Goal: Task Accomplishment & Management: Use online tool/utility

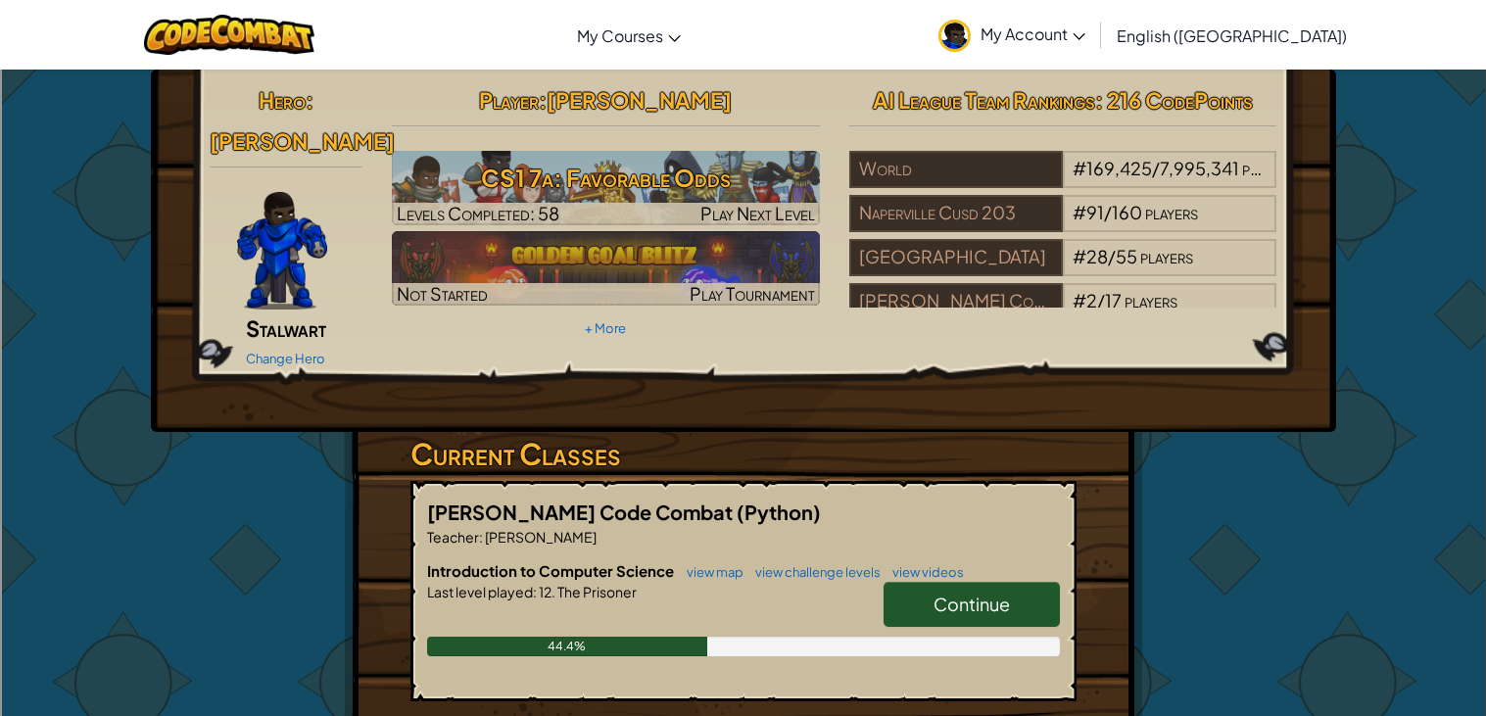
click at [965, 593] on span "Continue" at bounding box center [972, 604] width 76 height 23
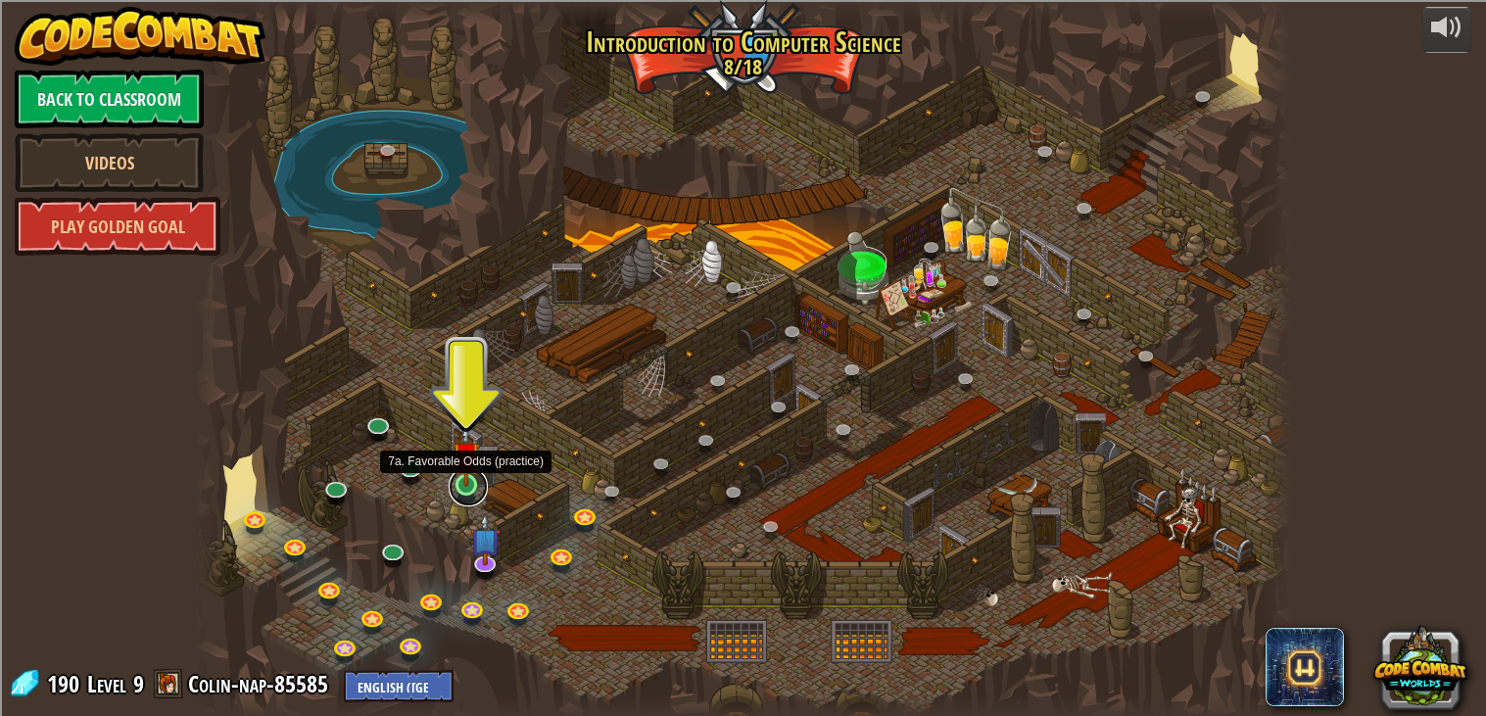
click at [465, 487] on link at bounding box center [468, 486] width 39 height 39
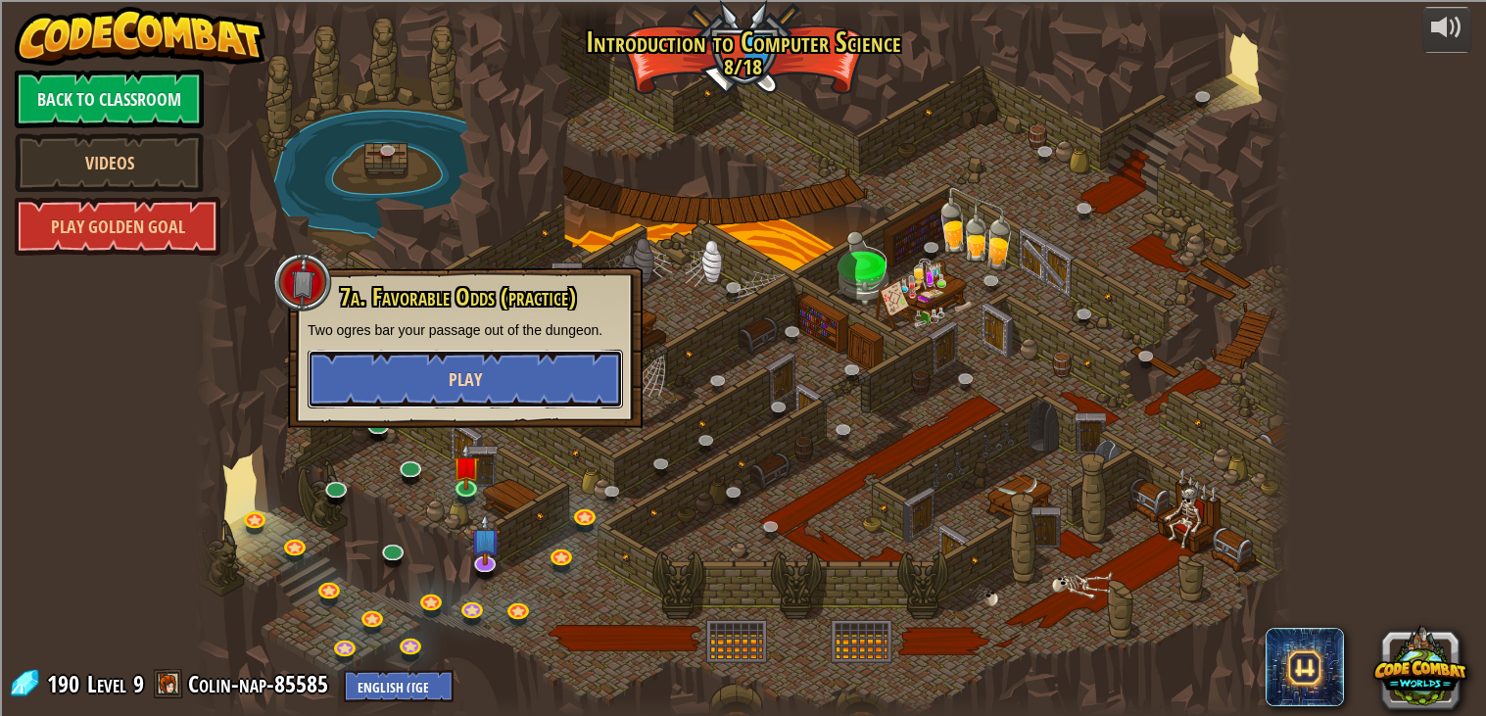
click at [509, 383] on button "Play" at bounding box center [466, 379] width 316 height 59
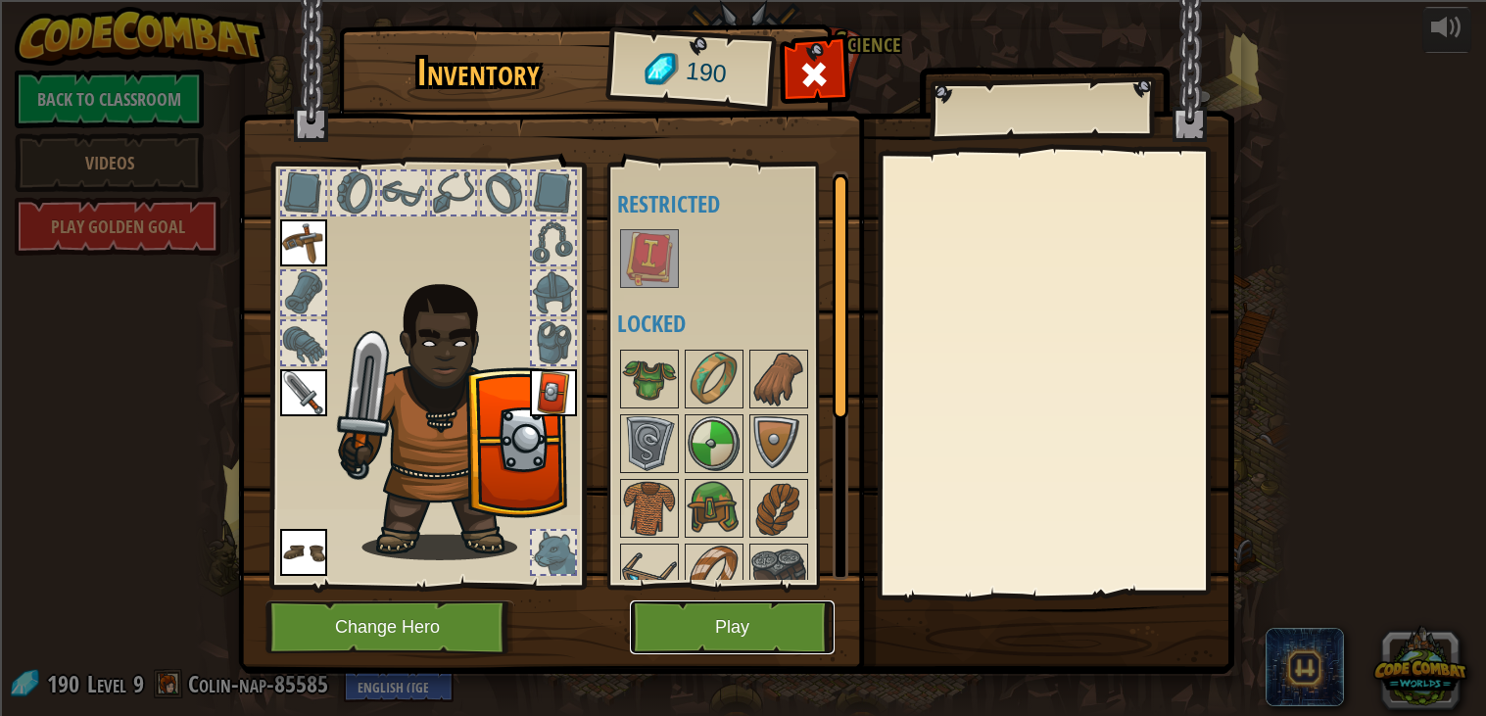
click at [751, 626] on button "Play" at bounding box center [732, 628] width 205 height 54
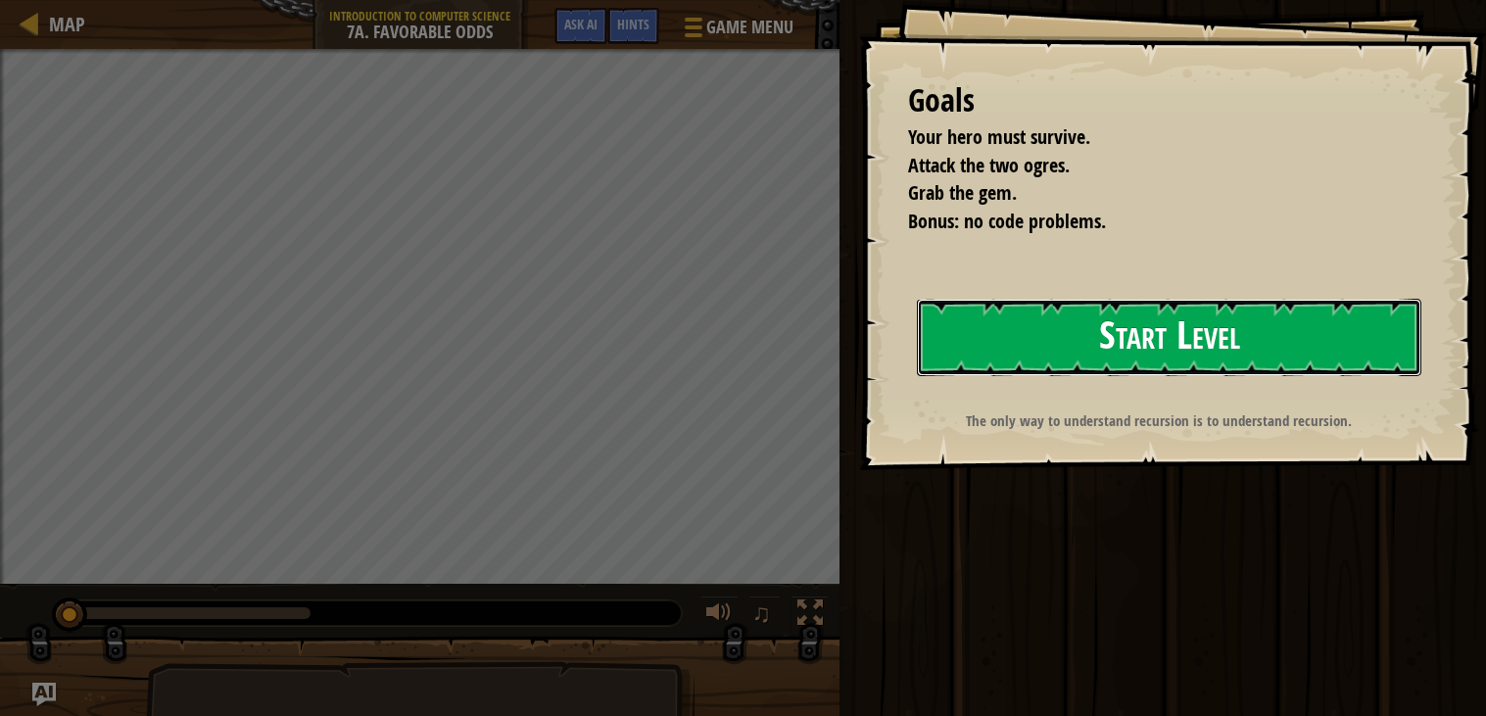
click at [1007, 343] on button "Start Level" at bounding box center [1169, 337] width 505 height 77
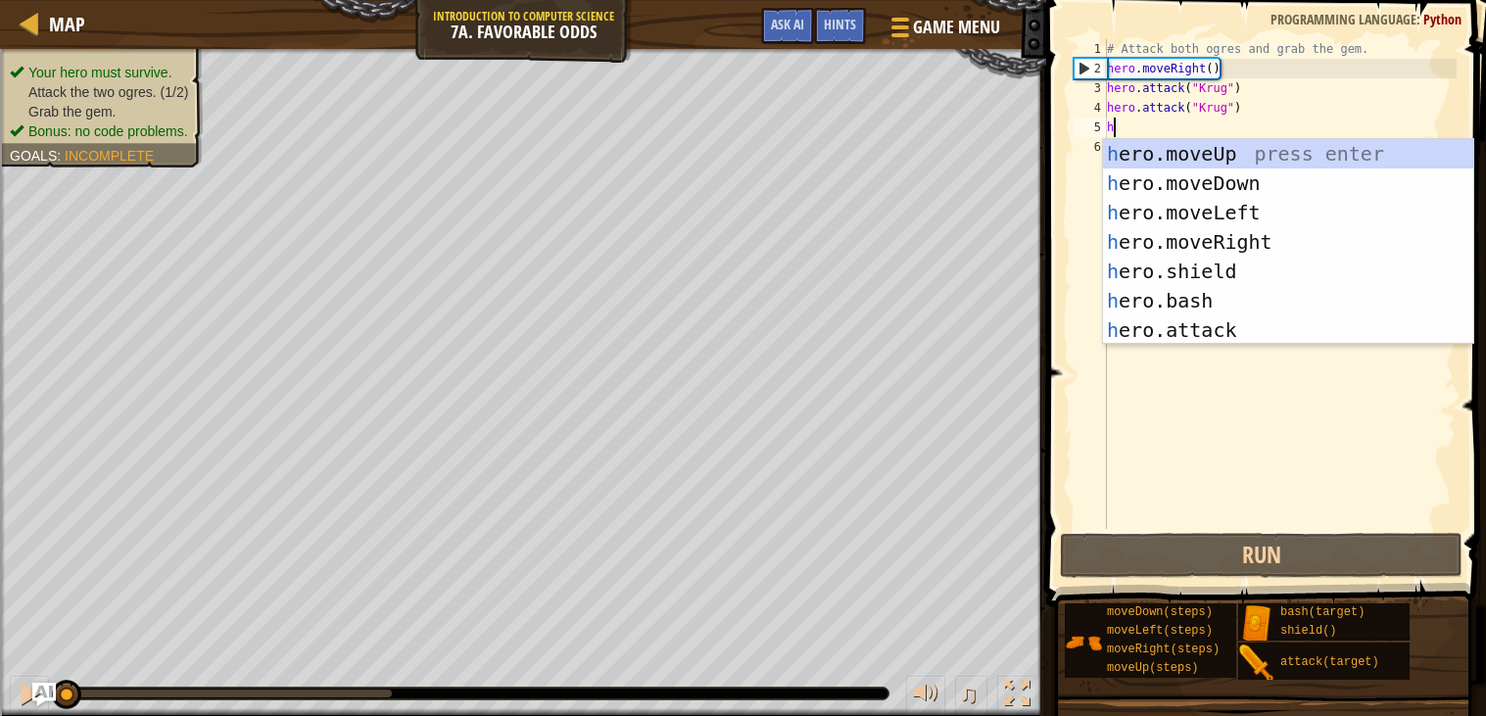
scroll to position [8, 0]
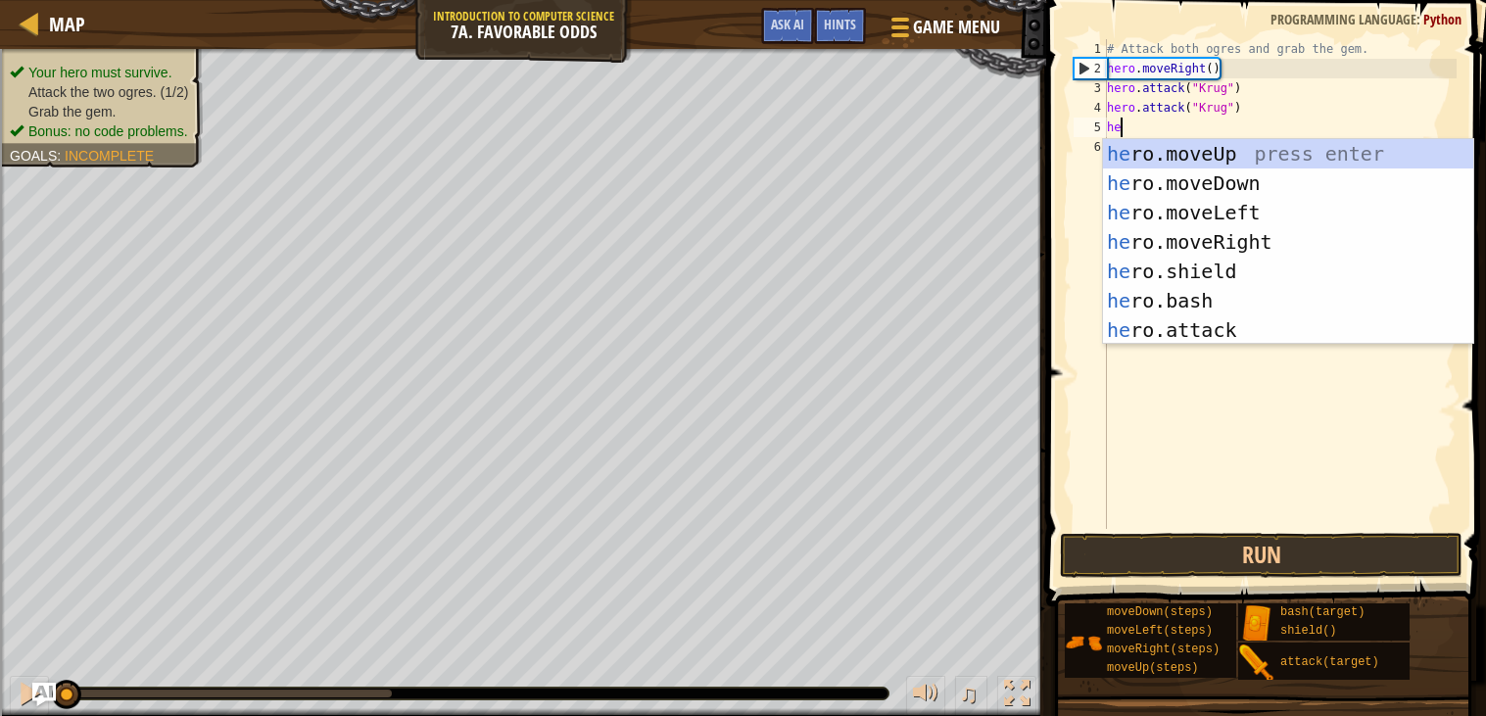
type textarea "hero"
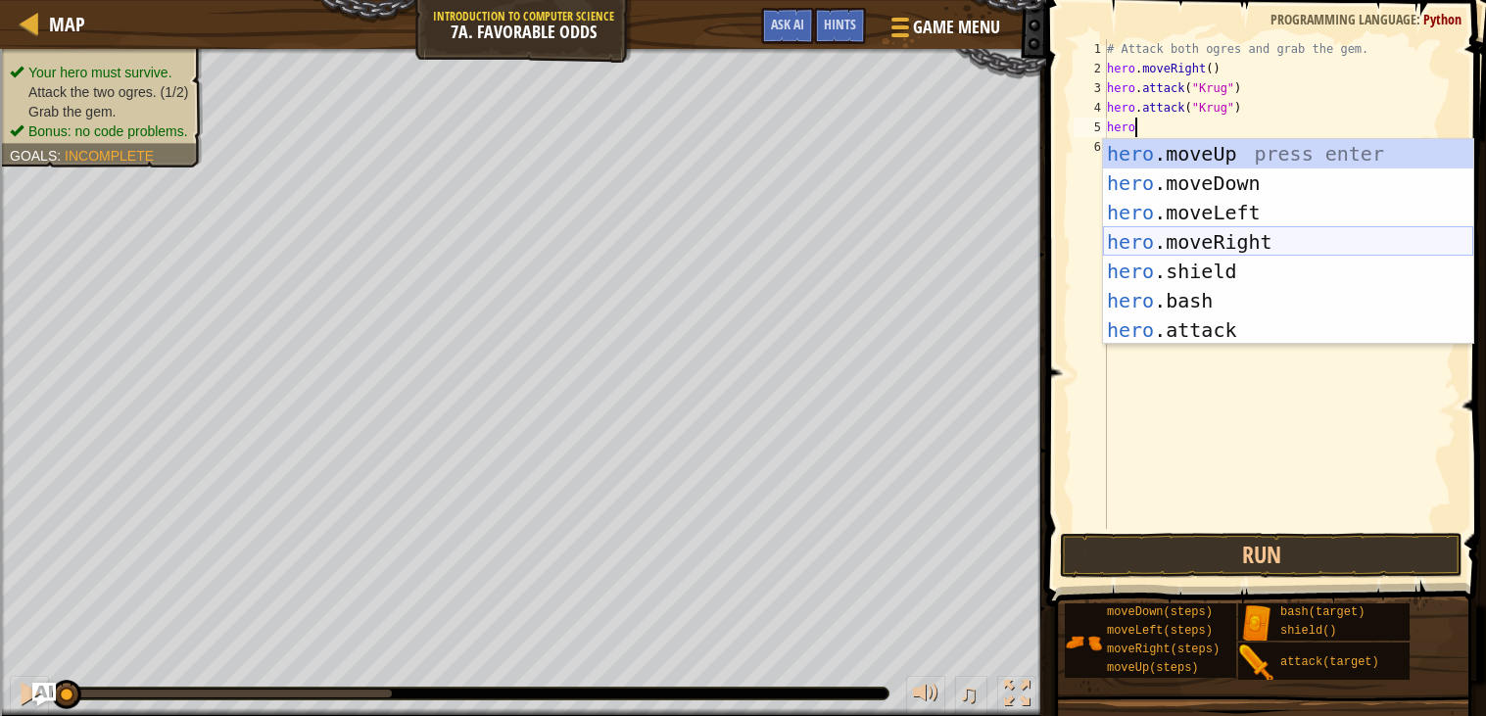
click at [1221, 233] on div "hero .moveUp press enter hero .moveDown press enter hero .moveLeft press enter …" at bounding box center [1288, 271] width 370 height 265
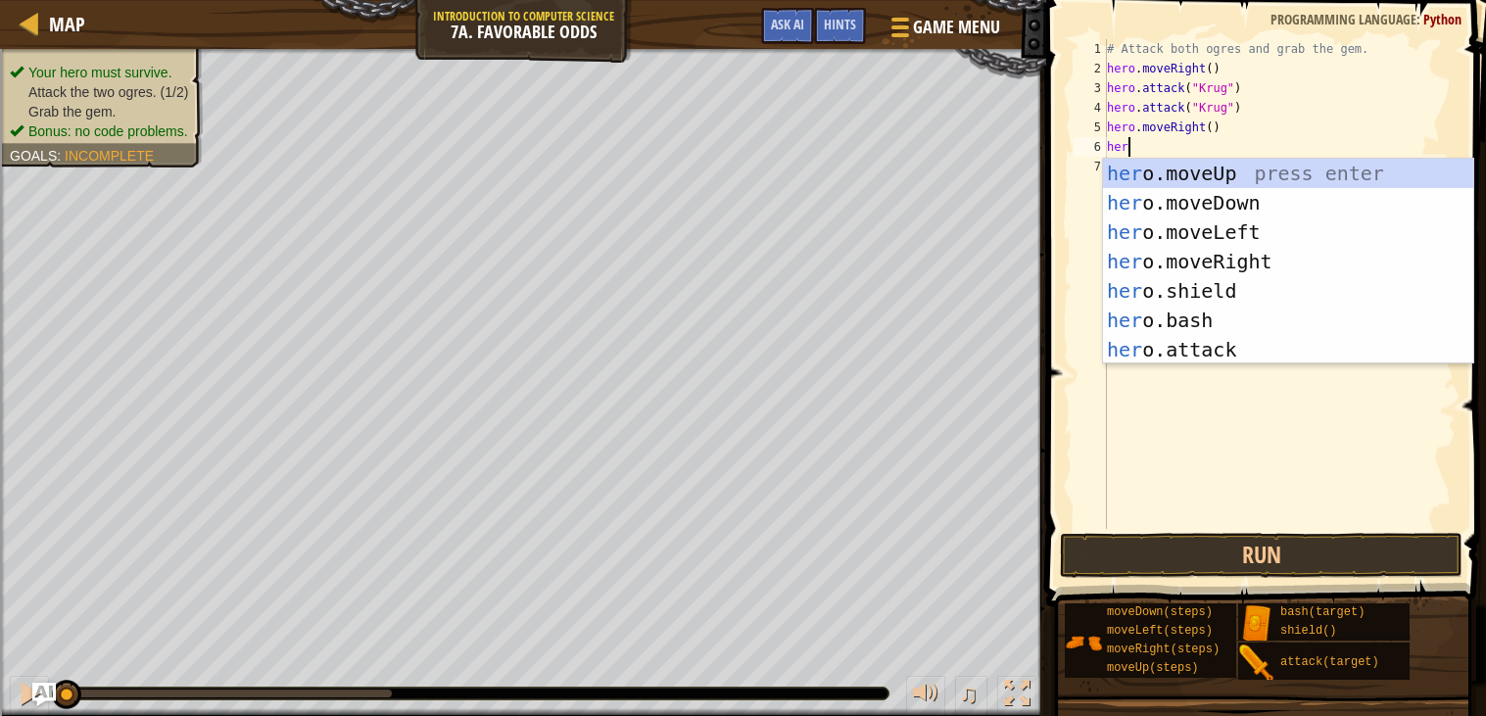
type textarea "hero"
click at [1170, 176] on div "hero .moveUp press enter hero .moveDown press enter hero .moveLeft press enter …" at bounding box center [1288, 291] width 370 height 265
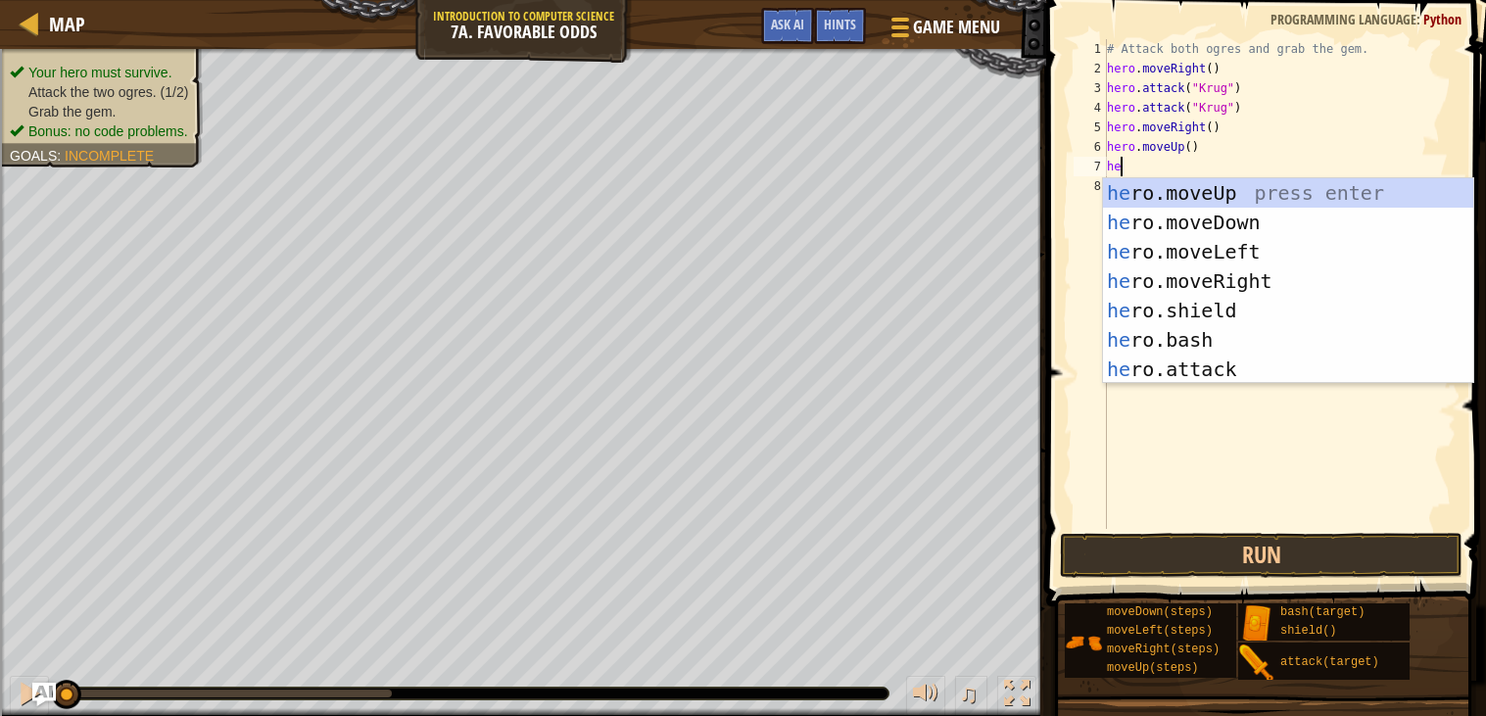
type textarea "hero"
click at [1147, 285] on div "hero .moveUp press enter hero .moveDown press enter hero .moveLeft press enter …" at bounding box center [1288, 310] width 370 height 265
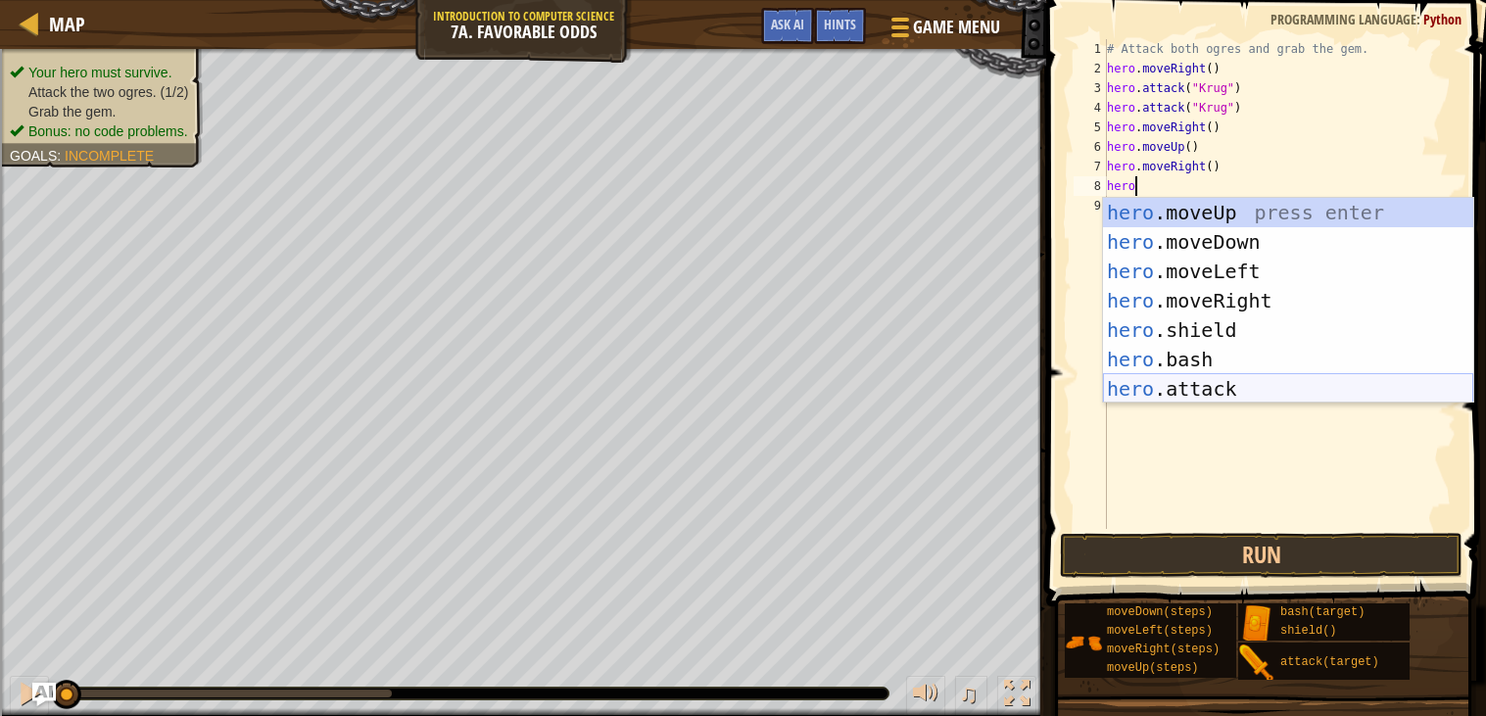
click at [1184, 395] on div "hero .moveUp press enter hero .moveDown press enter hero .moveLeft press enter …" at bounding box center [1288, 330] width 370 height 265
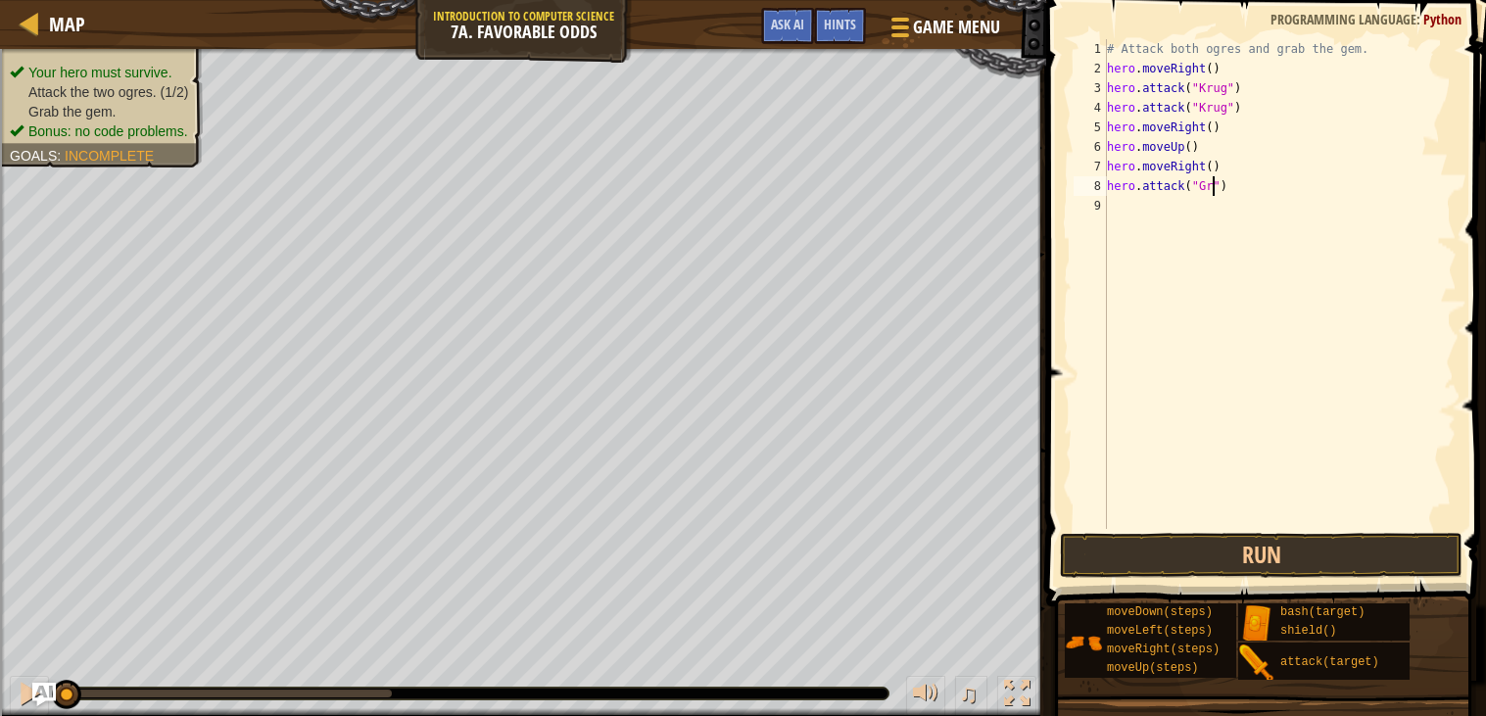
scroll to position [8, 9]
type textarea "hero.attack("Grump")"
click at [1216, 218] on div "# Attack both ogres and grab the gem. hero . moveRight ( ) hero . attack ( "[PE…" at bounding box center [1280, 303] width 354 height 529
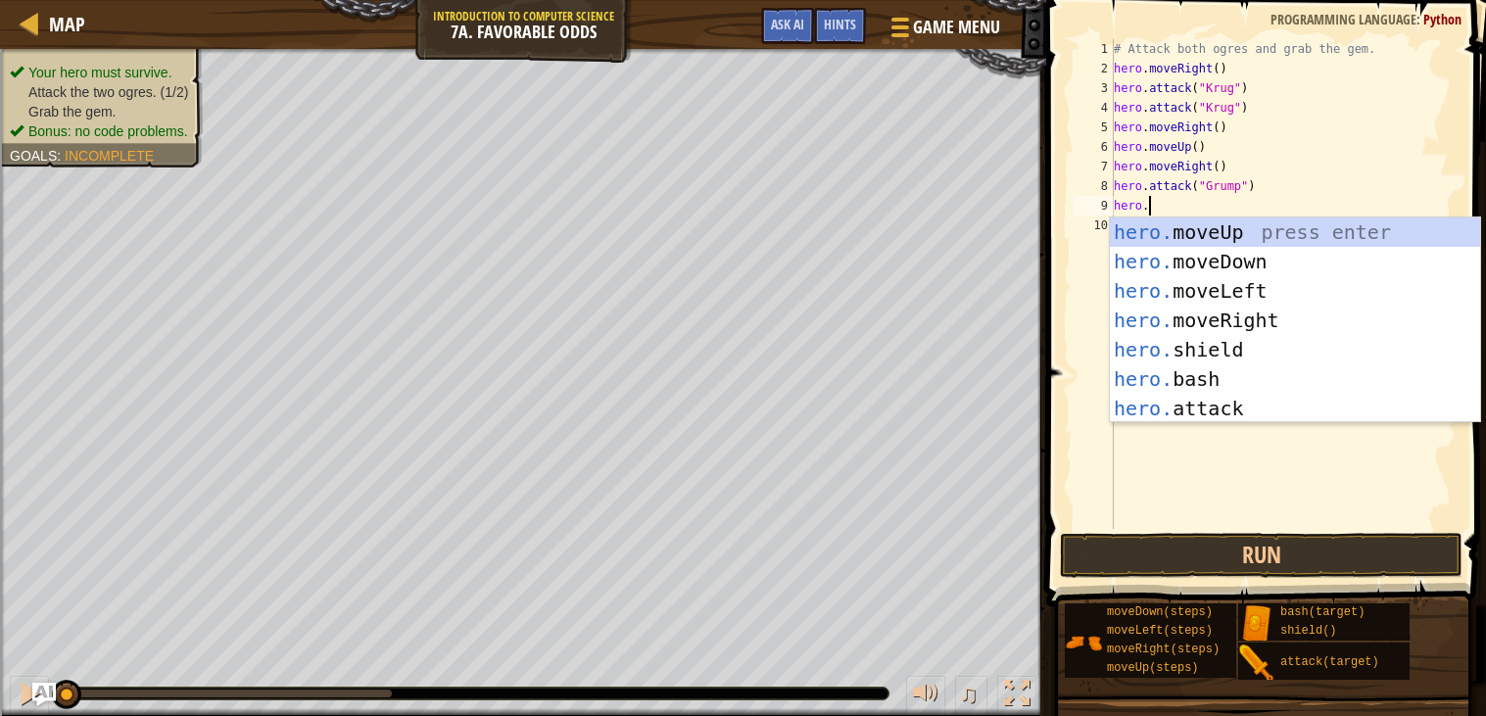
scroll to position [8, 2]
click at [1269, 400] on div "hero. moveUp press enter hero. moveDown press enter hero. moveLeft press enter …" at bounding box center [1295, 350] width 370 height 265
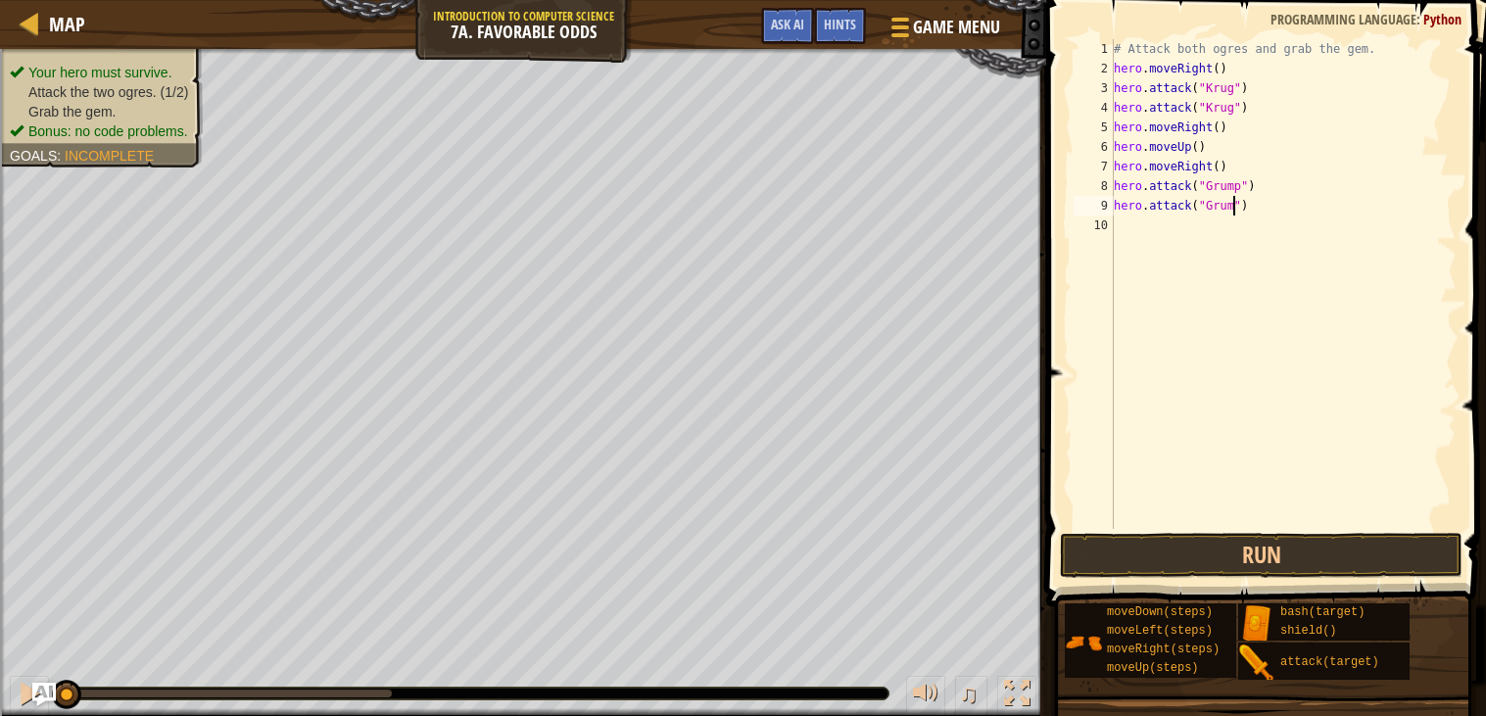
type textarea "hero.attack("Grump")"
click at [1164, 234] on div "# Attack both ogres and grab the gem. hero . moveRight ( ) hero . attack ( "[PE…" at bounding box center [1284, 303] width 348 height 529
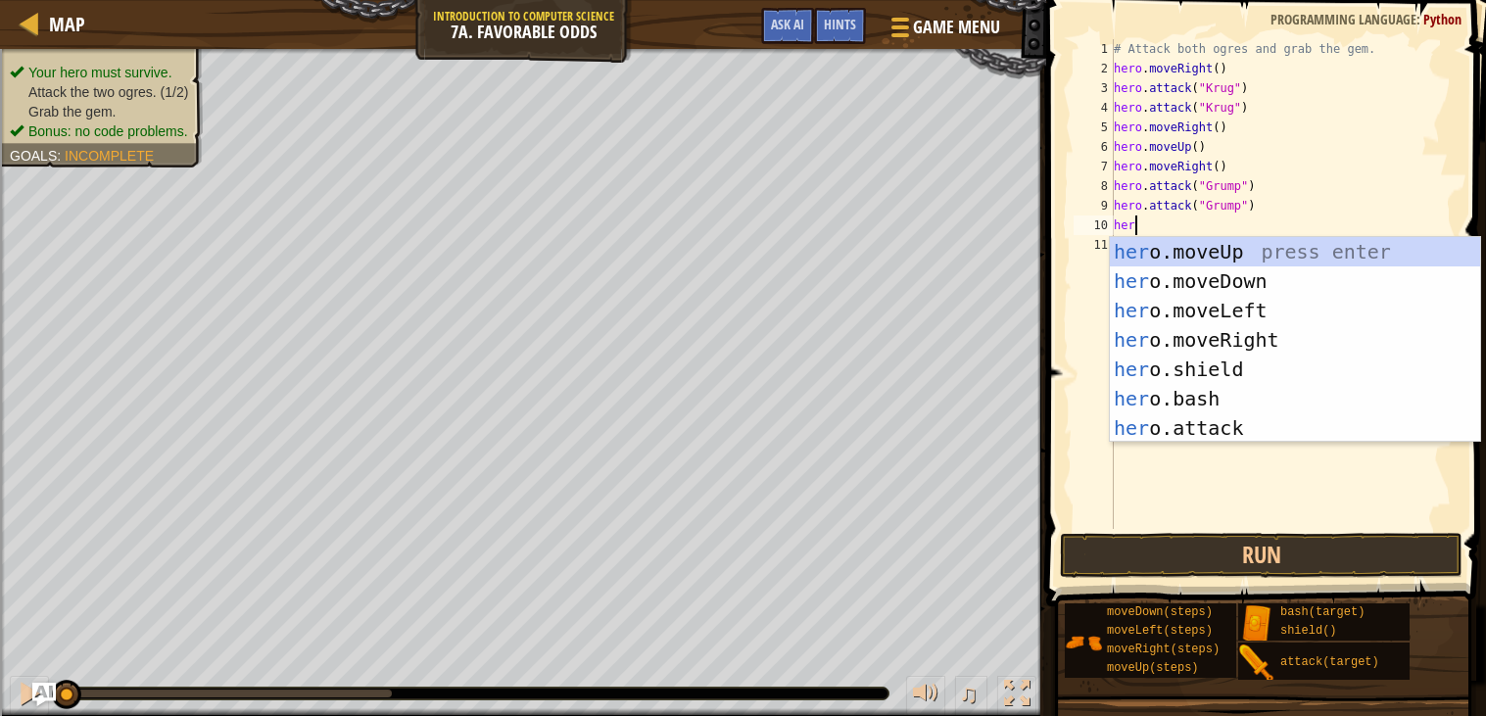
type textarea "hero"
click at [1186, 339] on div "hero .moveUp press enter hero .moveDown press enter hero .moveLeft press enter …" at bounding box center [1295, 369] width 370 height 265
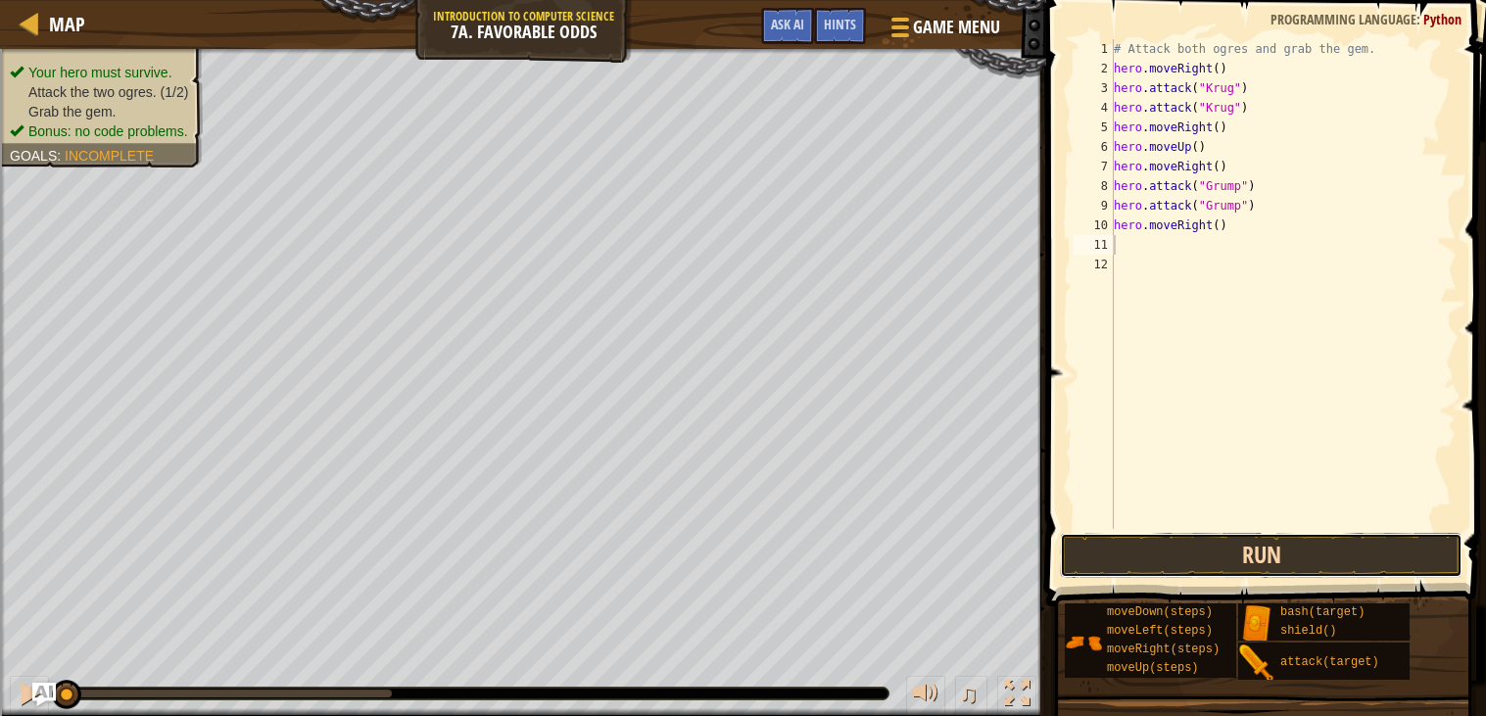
click at [1186, 551] on button "Run" at bounding box center [1262, 555] width 404 height 45
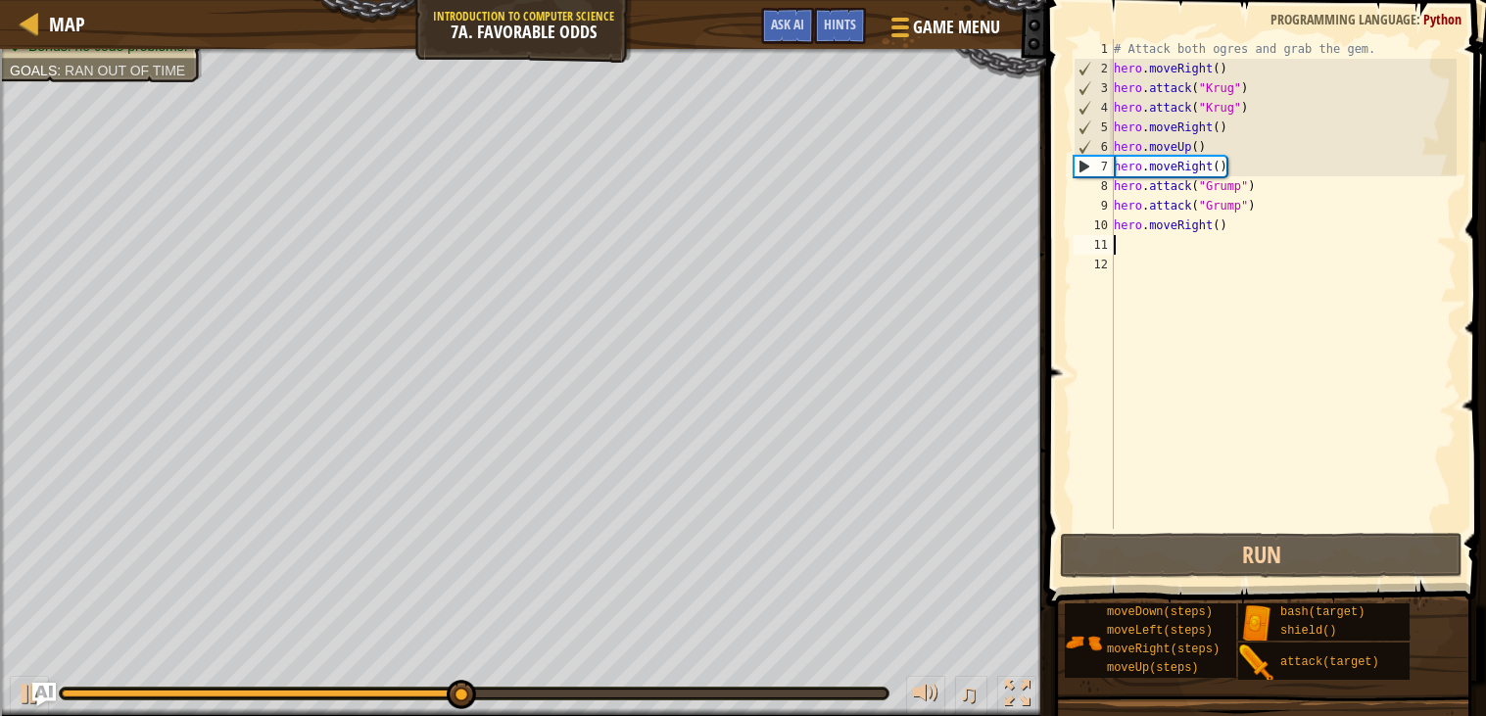
click at [1199, 170] on div "# Attack both ogres and grab the gem. hero . moveRight ( ) hero . attack ( "[PE…" at bounding box center [1284, 303] width 348 height 529
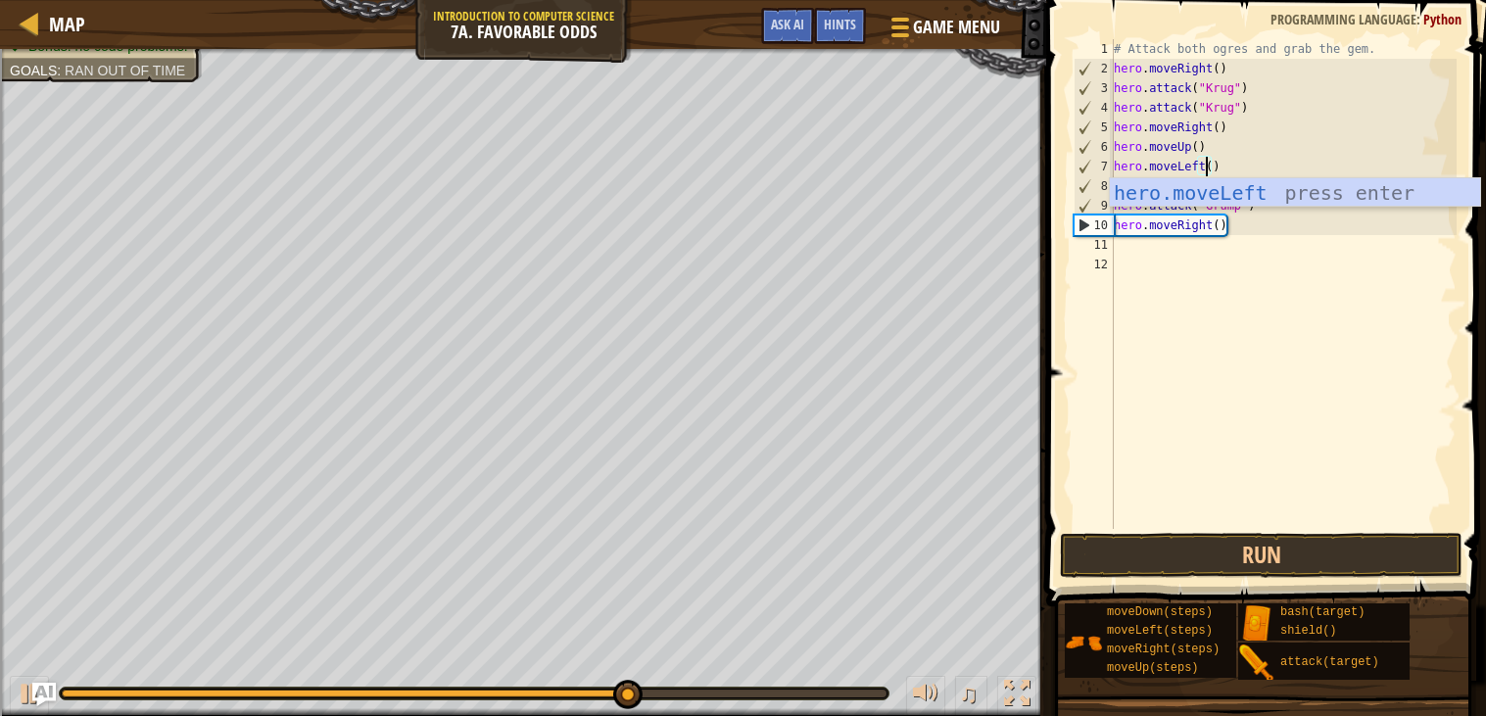
scroll to position [8, 7]
click at [1250, 197] on div "hero.moveLeft press enter" at bounding box center [1295, 222] width 370 height 88
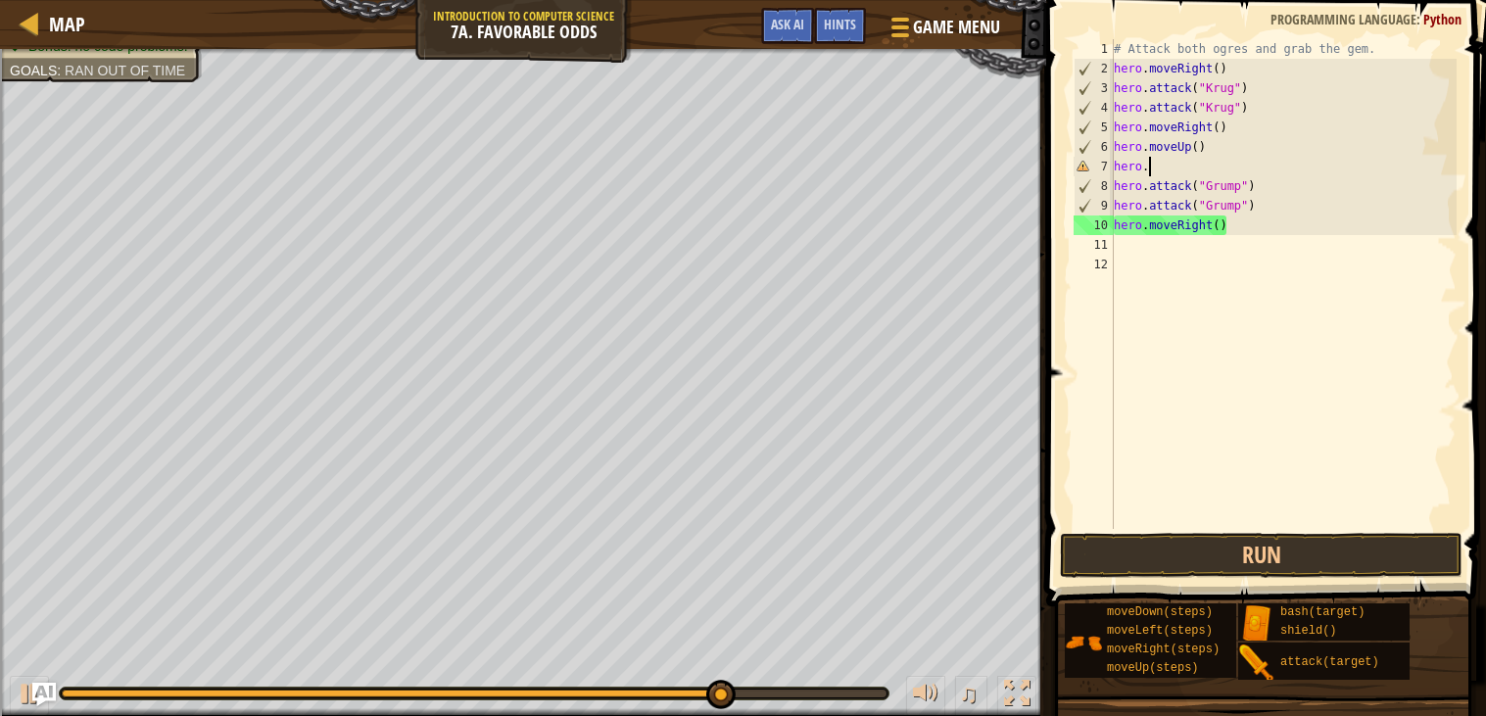
type textarea "hero"
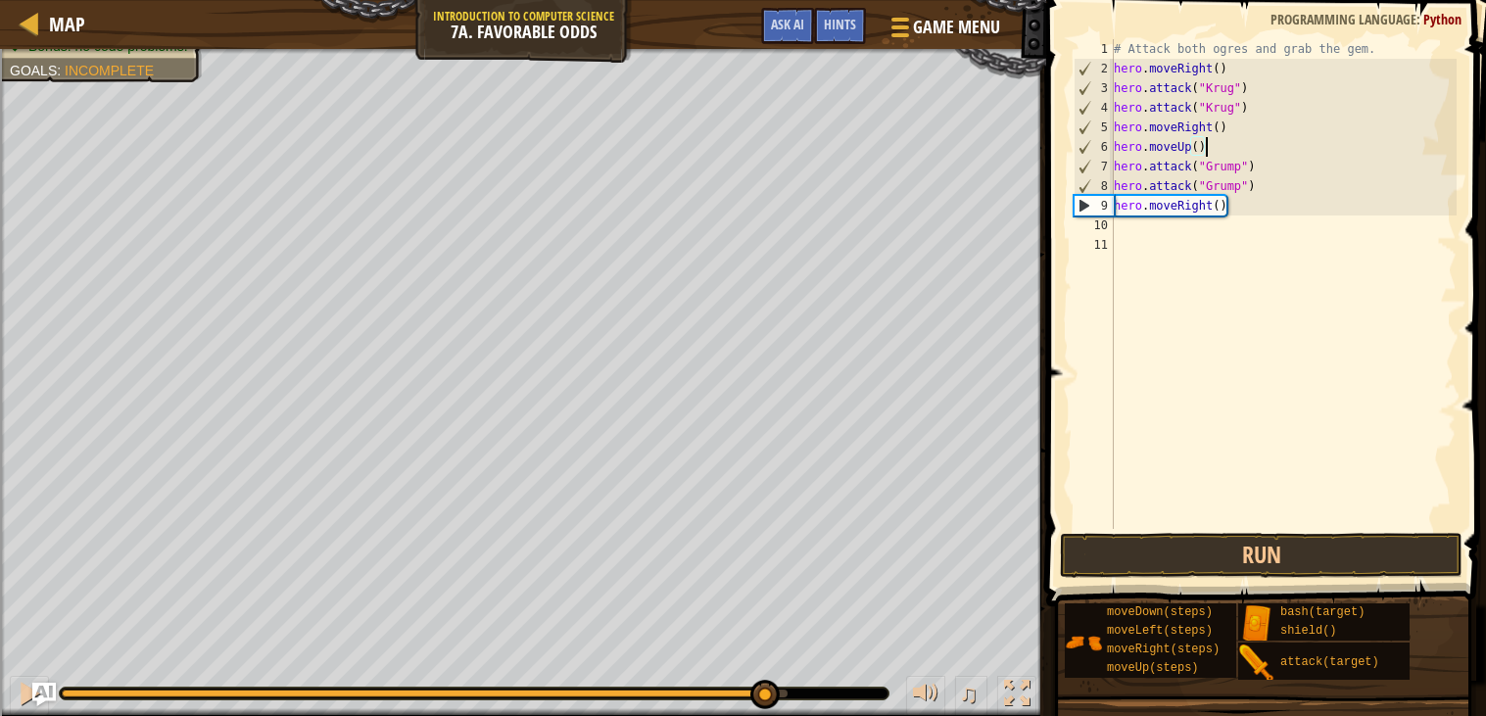
click at [1209, 202] on div "# Attack both ogres and grab the gem. hero . moveRight ( ) hero . attack ( "[PE…" at bounding box center [1284, 303] width 348 height 529
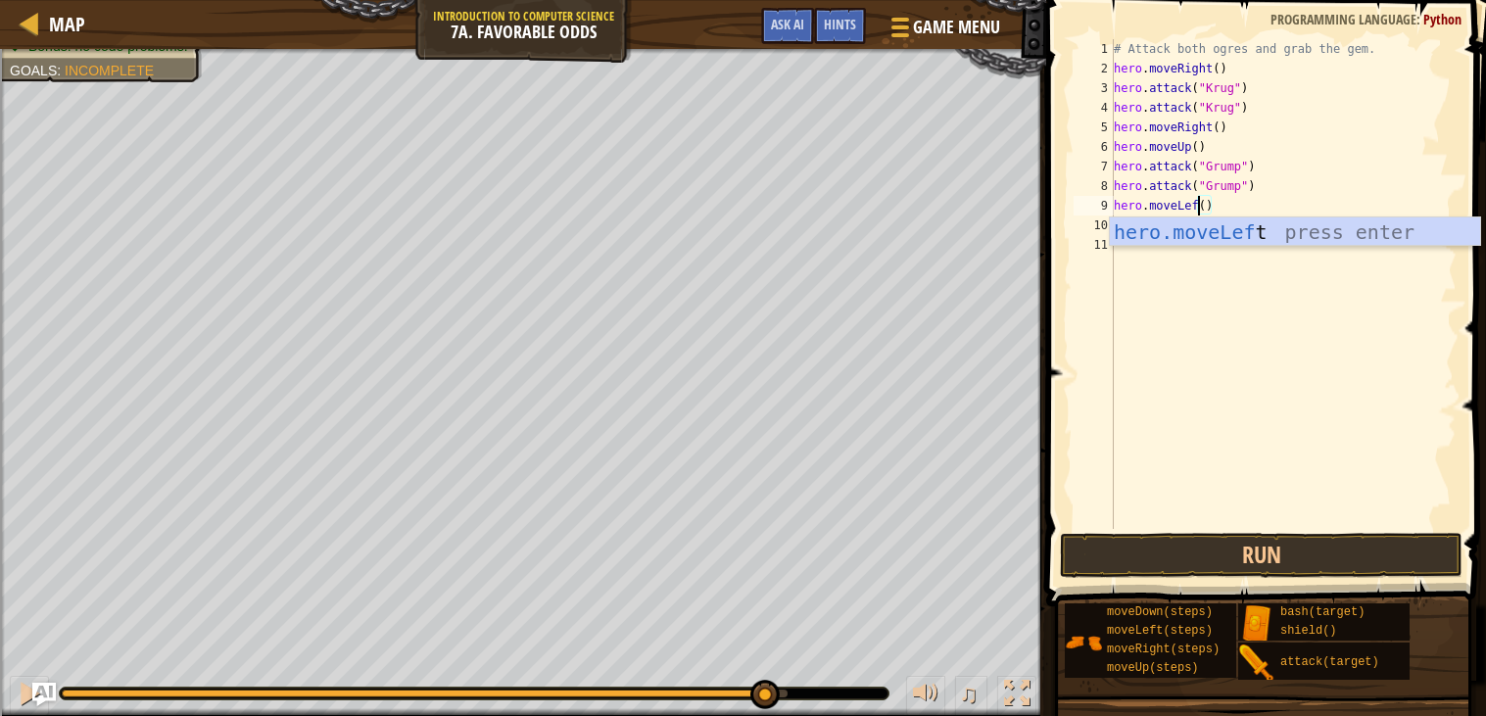
scroll to position [8, 7]
click at [1219, 534] on button "Run" at bounding box center [1262, 555] width 404 height 45
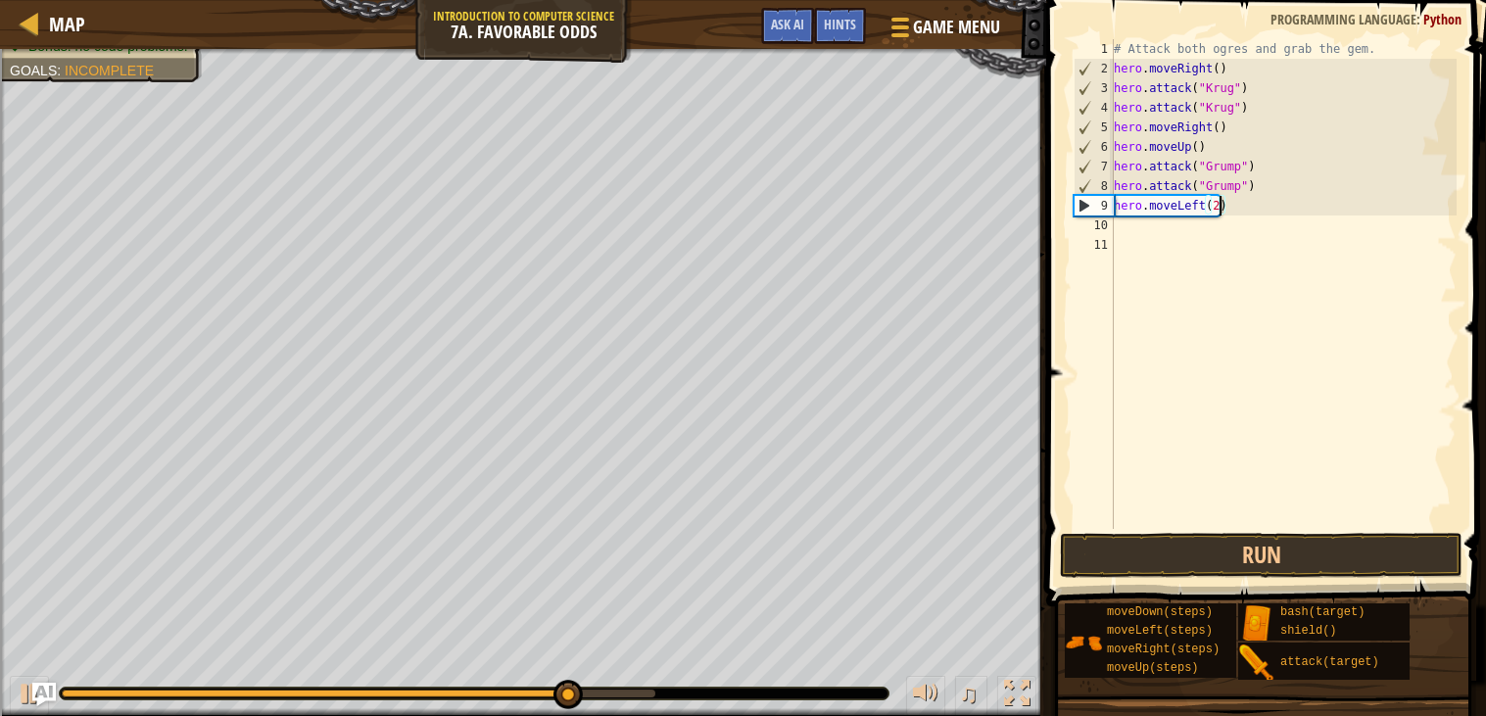
scroll to position [8, 8]
type textarea "hero.moveLeft(2)"
click at [1091, 564] on button "Run" at bounding box center [1262, 555] width 404 height 45
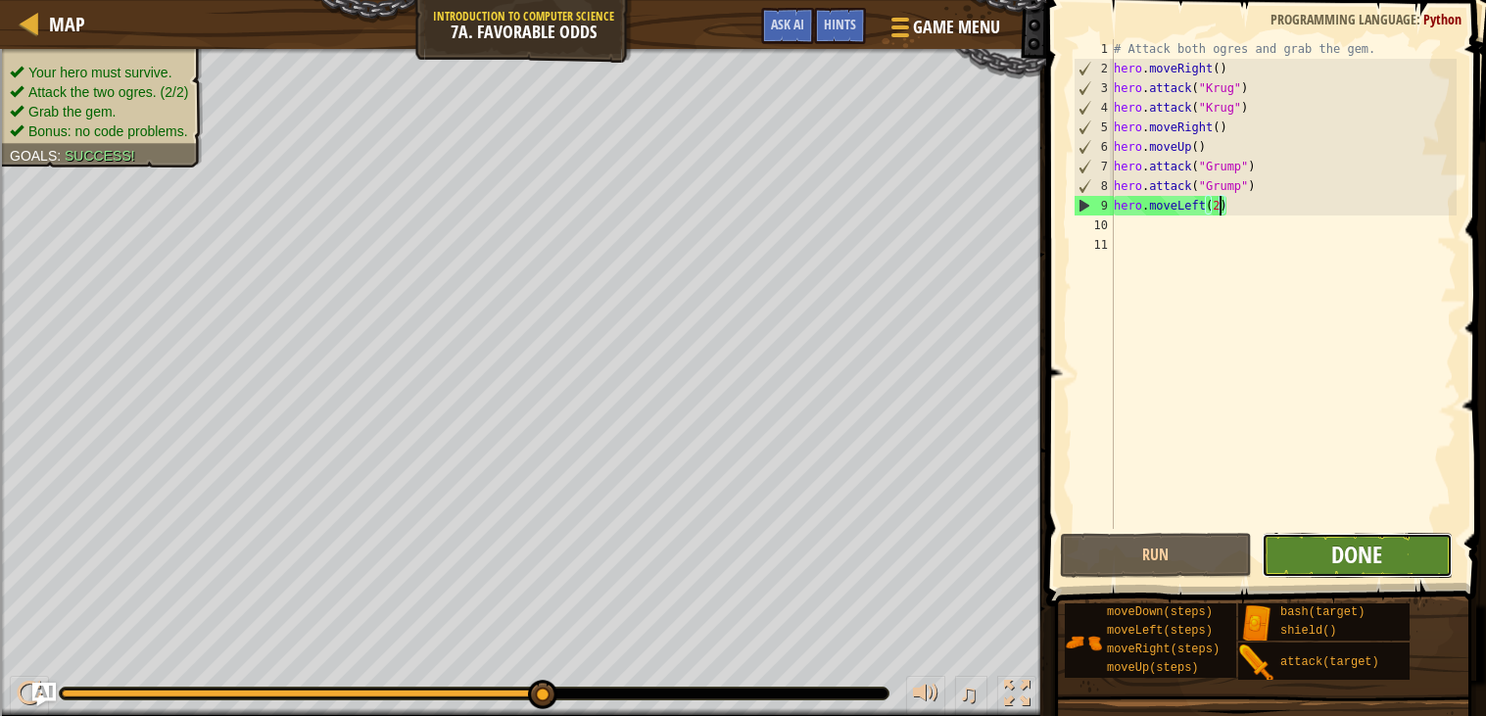
click at [1363, 565] on span "Done" at bounding box center [1357, 554] width 51 height 31
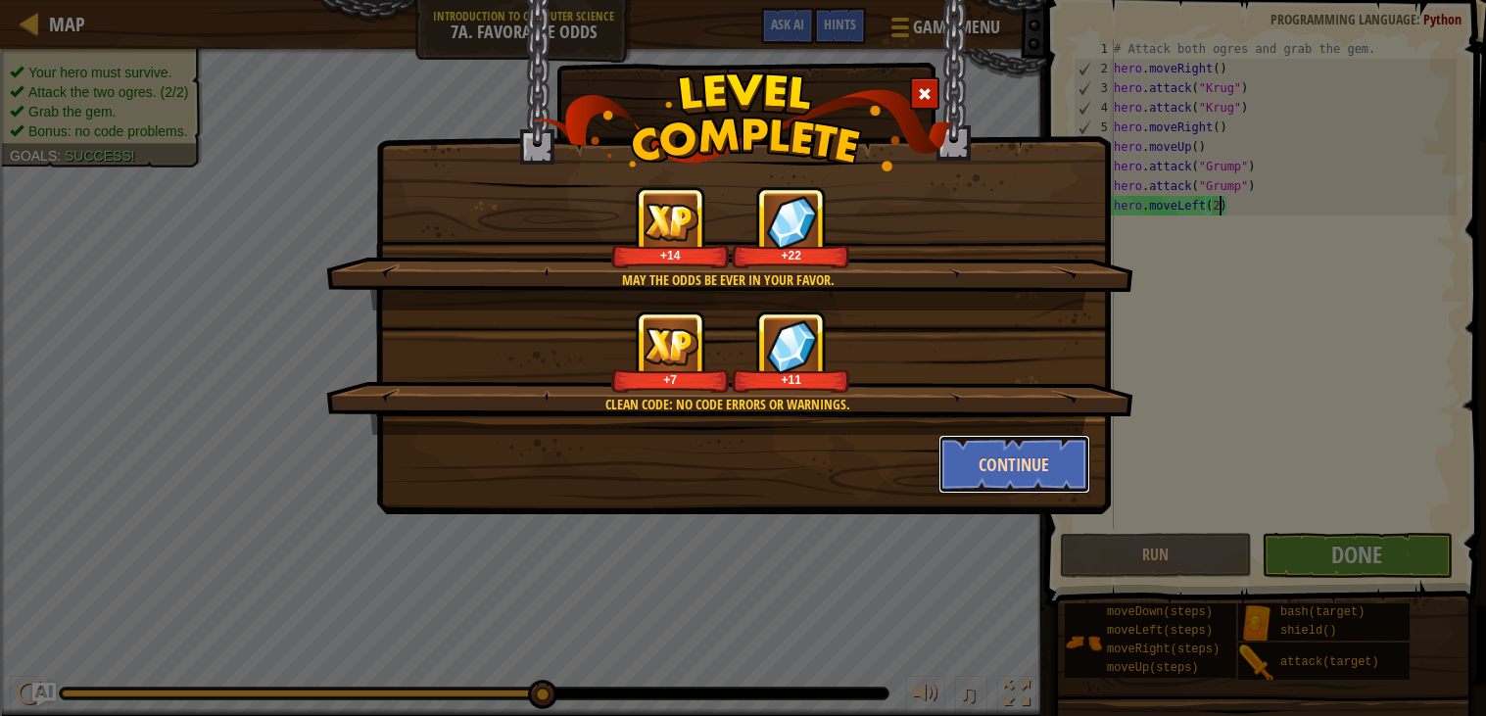
click at [1026, 472] on button "Continue" at bounding box center [1015, 464] width 152 height 59
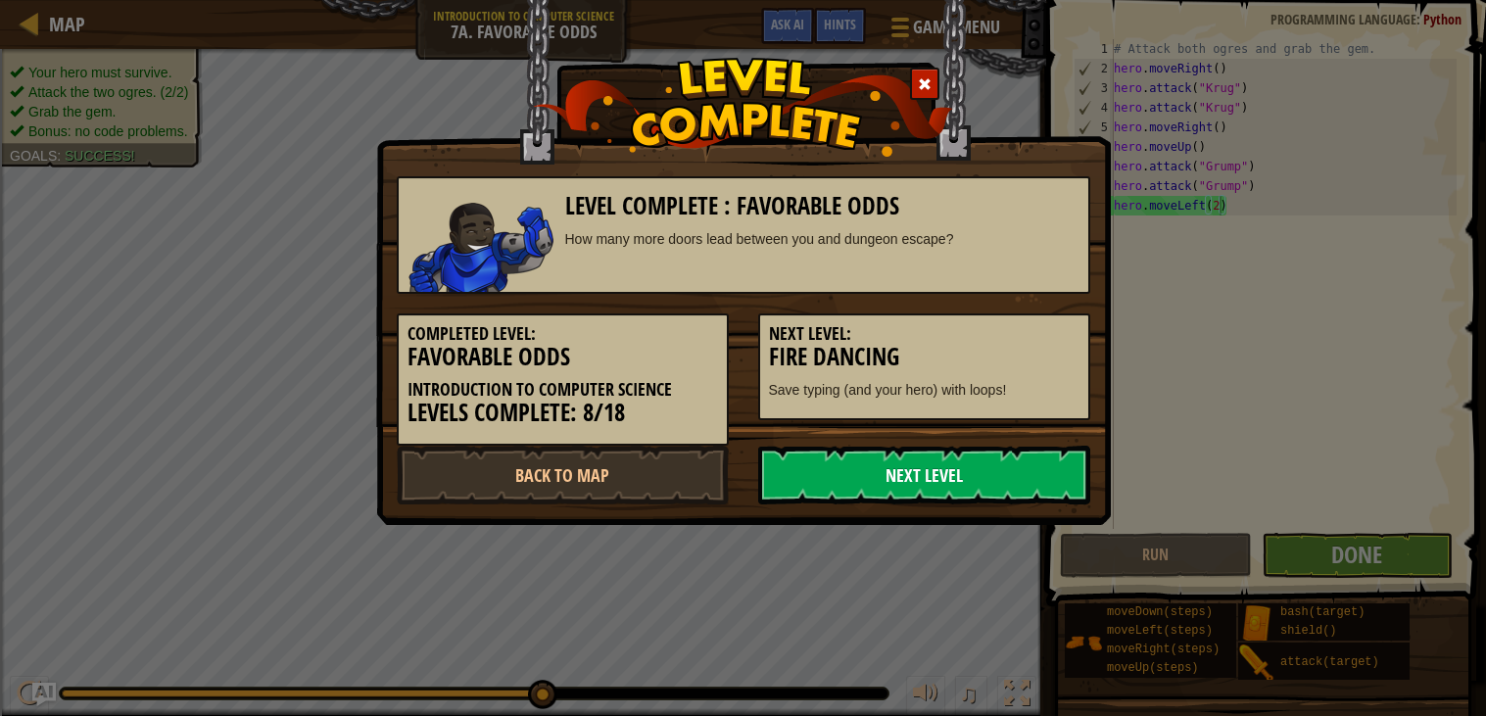
click at [1003, 470] on link "Next Level" at bounding box center [924, 475] width 332 height 59
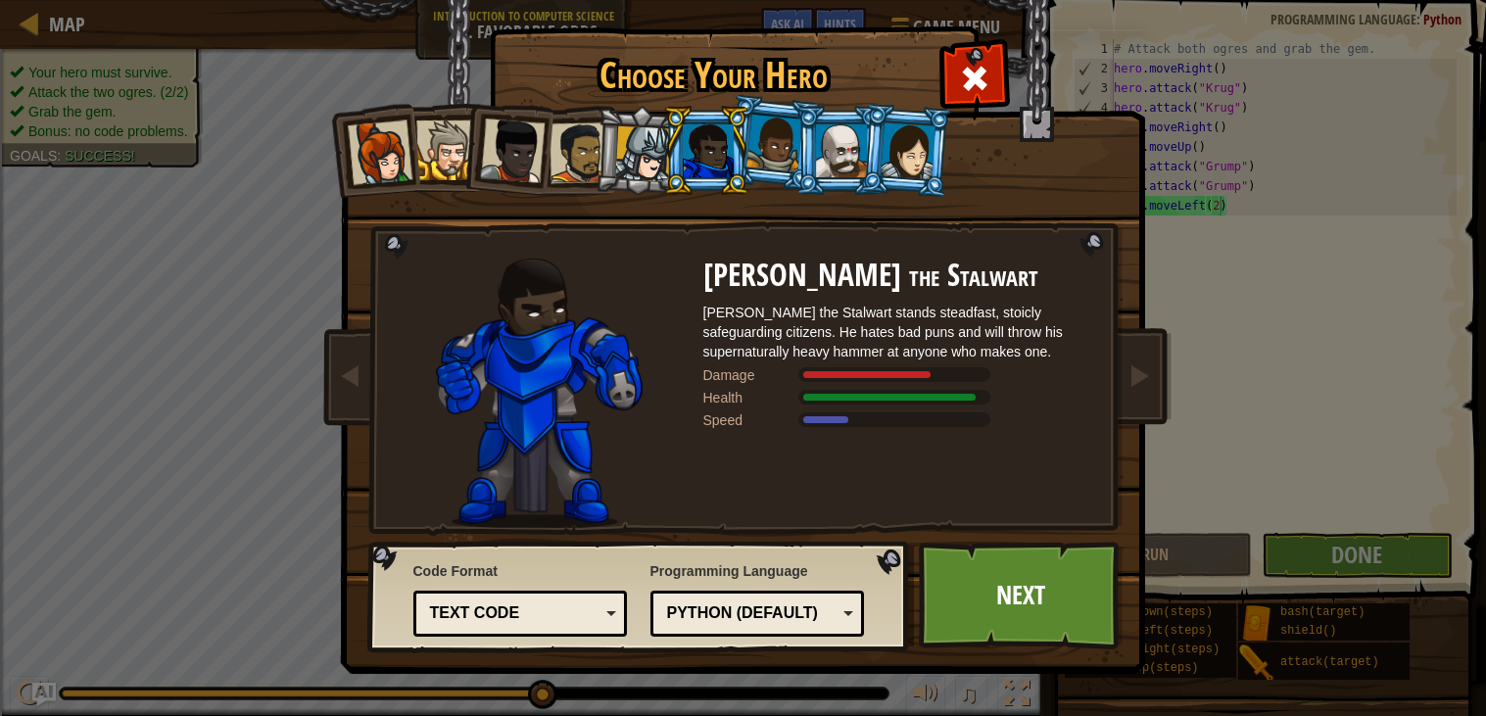
click at [614, 609] on div "Text code" at bounding box center [520, 614] width 189 height 30
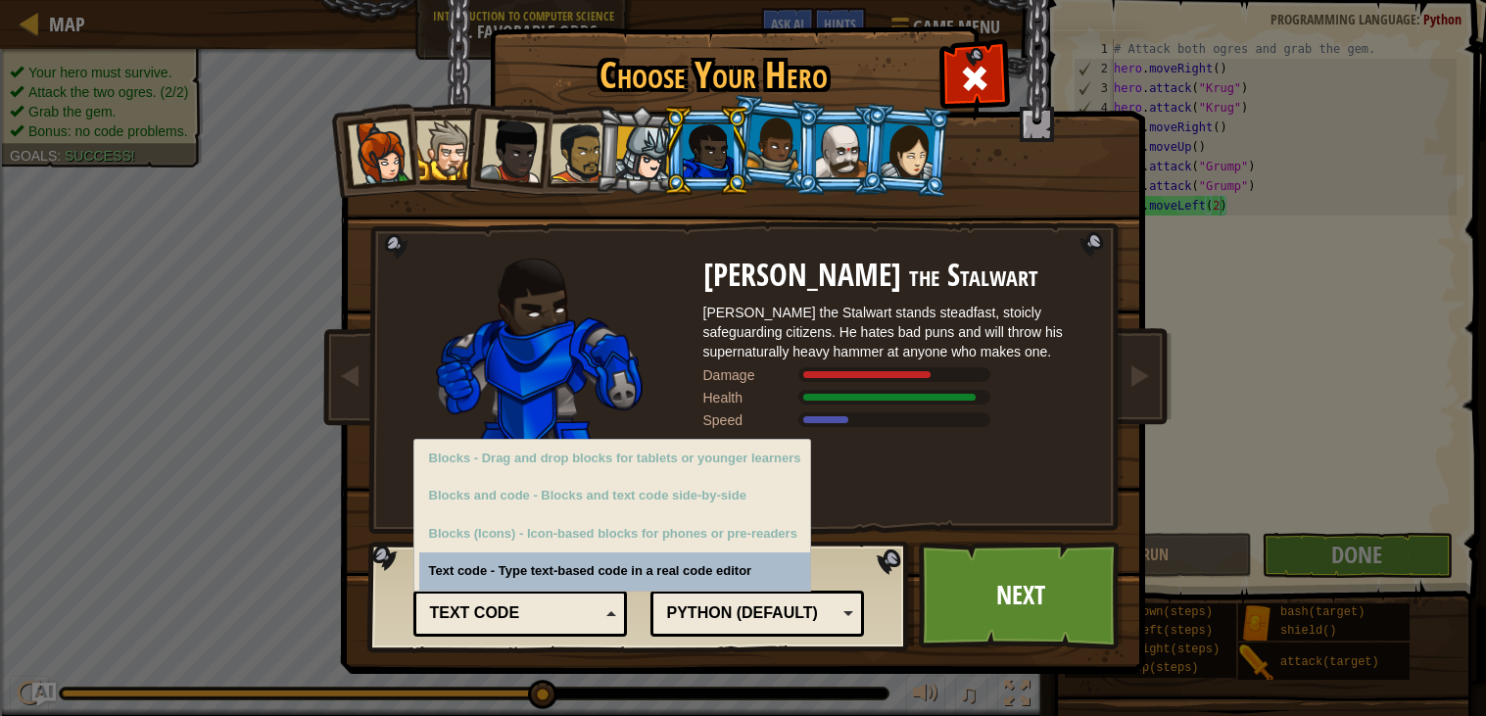
click at [610, 605] on div "Text code" at bounding box center [520, 614] width 189 height 30
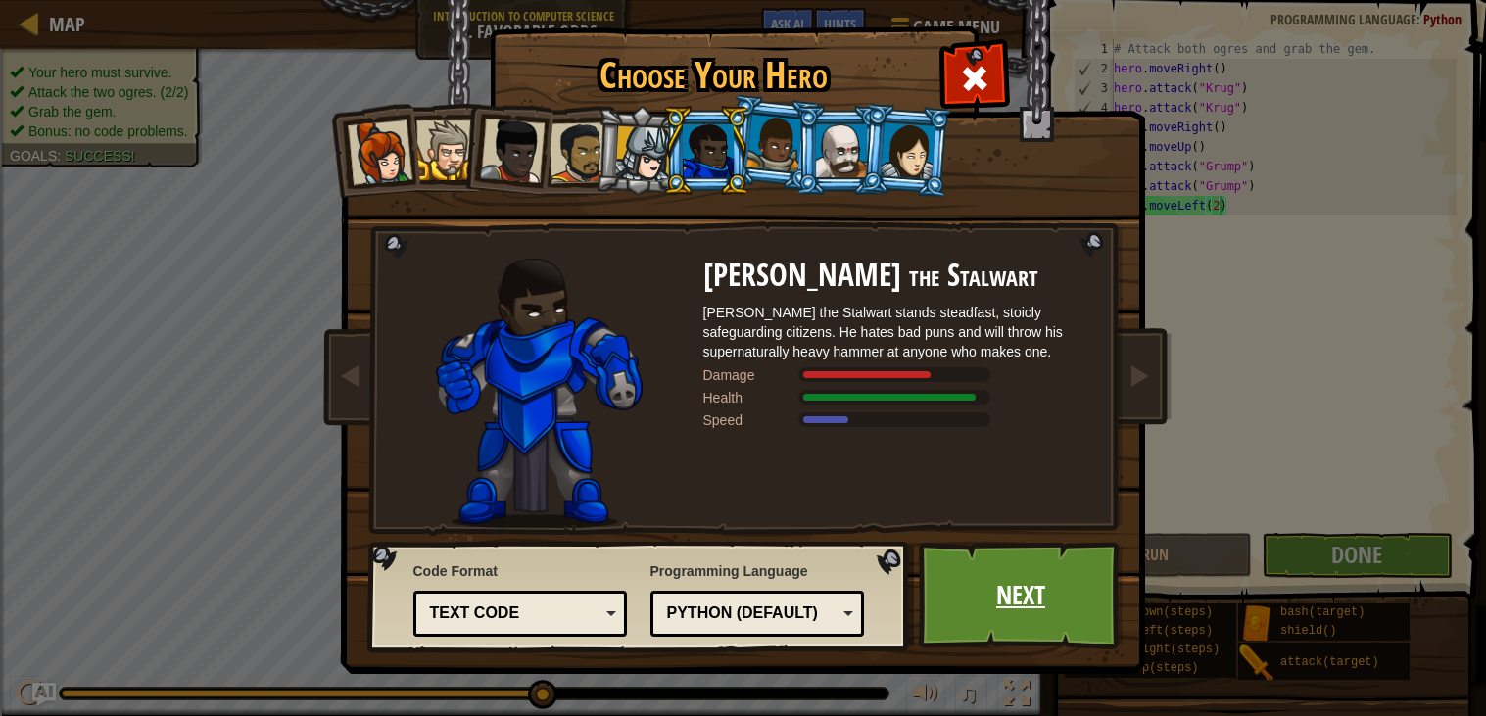
click at [962, 593] on link "Next" at bounding box center [1021, 596] width 205 height 108
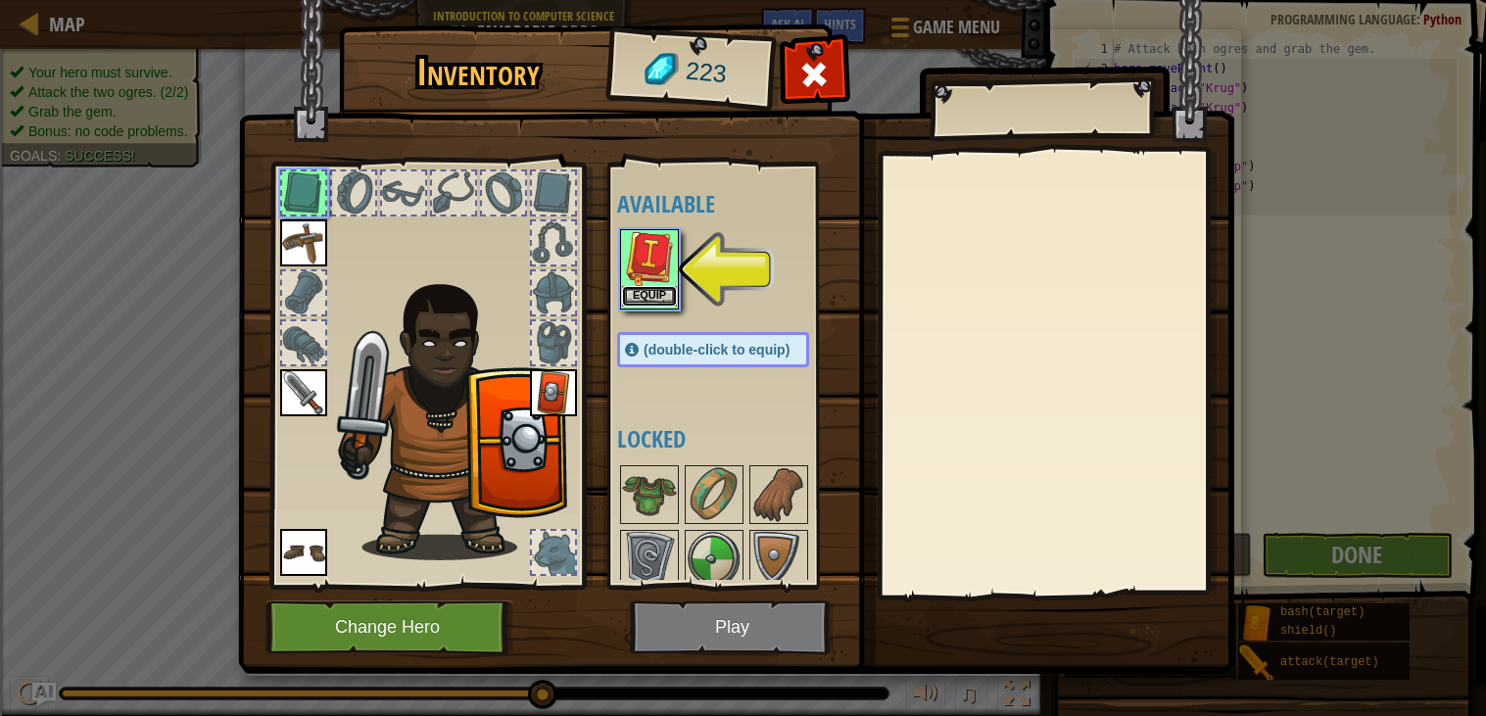
click at [652, 288] on button "Equip" at bounding box center [649, 296] width 55 height 21
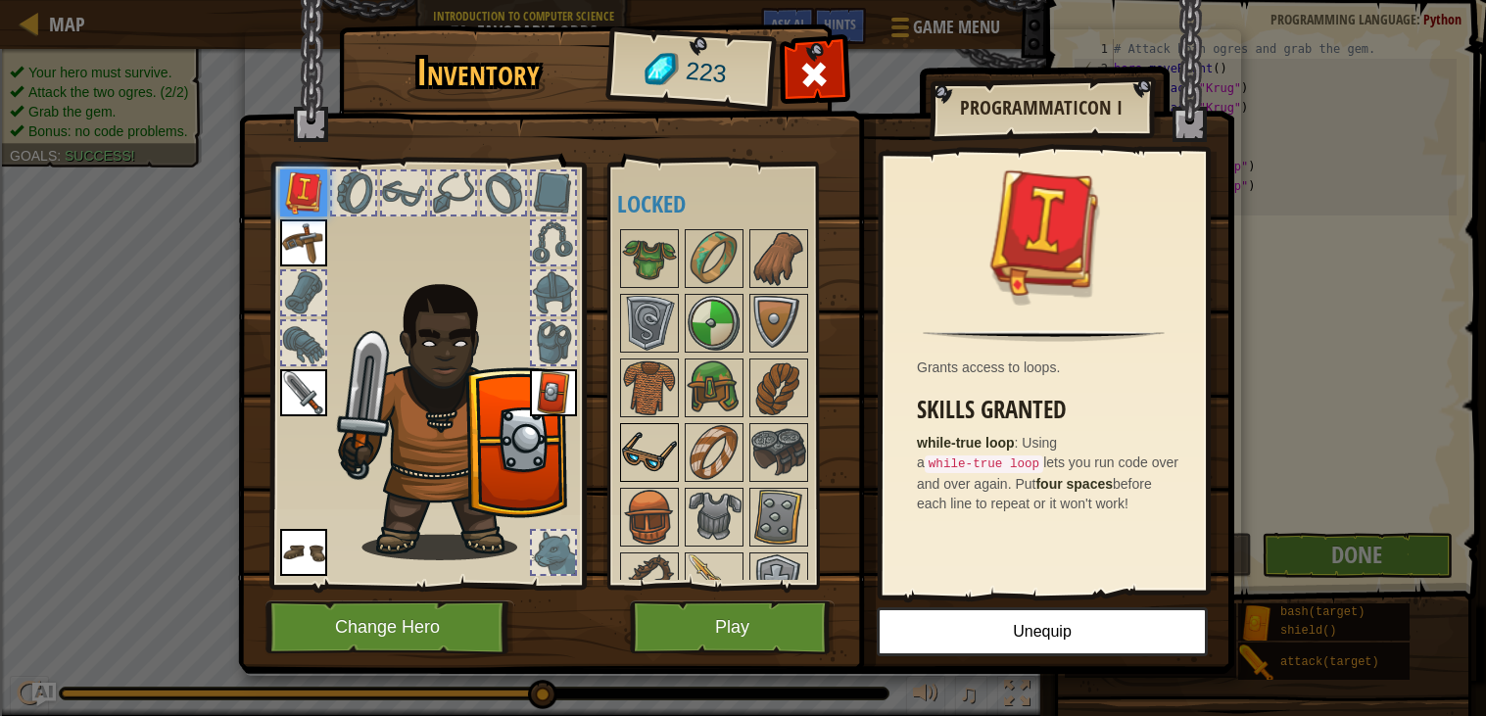
click at [630, 475] on img at bounding box center [649, 452] width 55 height 55
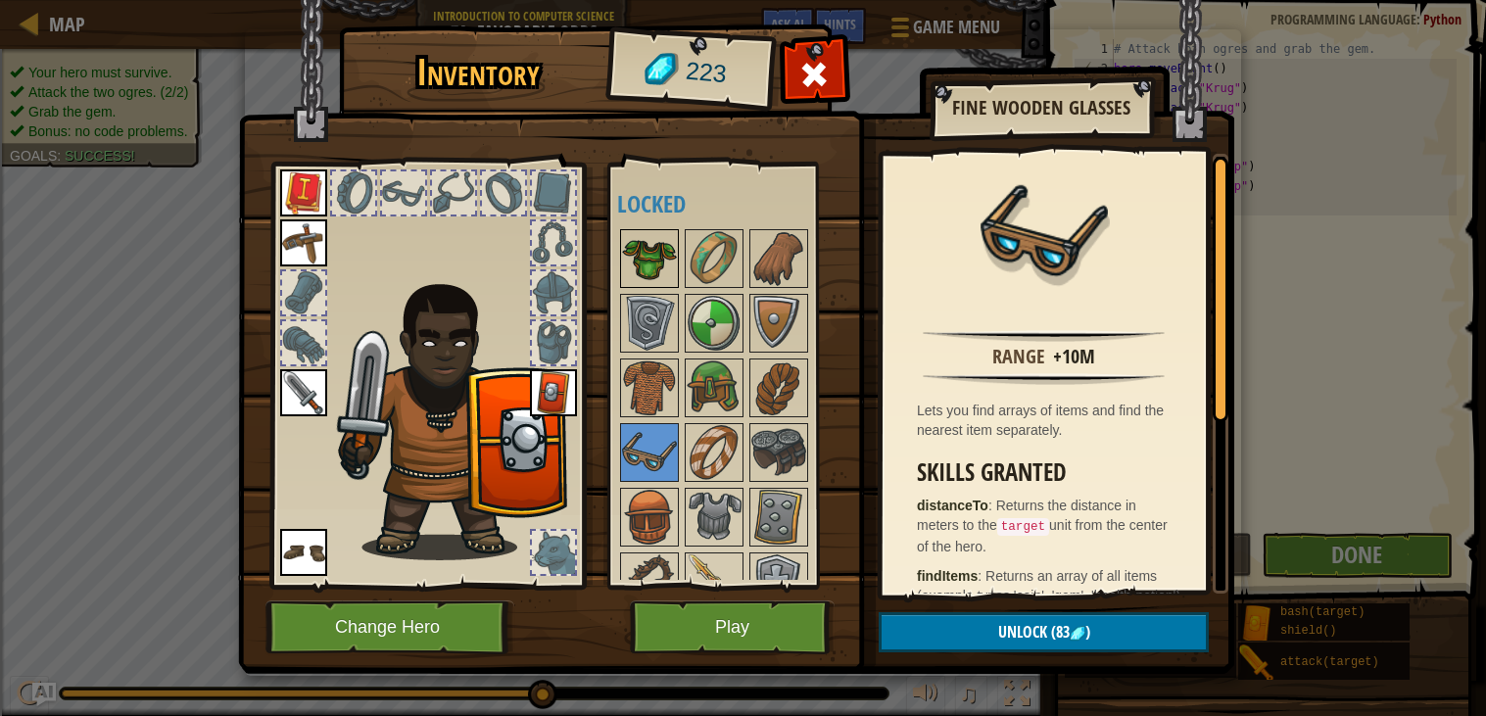
click at [668, 264] on img at bounding box center [649, 258] width 55 height 55
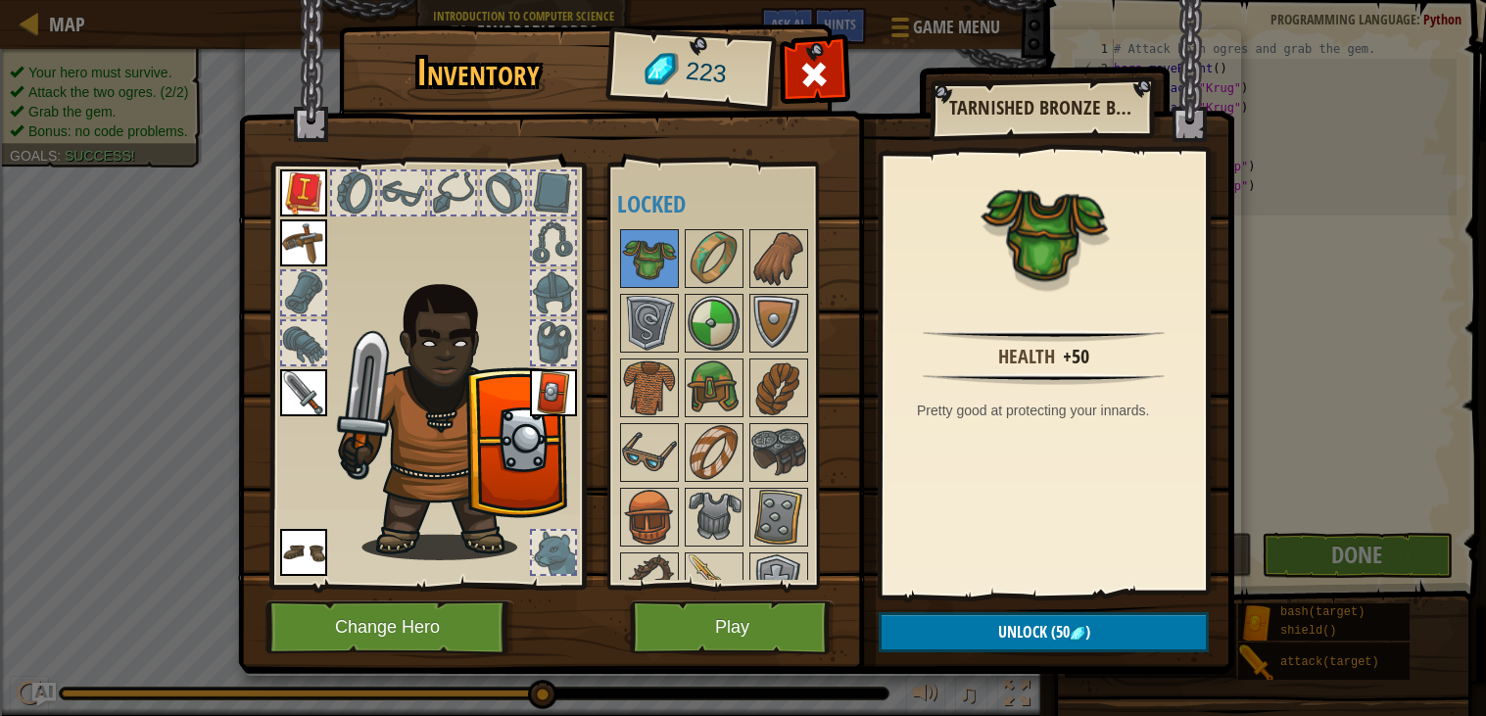
scroll to position [164, 0]
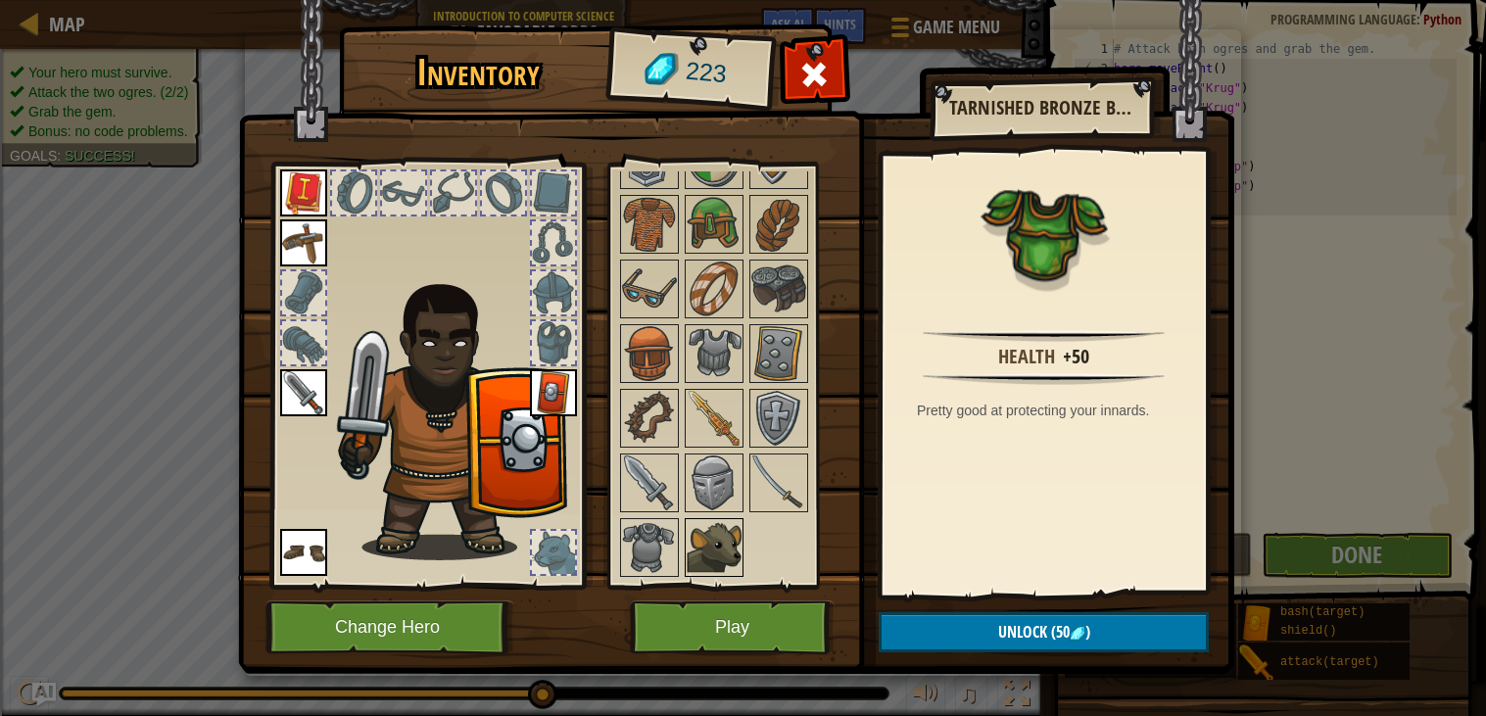
click at [698, 547] on img at bounding box center [714, 547] width 55 height 55
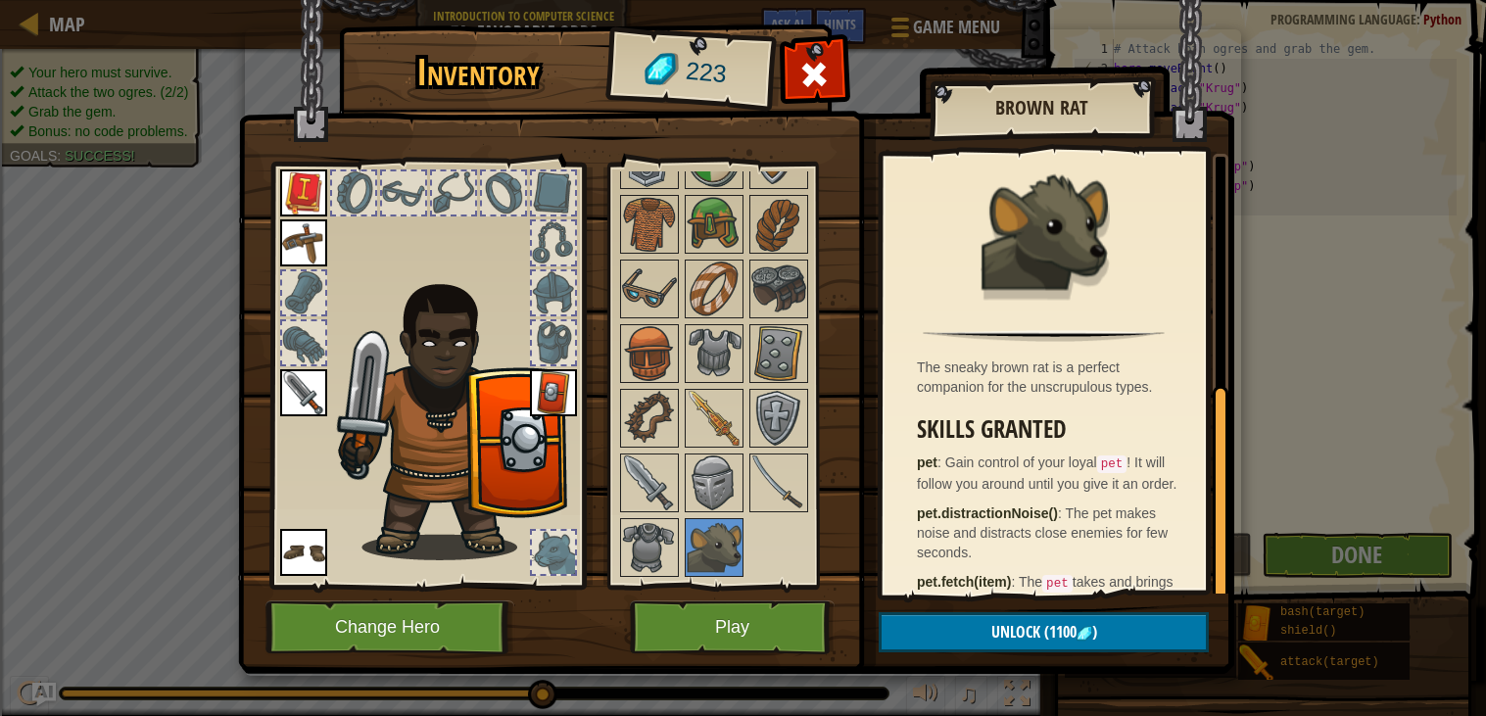
scroll to position [477, 0]
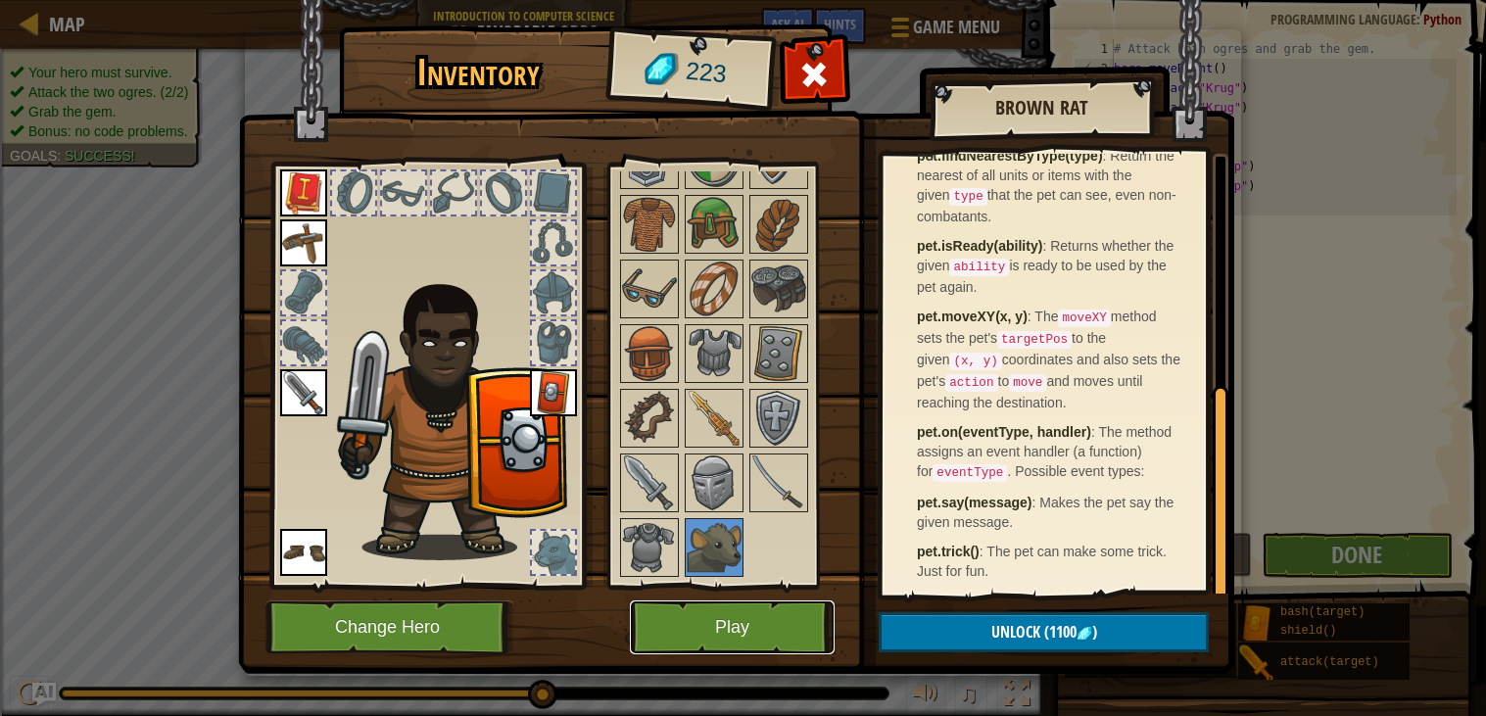
click at [708, 635] on button "Play" at bounding box center [732, 628] width 205 height 54
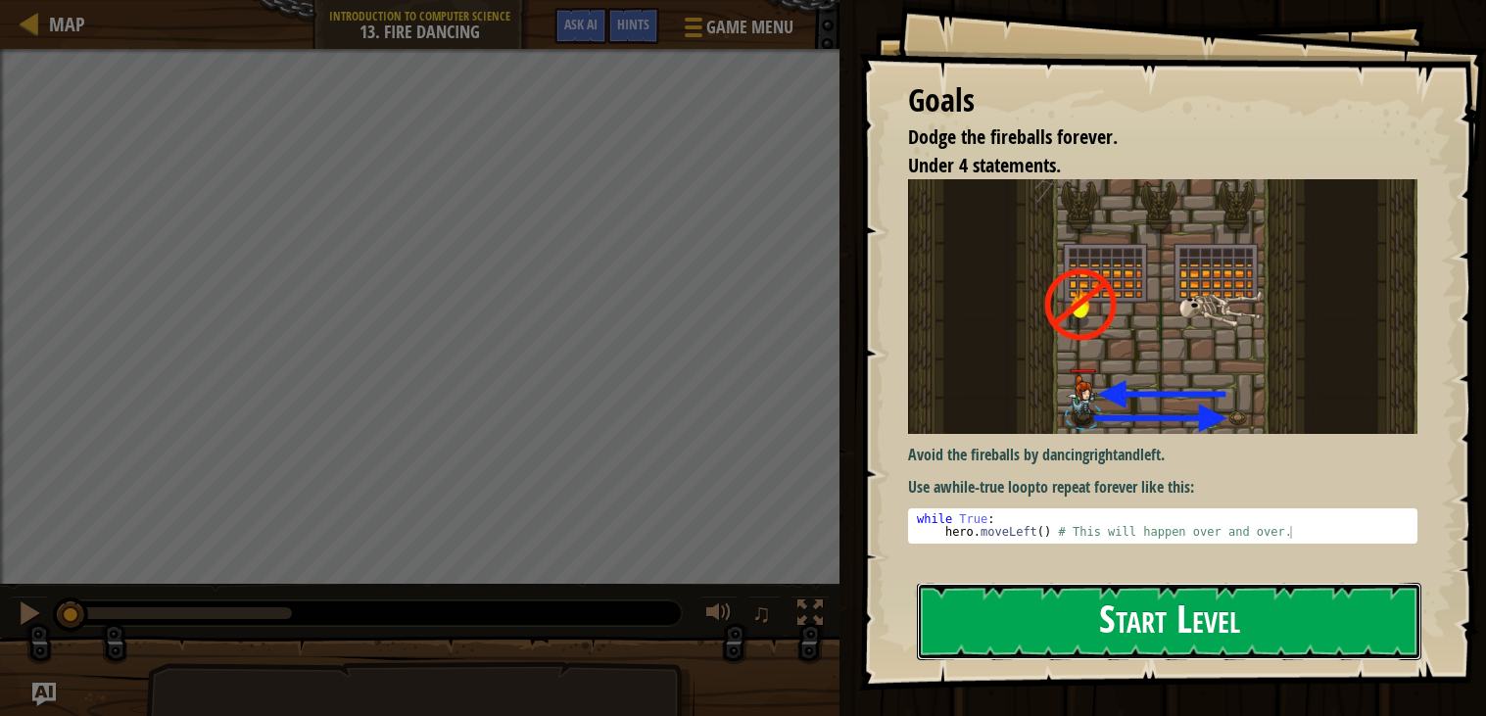
click at [1057, 583] on button "Start Level" at bounding box center [1169, 621] width 505 height 77
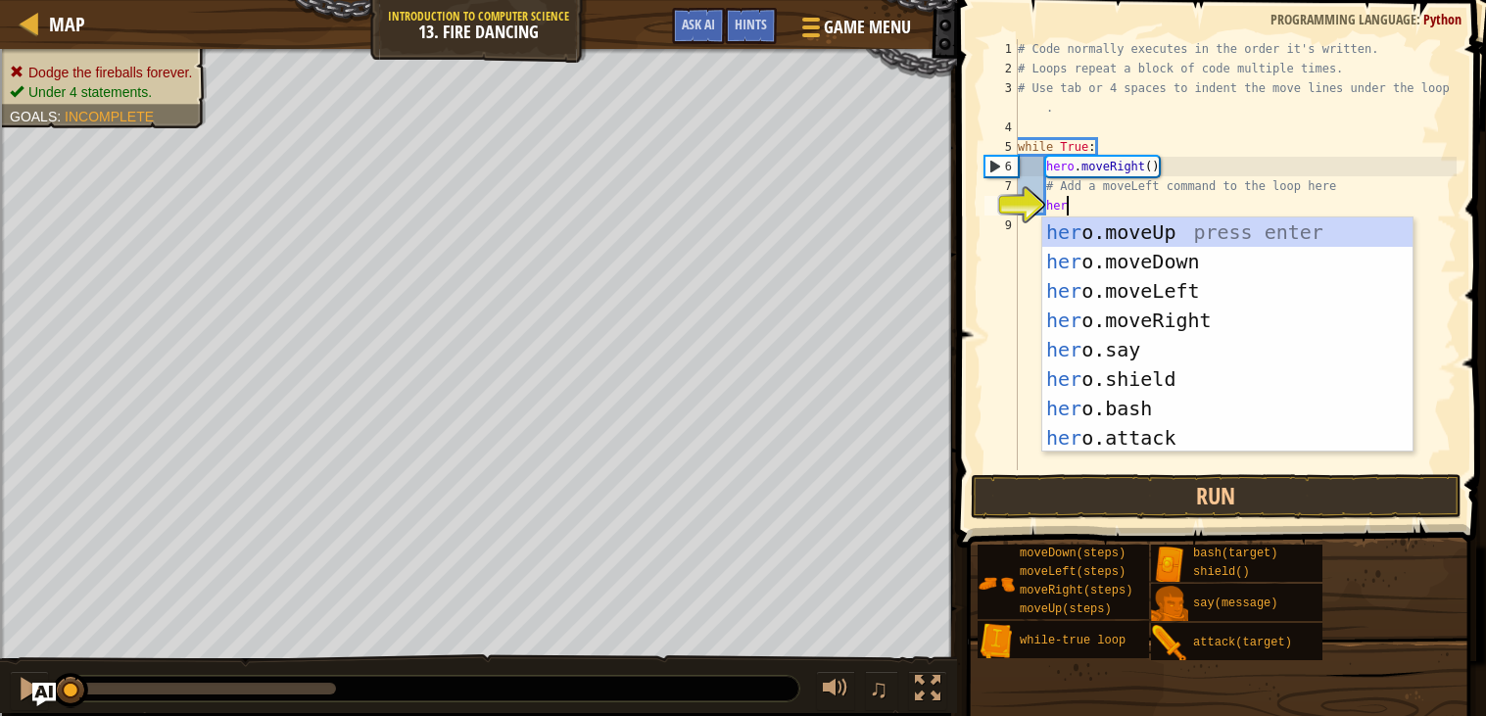
scroll to position [8, 3]
type textarea "hero"
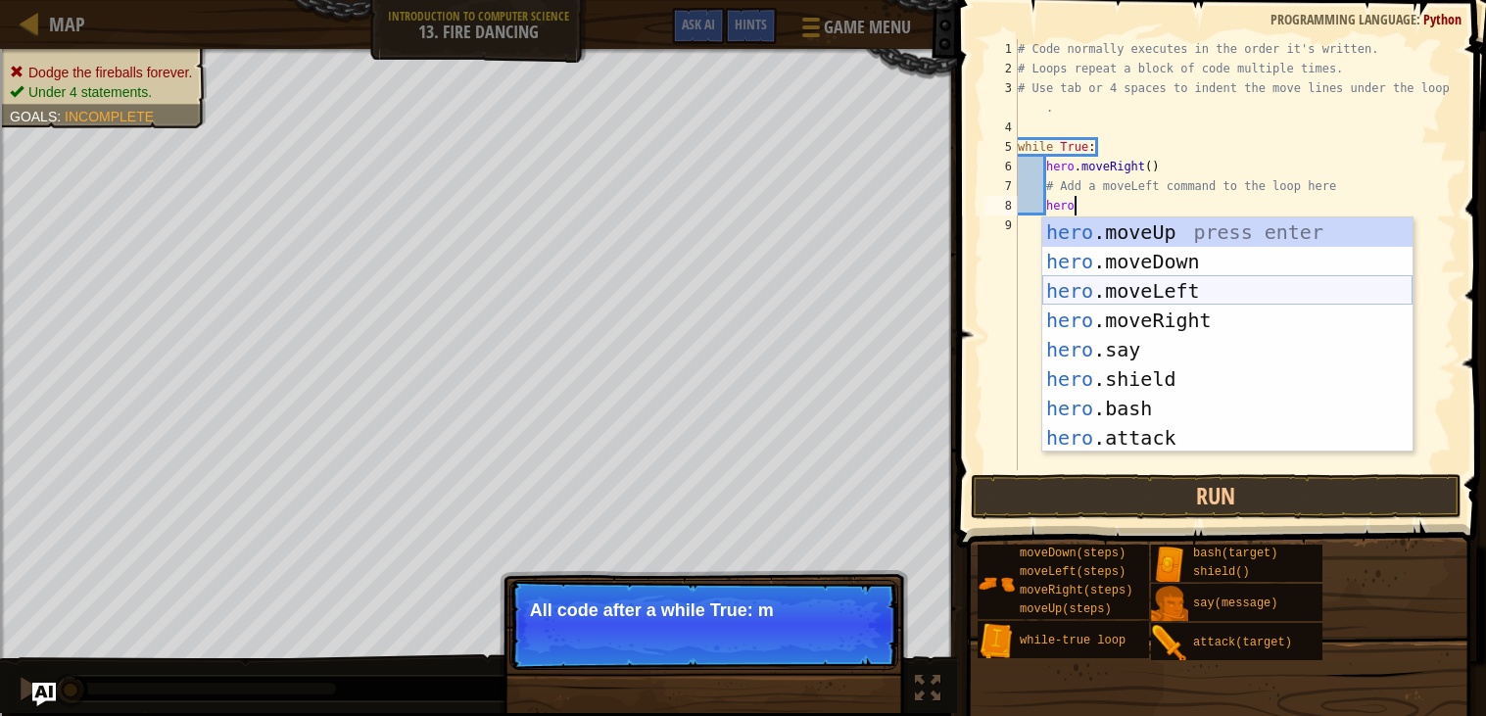
click at [1087, 296] on div "hero .moveUp press enter hero .moveDown press enter hero .moveLeft press enter …" at bounding box center [1228, 365] width 370 height 294
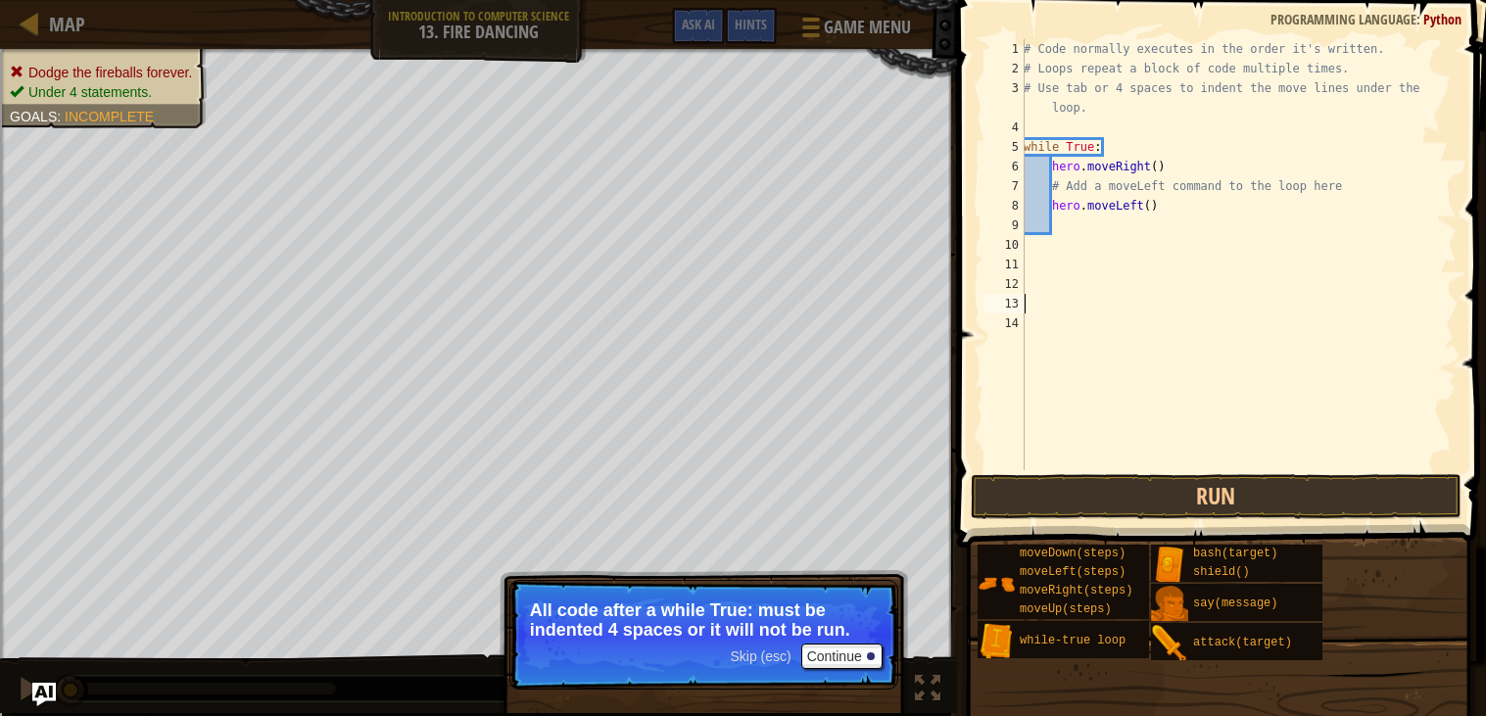
scroll to position [8, 0]
click at [1214, 496] on button "Run" at bounding box center [1216, 496] width 491 height 45
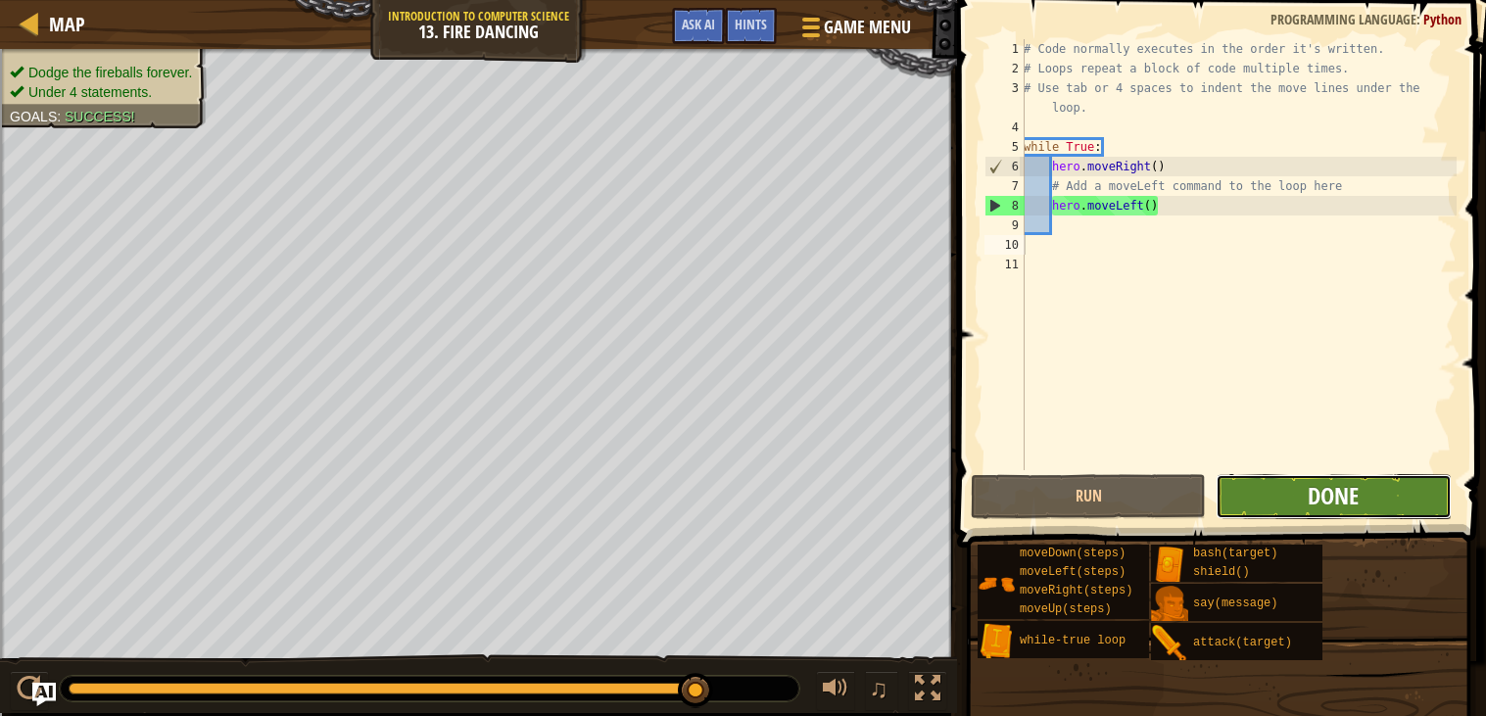
click at [1335, 507] on span "Done" at bounding box center [1333, 495] width 51 height 31
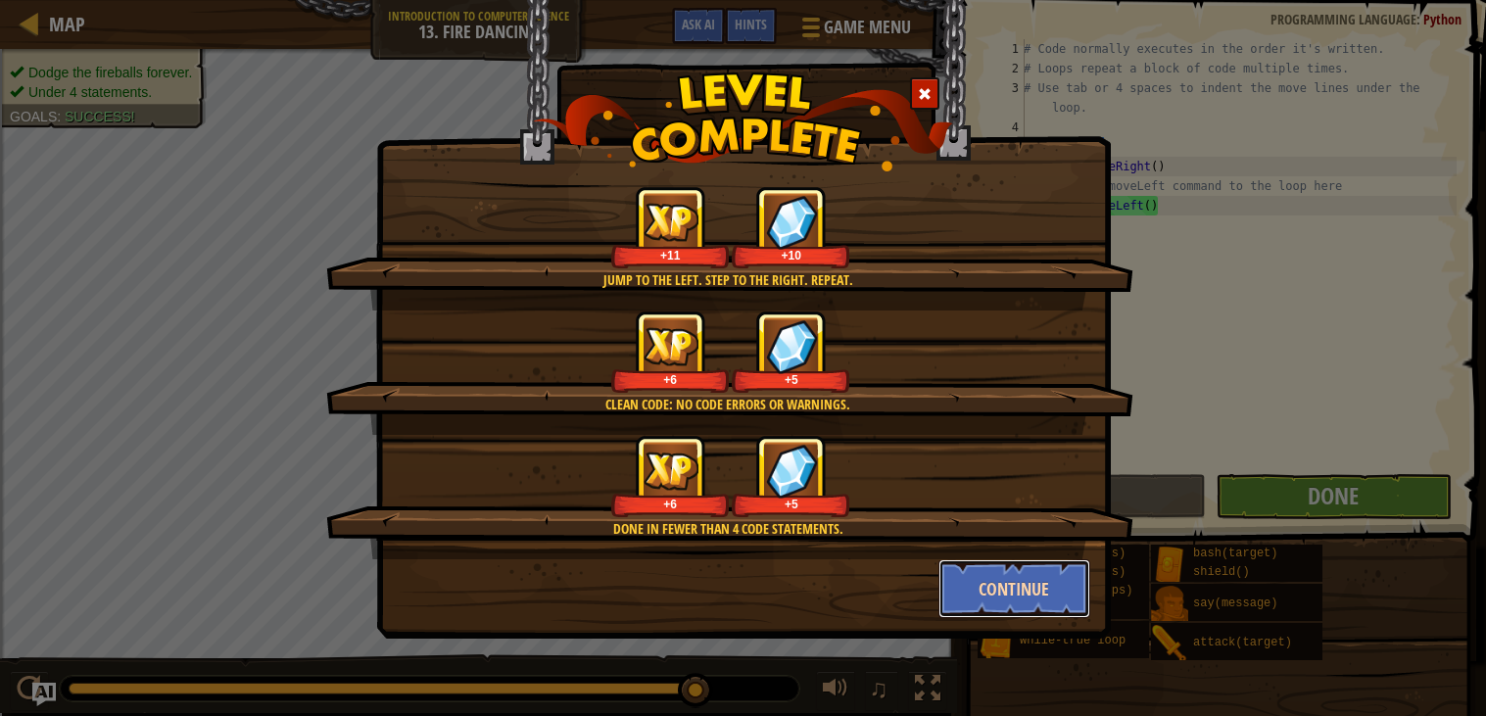
click at [1007, 584] on button "Continue" at bounding box center [1015, 589] width 152 height 59
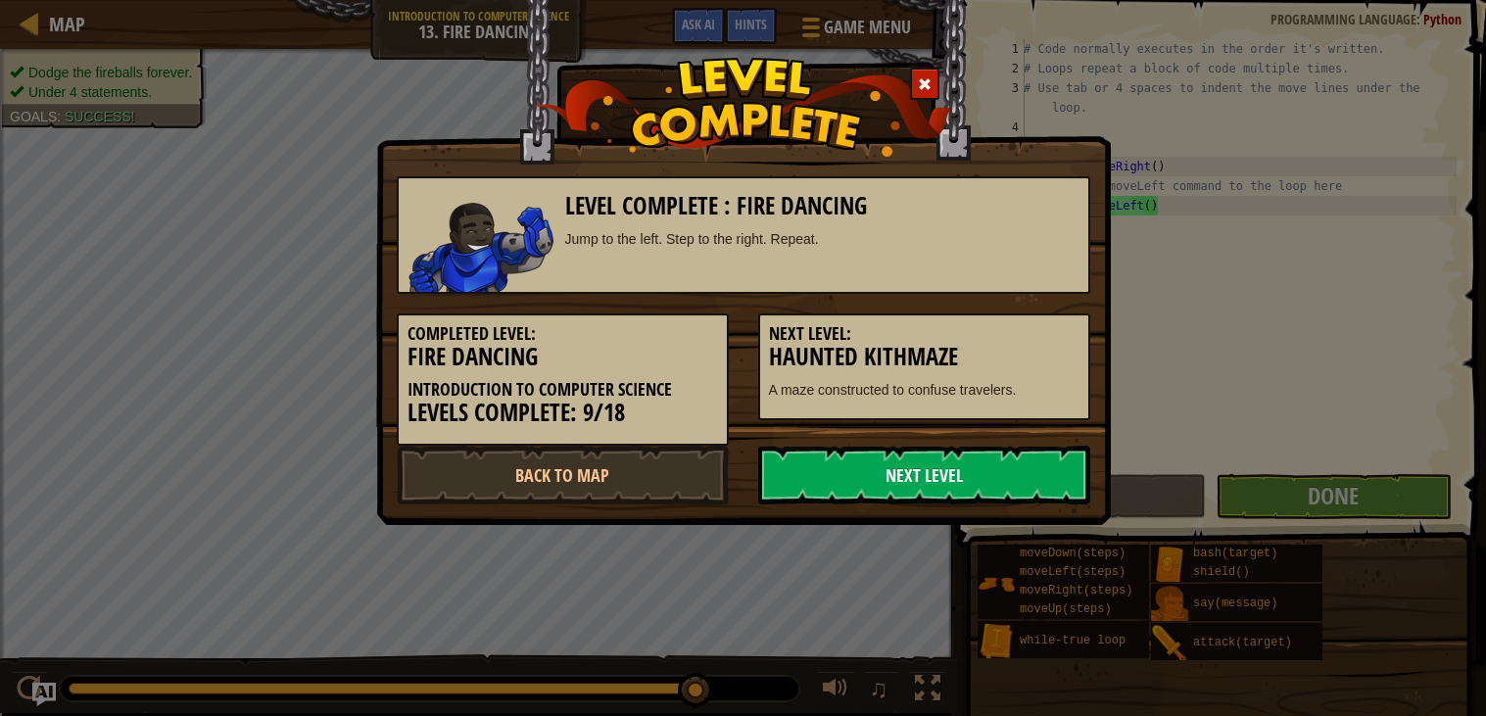
click at [866, 454] on link "Next Level" at bounding box center [924, 475] width 332 height 59
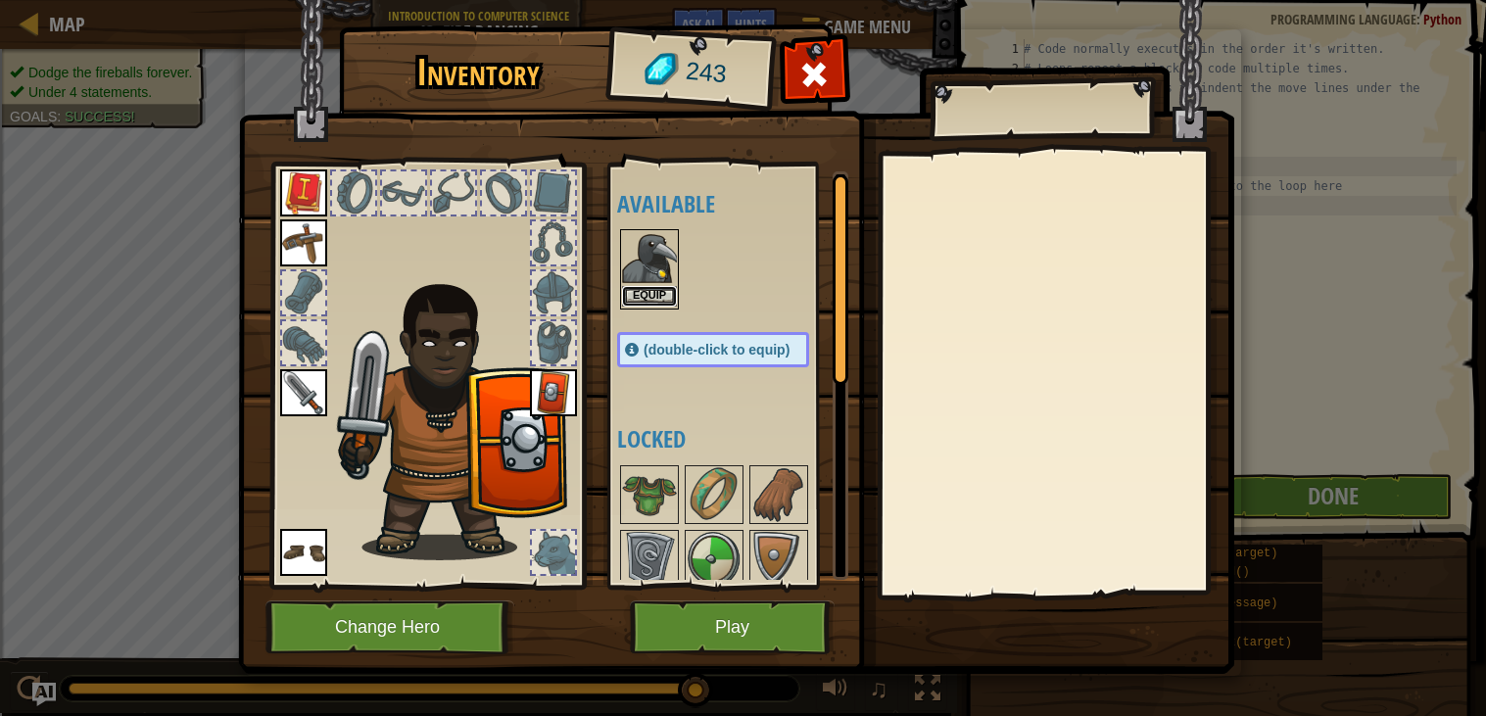
click at [641, 300] on button "Equip" at bounding box center [649, 296] width 55 height 21
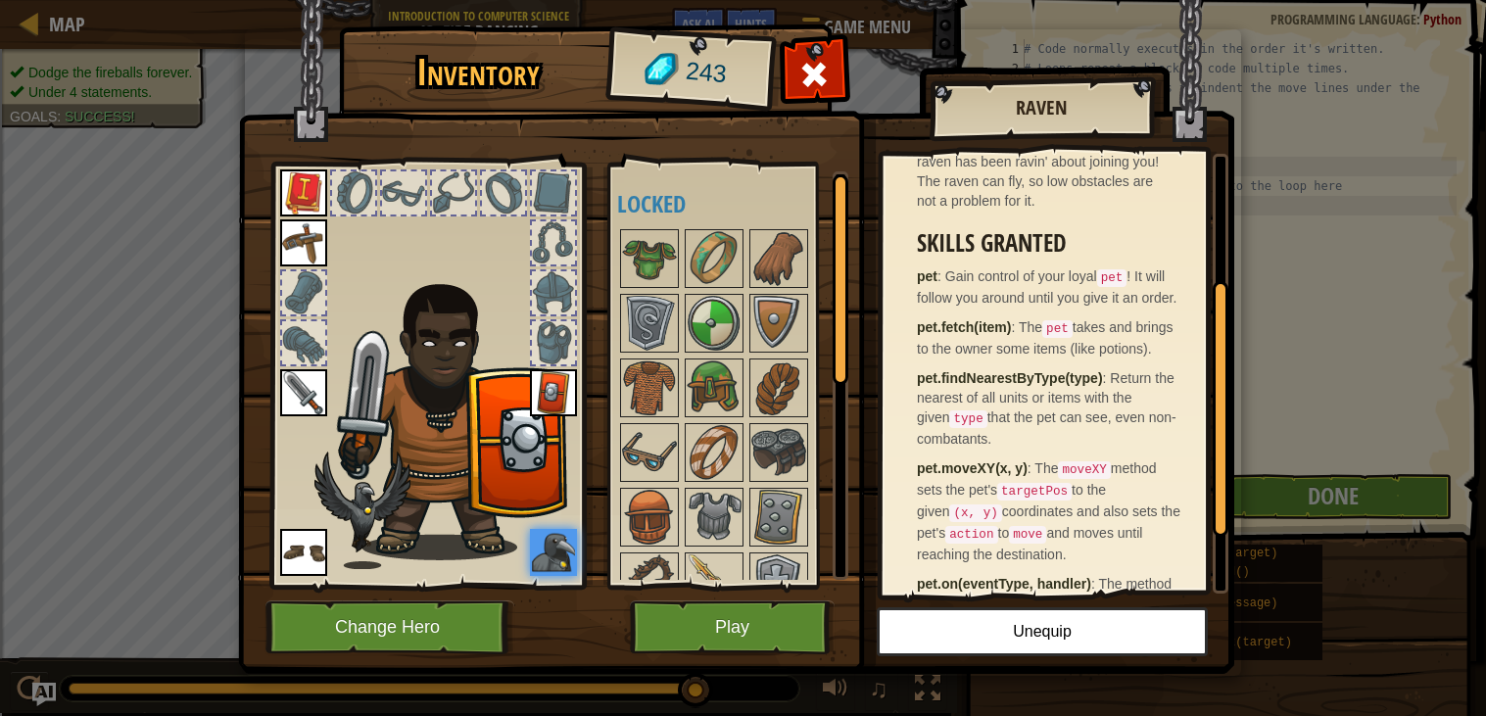
scroll to position [329, 0]
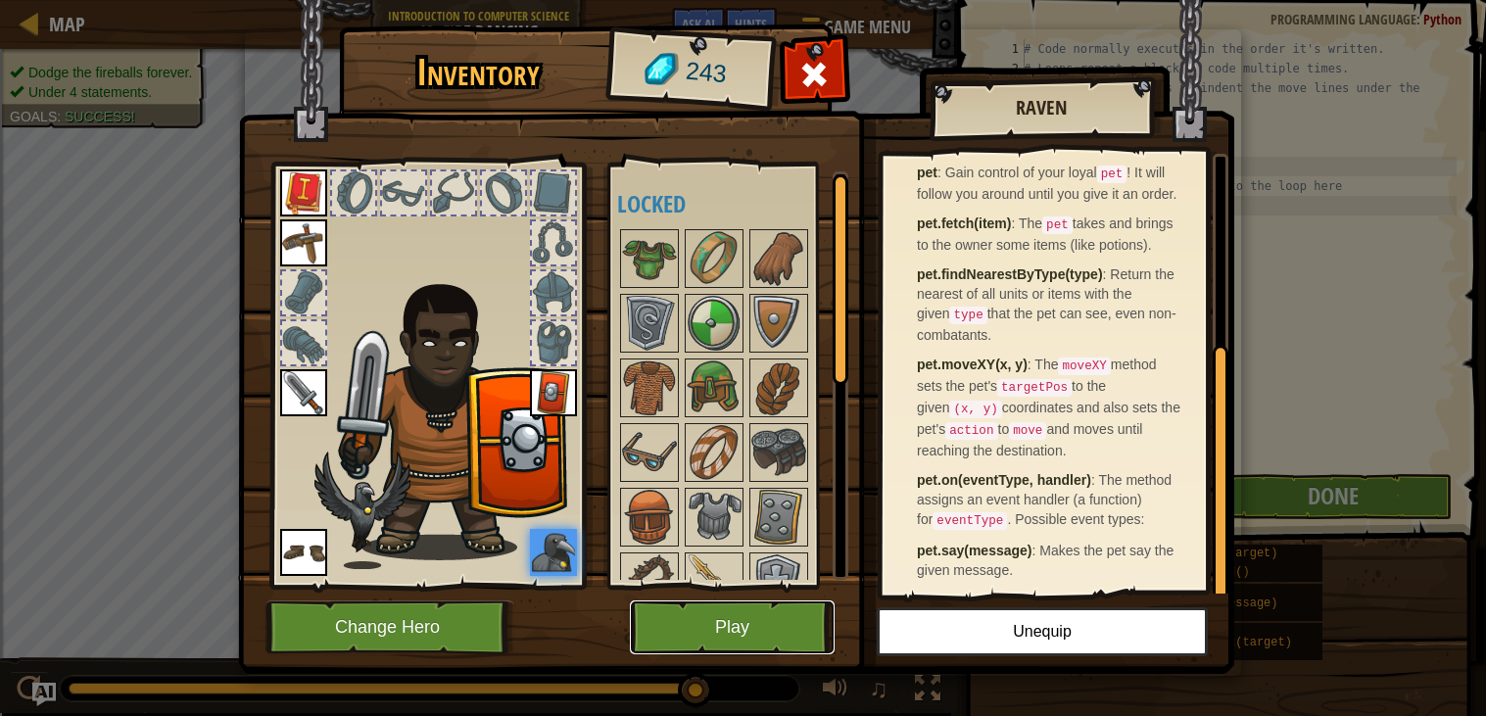
click at [807, 630] on button "Play" at bounding box center [732, 628] width 205 height 54
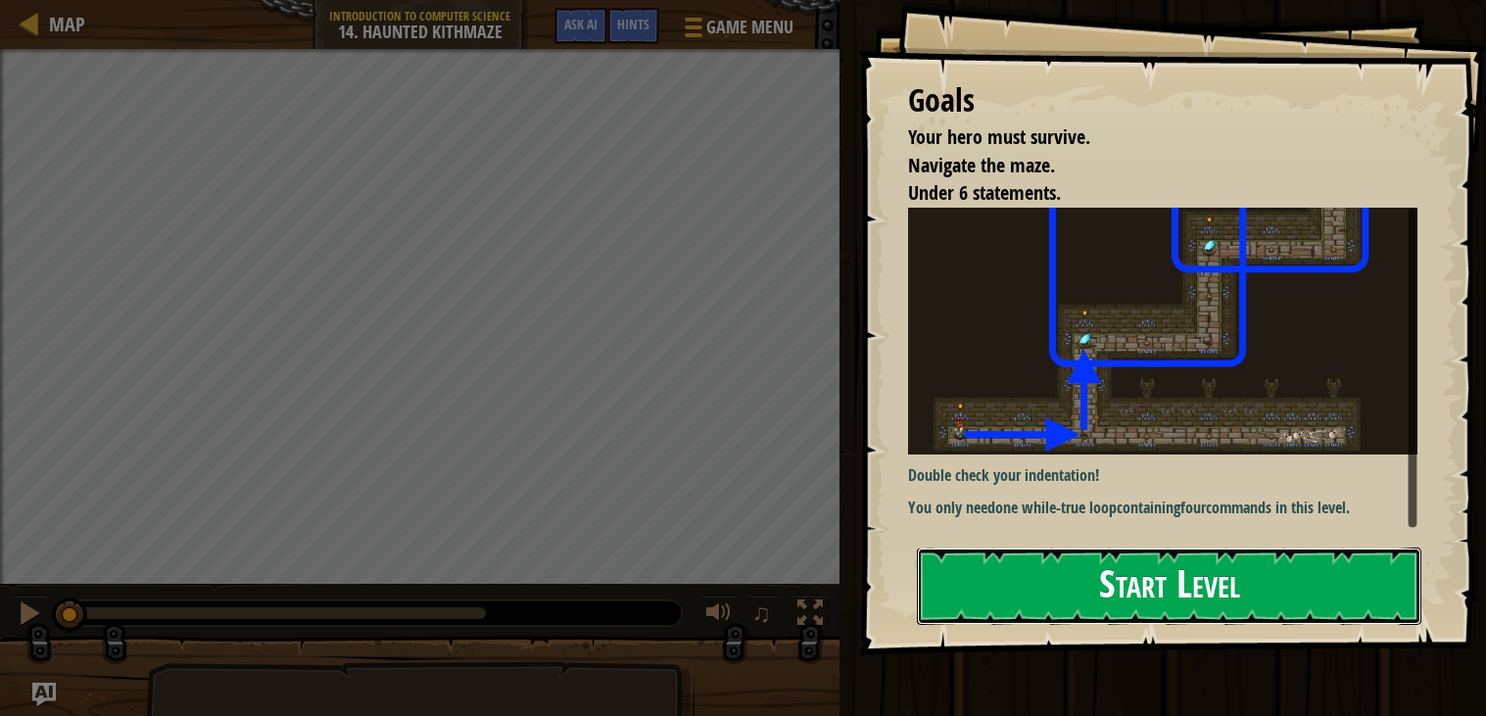
click at [1060, 574] on button "Start Level" at bounding box center [1169, 586] width 505 height 77
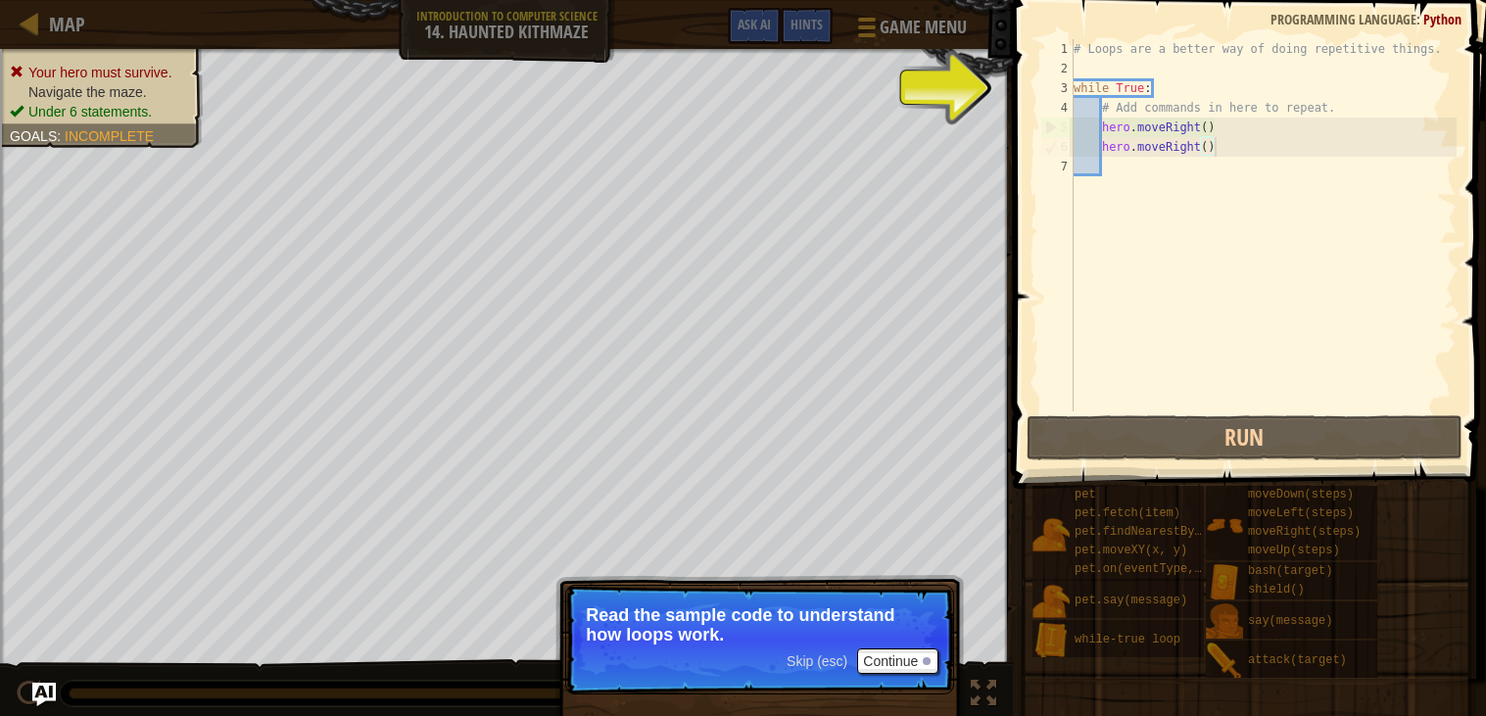
click at [1244, 155] on div "# Loops are a better way of doing repetitive things. while True : # Add command…" at bounding box center [1263, 245] width 387 height 412
type textarea "hero.moveRight()"
click at [1241, 166] on div "# Loops are a better way of doing repetitive things. while True : # Add command…" at bounding box center [1263, 245] width 387 height 412
click at [929, 656] on button "Continue" at bounding box center [897, 661] width 81 height 25
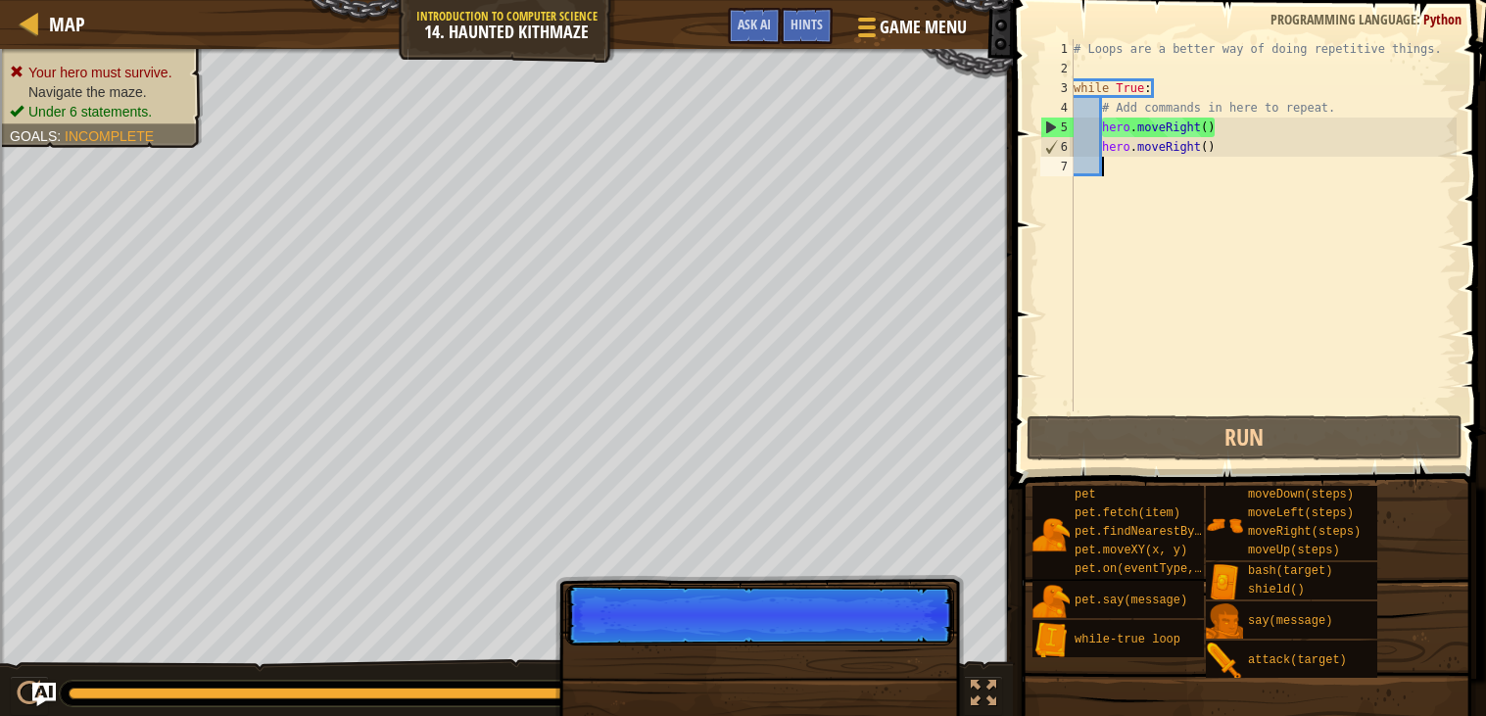
scroll to position [8, 1]
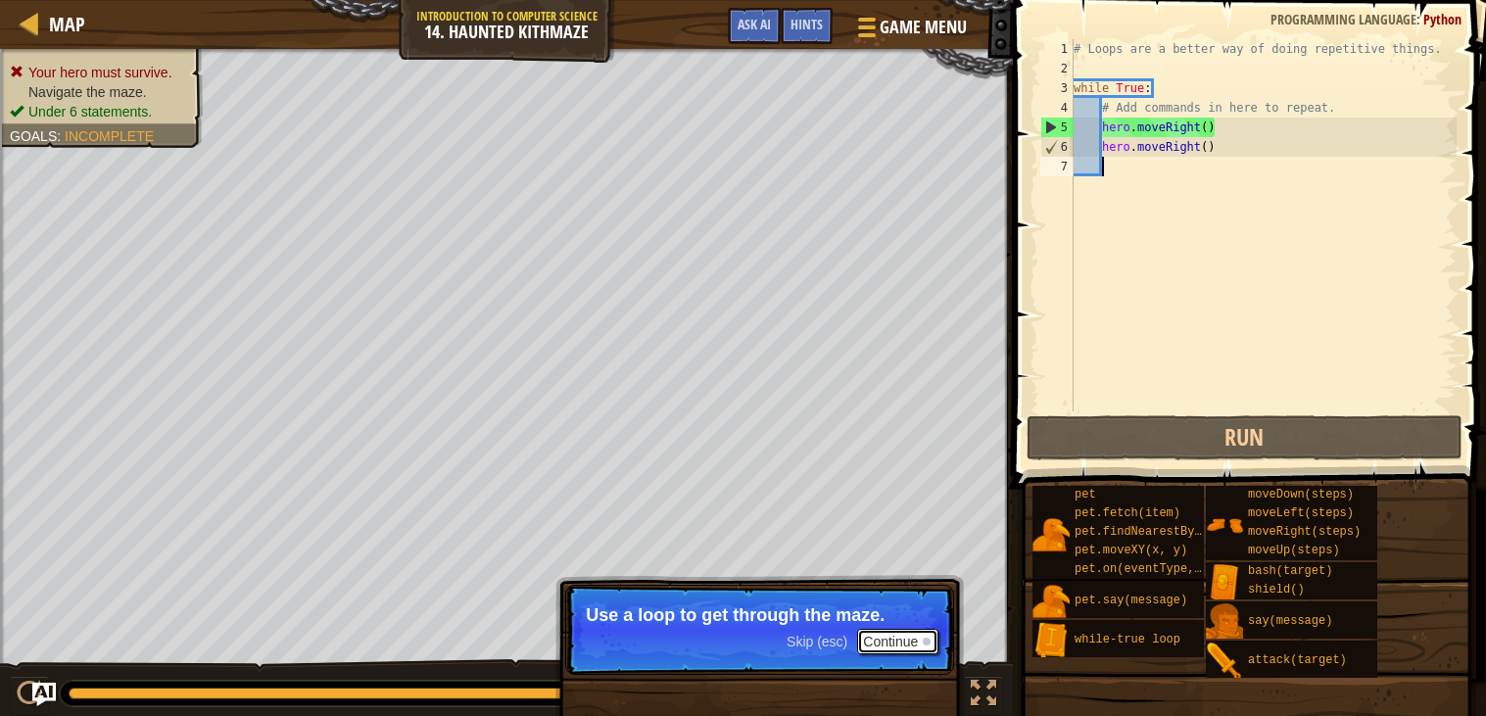
click at [921, 637] on button "Continue" at bounding box center [897, 641] width 81 height 25
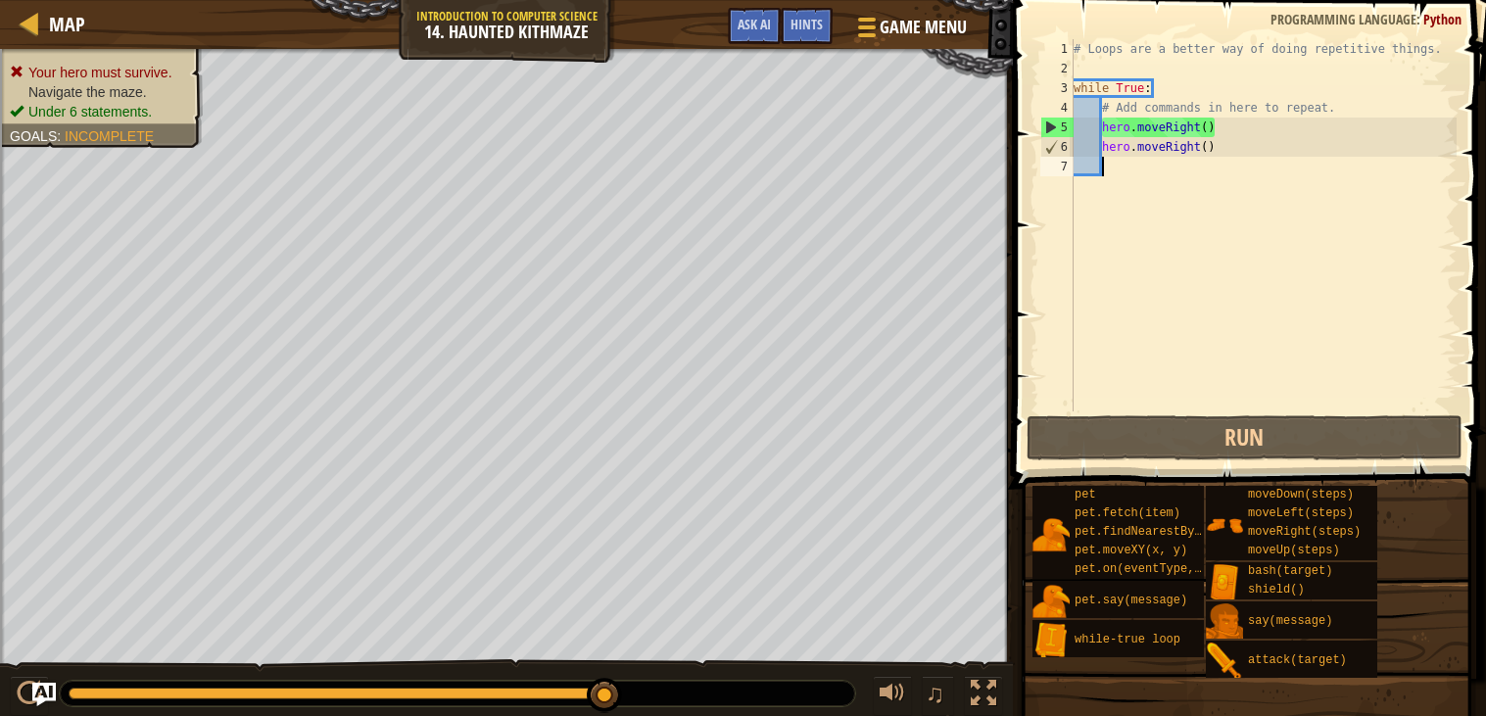
click at [1157, 85] on div "# Loops are a better way of doing repetitive things. while True : # Add command…" at bounding box center [1263, 245] width 387 height 412
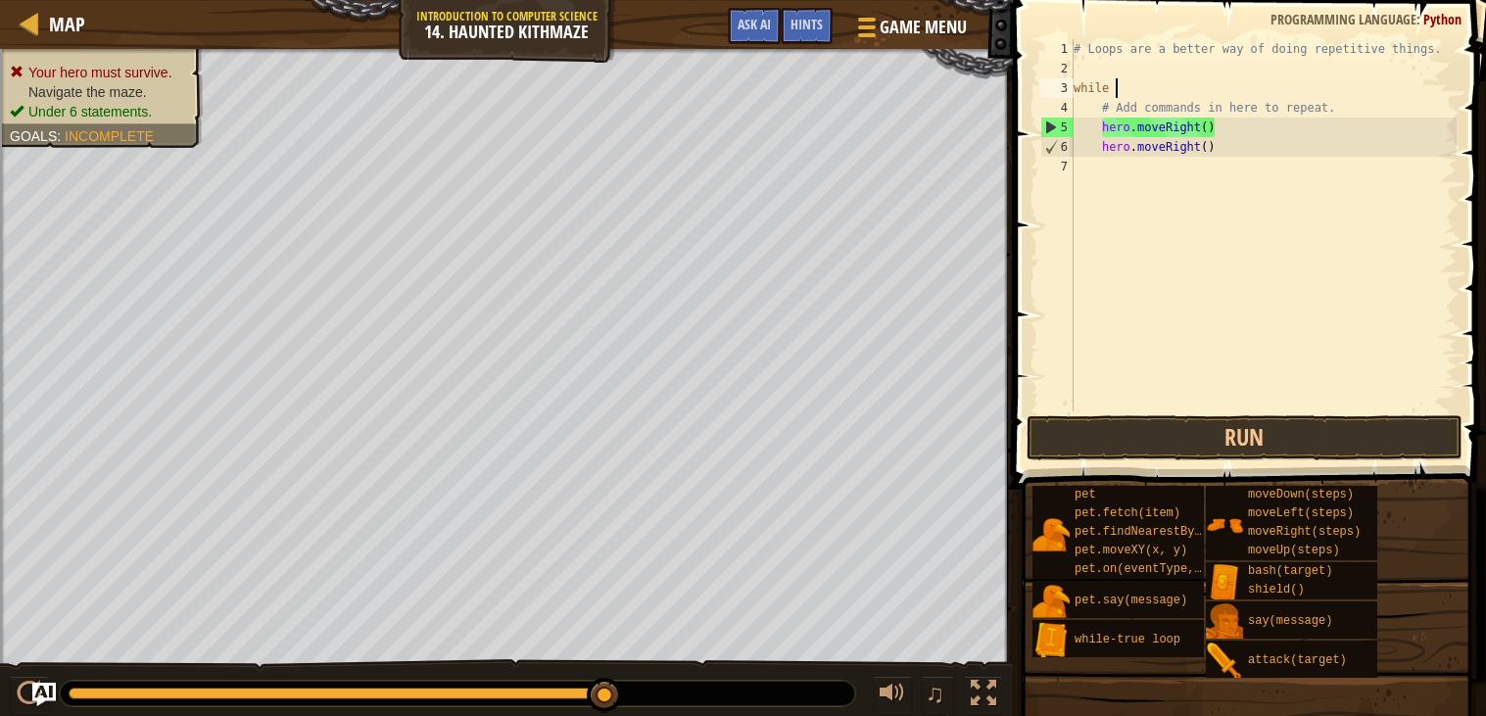
type textarea "while"
type textarea "# Loops are a better way of doing repetitive things."
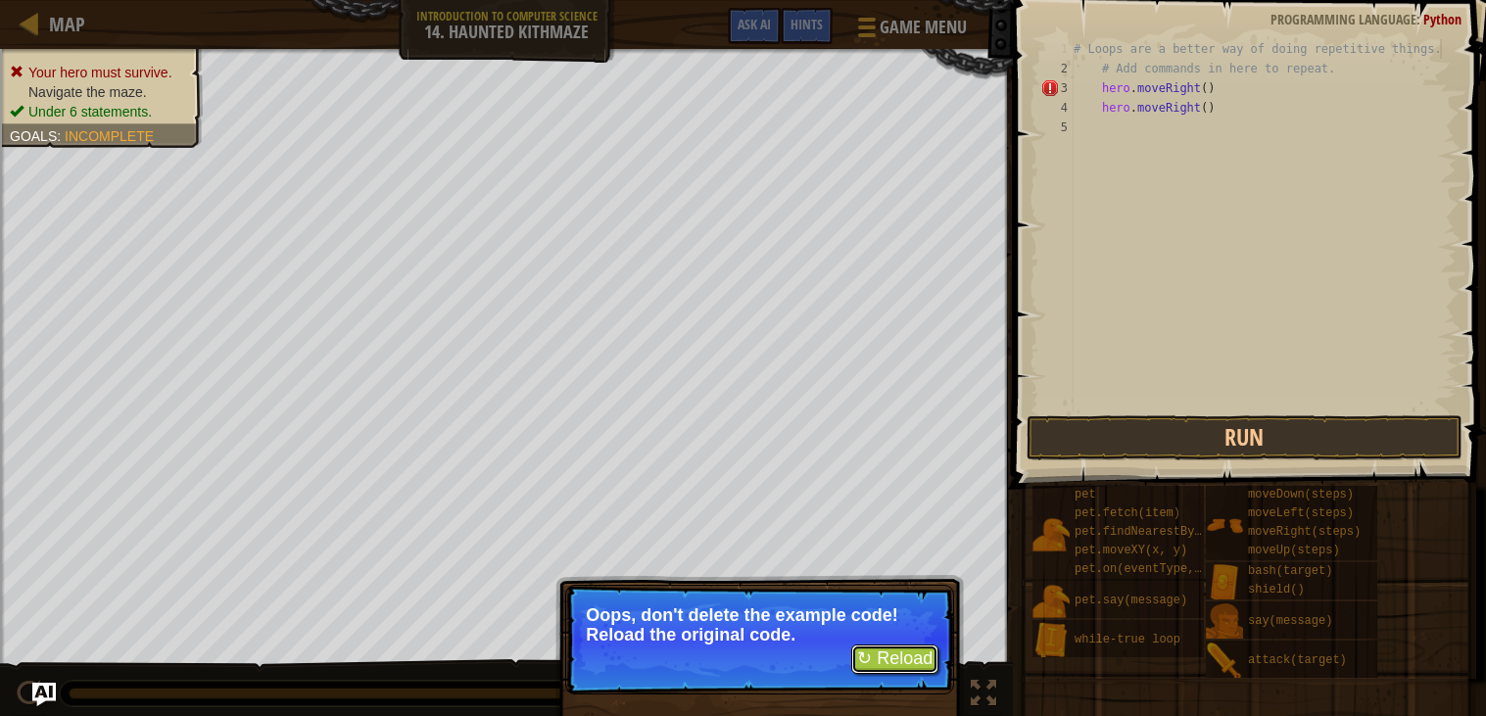
click at [870, 667] on button "↻ Reload" at bounding box center [895, 659] width 87 height 29
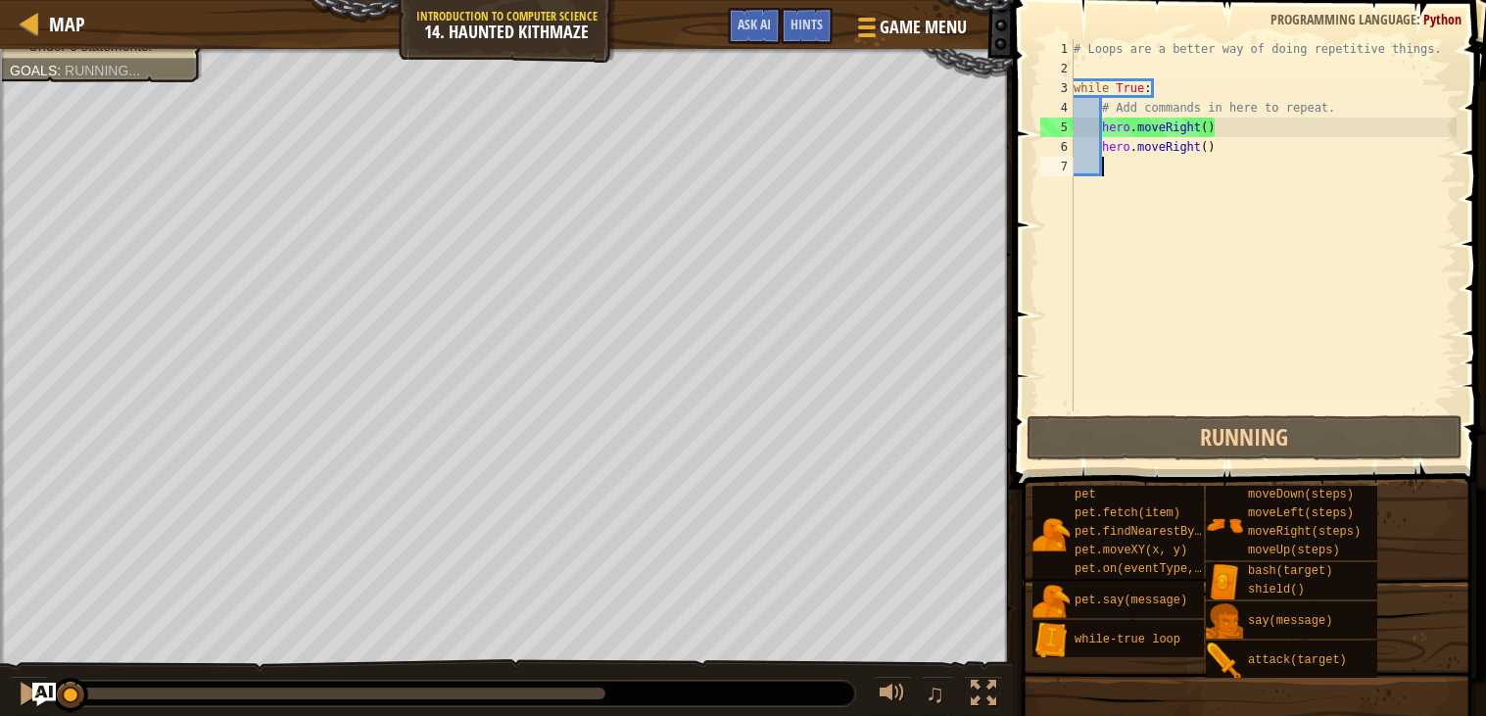
scroll to position [8, 1]
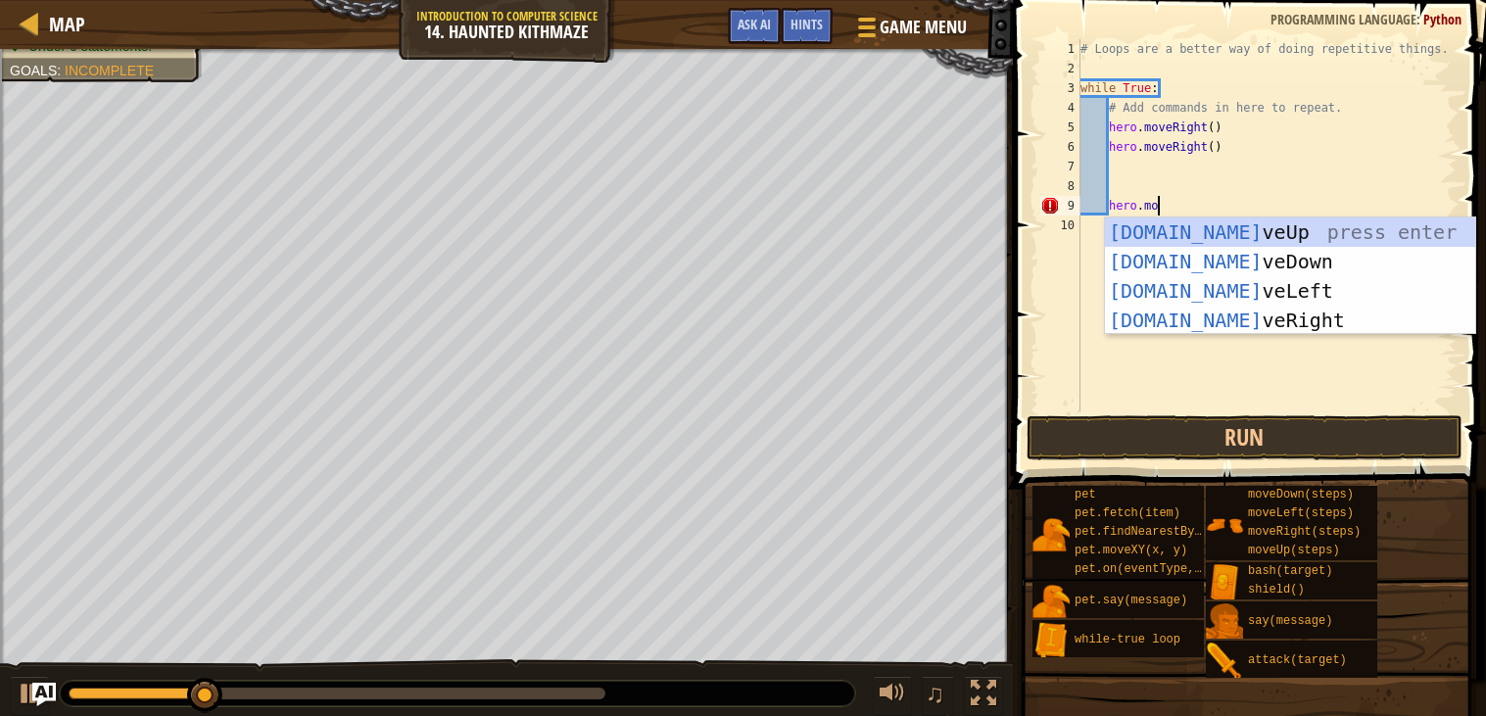
type textarea "hero.move"
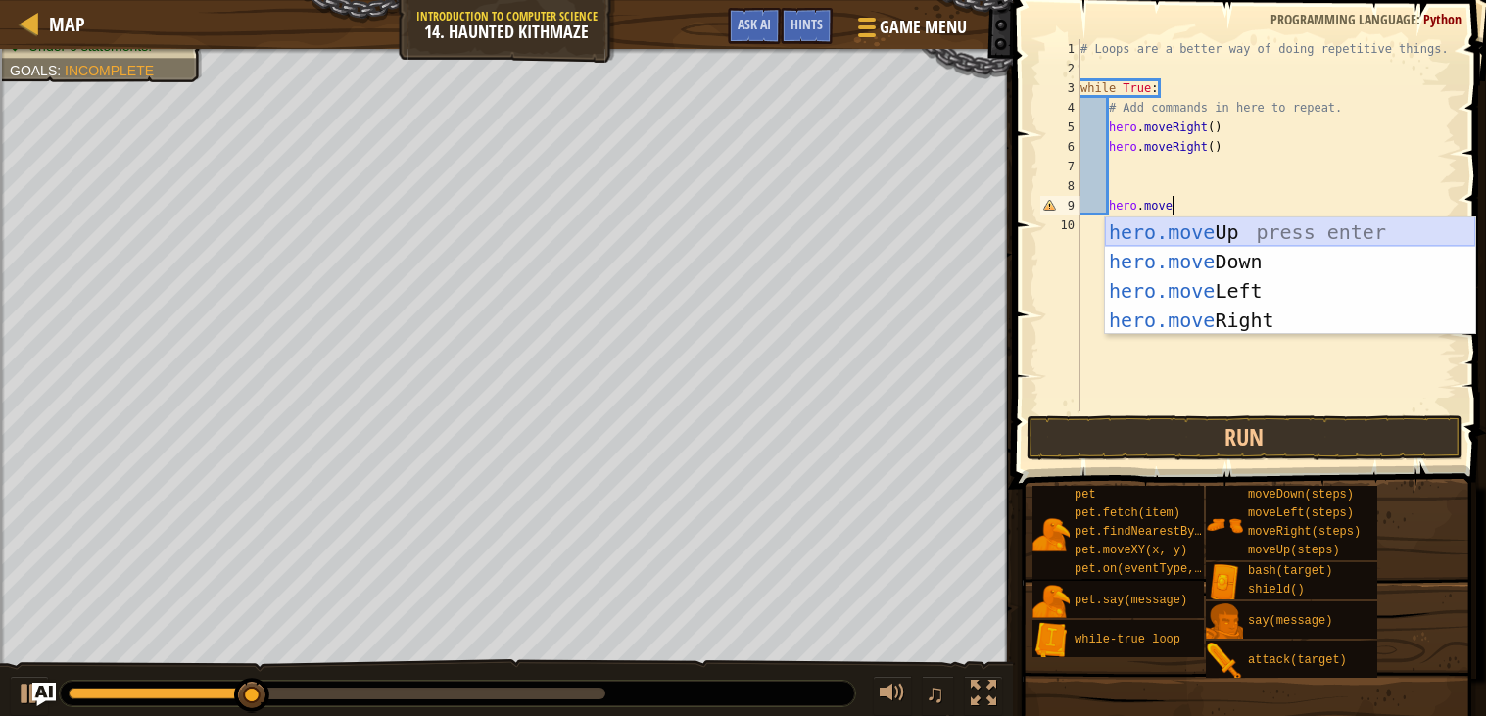
click at [1184, 236] on div "hero.move Up press enter hero.move Down press enter hero.move Left press enter …" at bounding box center [1290, 306] width 370 height 176
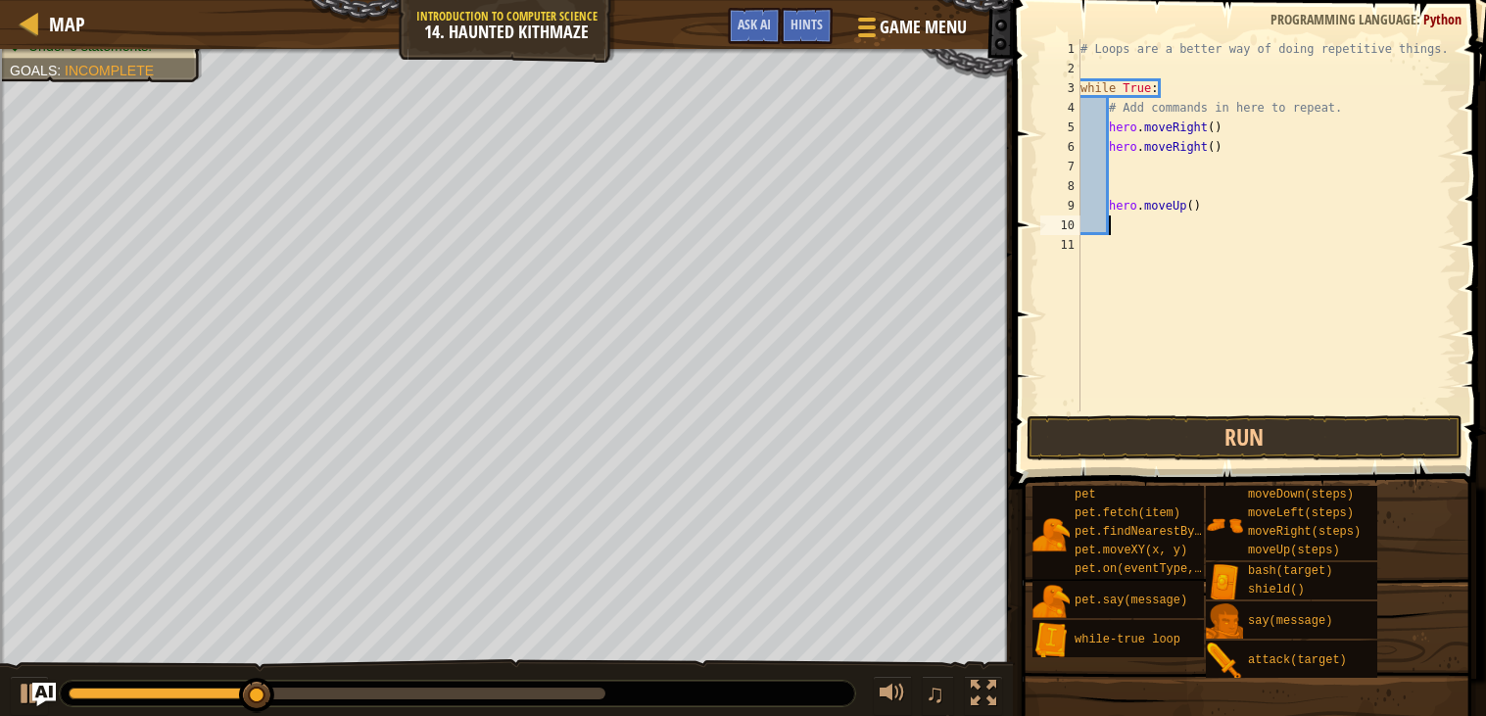
scroll to position [8, 1]
click at [1111, 203] on div "# Loops are a better way of doing repetitive things. while True : # Add command…" at bounding box center [1267, 245] width 381 height 412
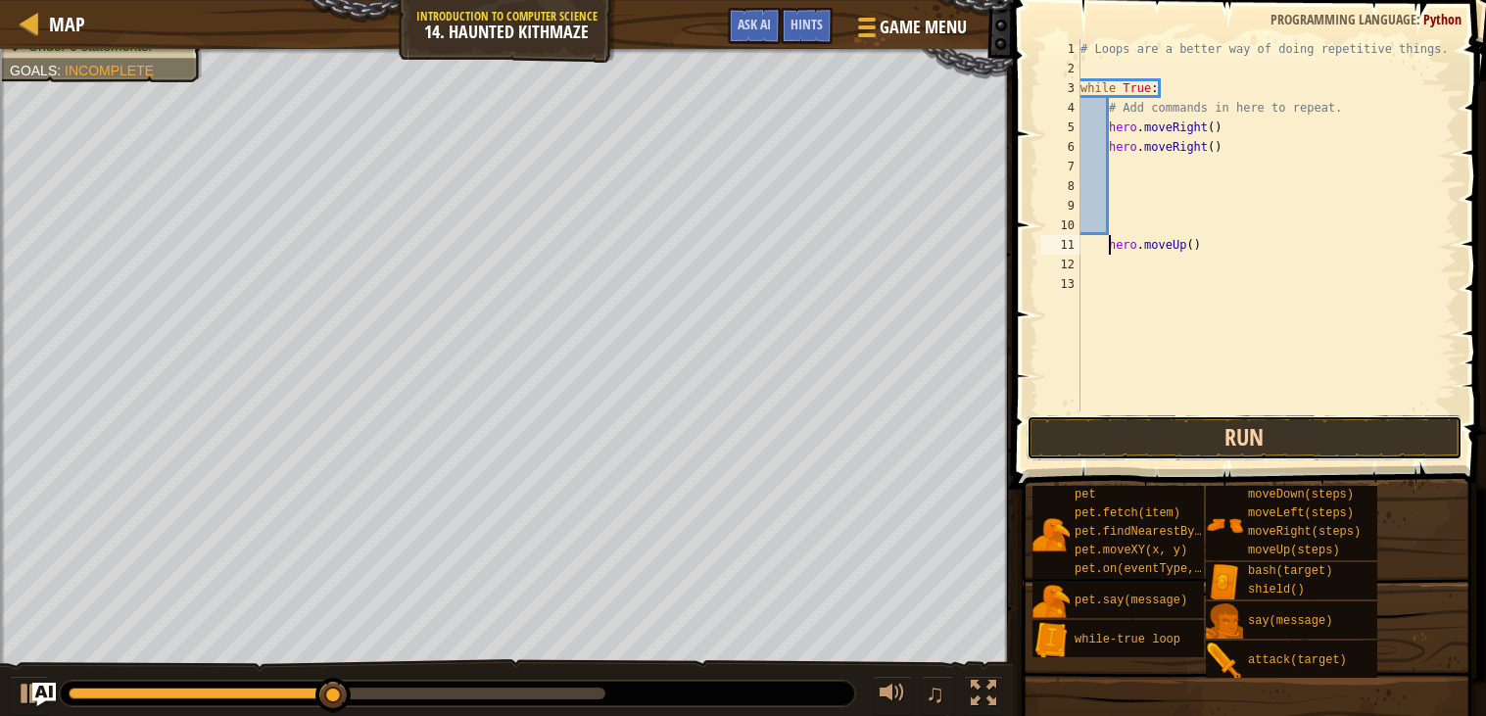
click at [1160, 425] on button "Run" at bounding box center [1245, 437] width 436 height 45
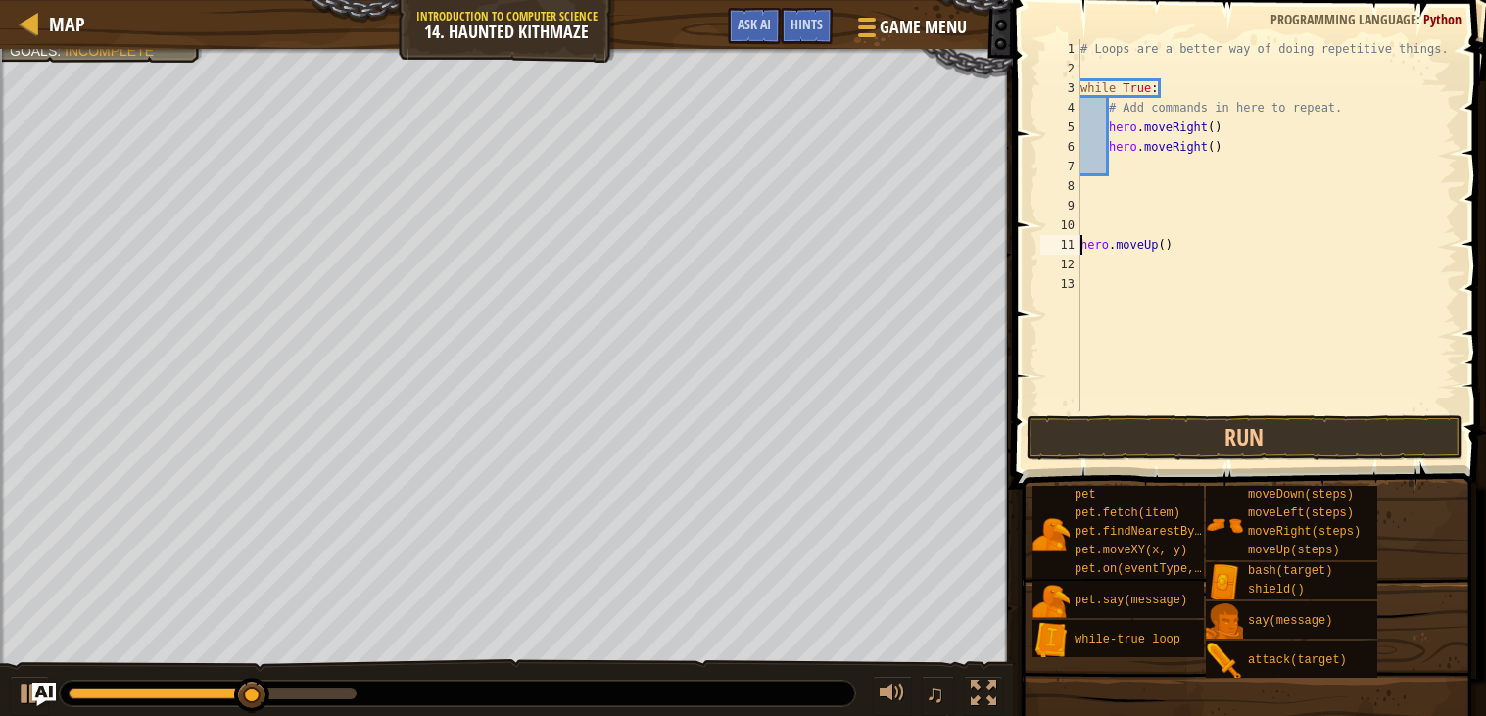
click at [1166, 249] on div "# Loops are a better way of doing repetitive things. while True : # Add command…" at bounding box center [1267, 245] width 381 height 412
type textarea "hero.moveUp(2)"
click at [1150, 262] on div "# Loops are a better way of doing repetitive things. while True : # Add command…" at bounding box center [1267, 245] width 381 height 412
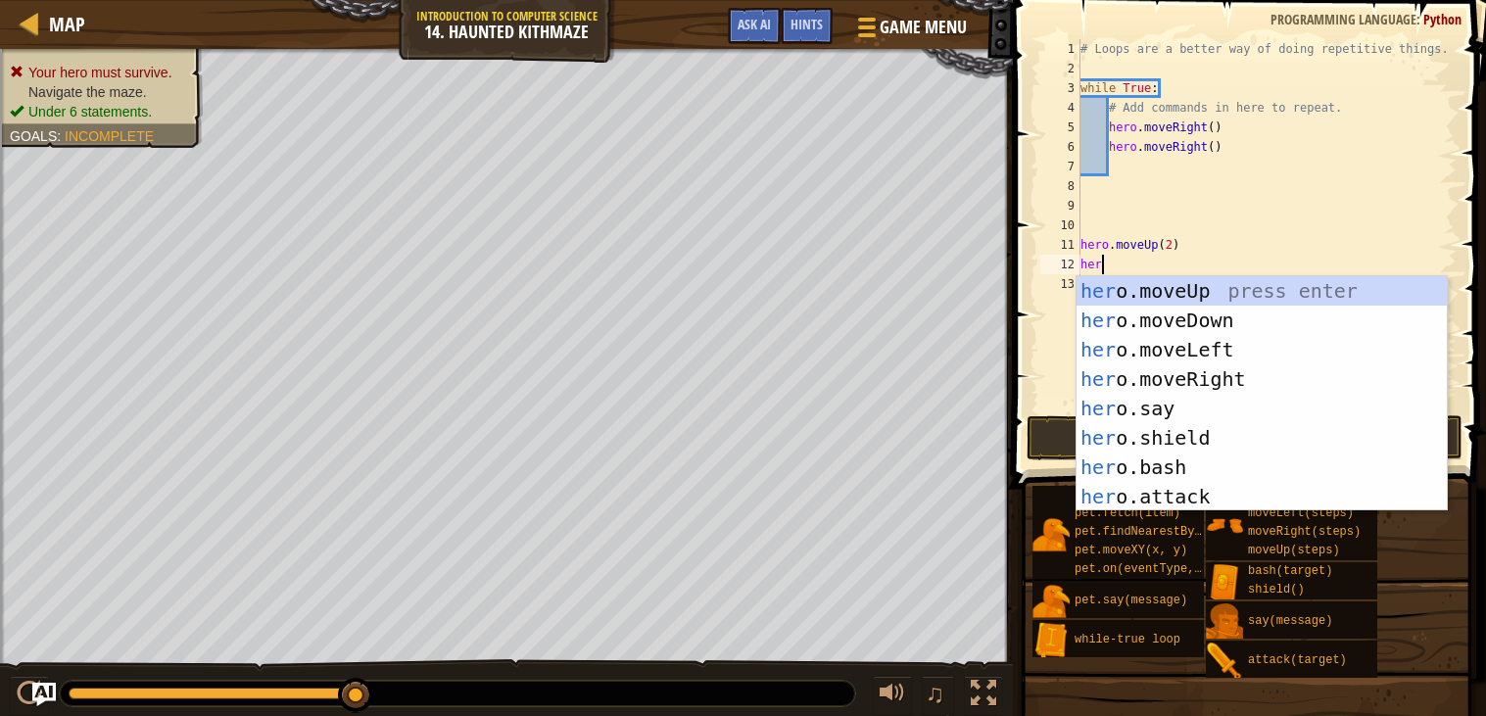
scroll to position [8, 1]
type textarea "[DOMAIN_NAME]"
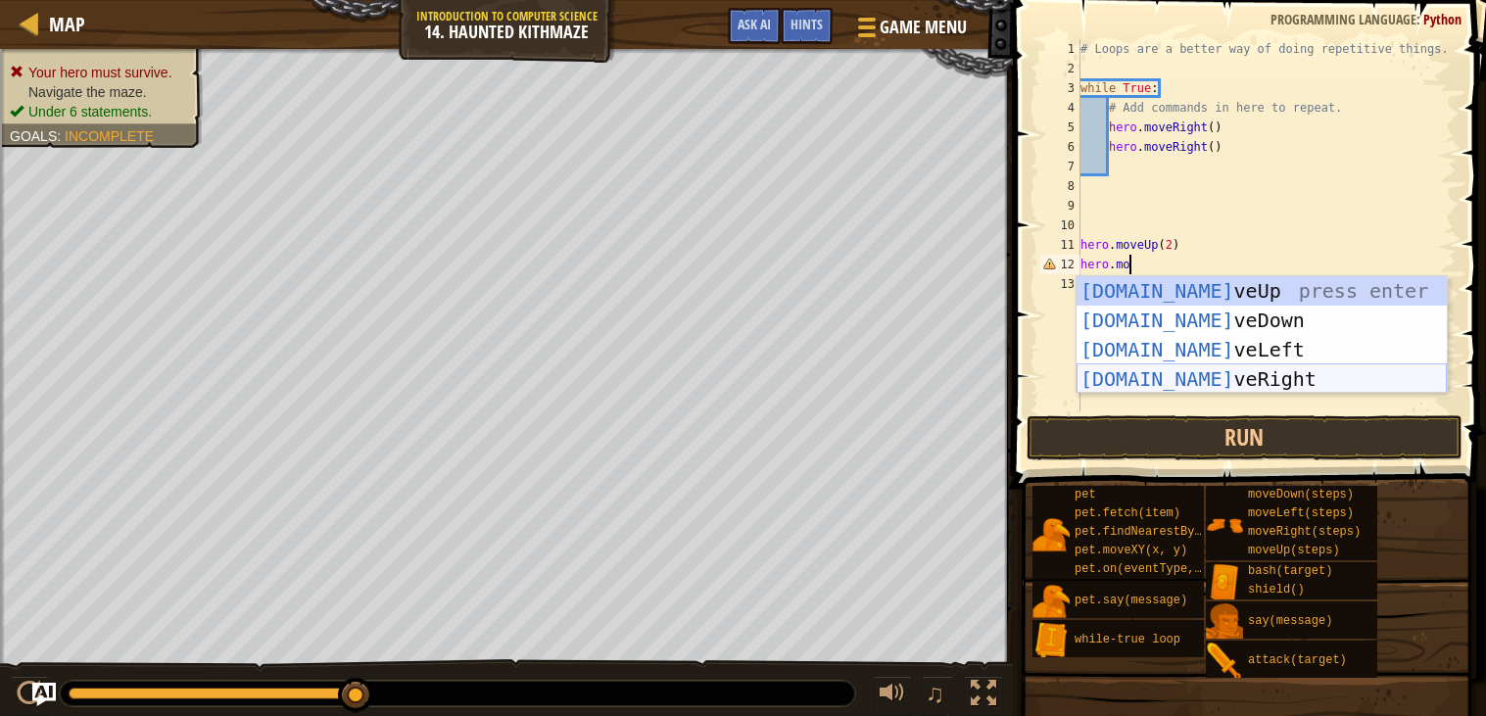
click at [1117, 369] on div "[DOMAIN_NAME] veUp press enter [DOMAIN_NAME] veDown press enter [DOMAIN_NAME] v…" at bounding box center [1262, 364] width 370 height 176
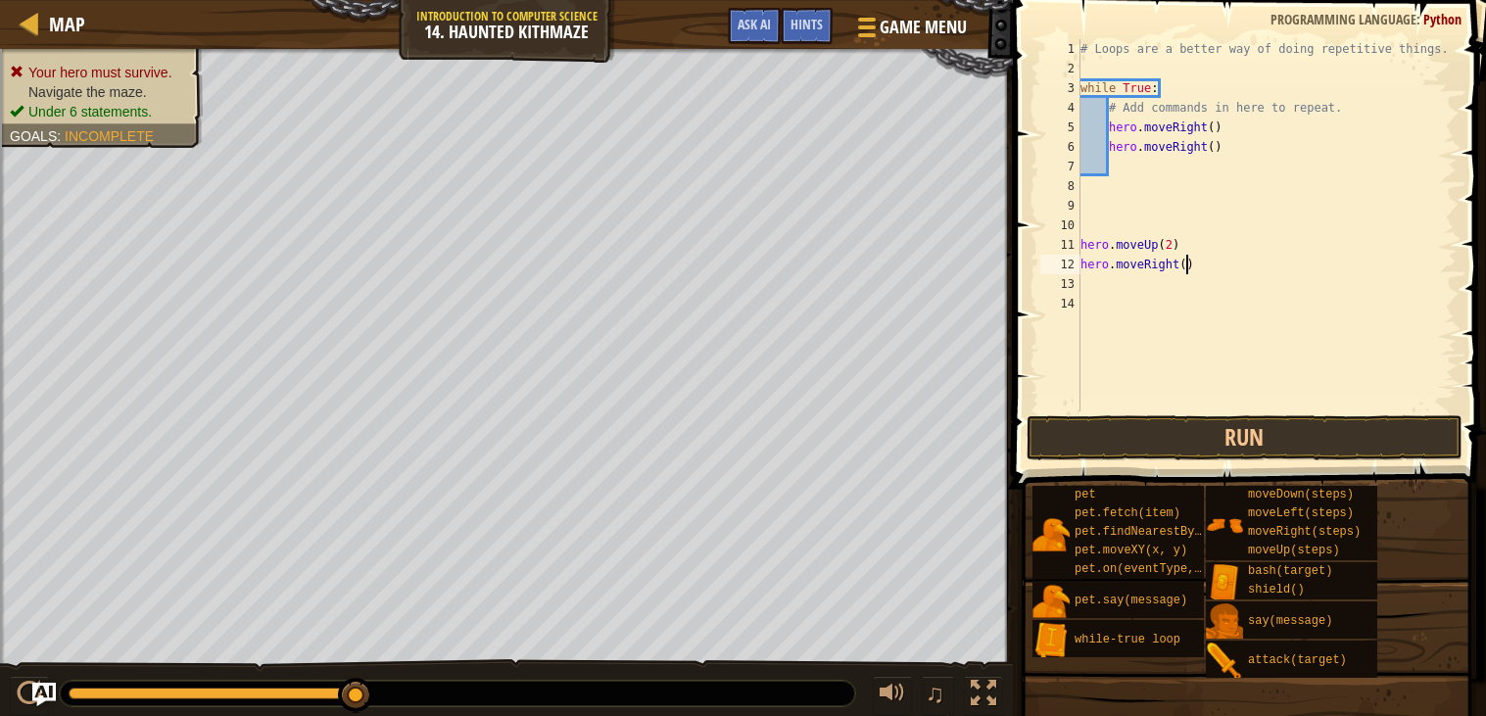
click at [1185, 261] on div "# Loops are a better way of doing repetitive things. while True : # Add command…" at bounding box center [1267, 245] width 381 height 412
type textarea "hero.moveRight(2)"
click at [1169, 285] on div "# Loops are a better way of doing repetitive things. while True : # Add command…" at bounding box center [1267, 245] width 381 height 412
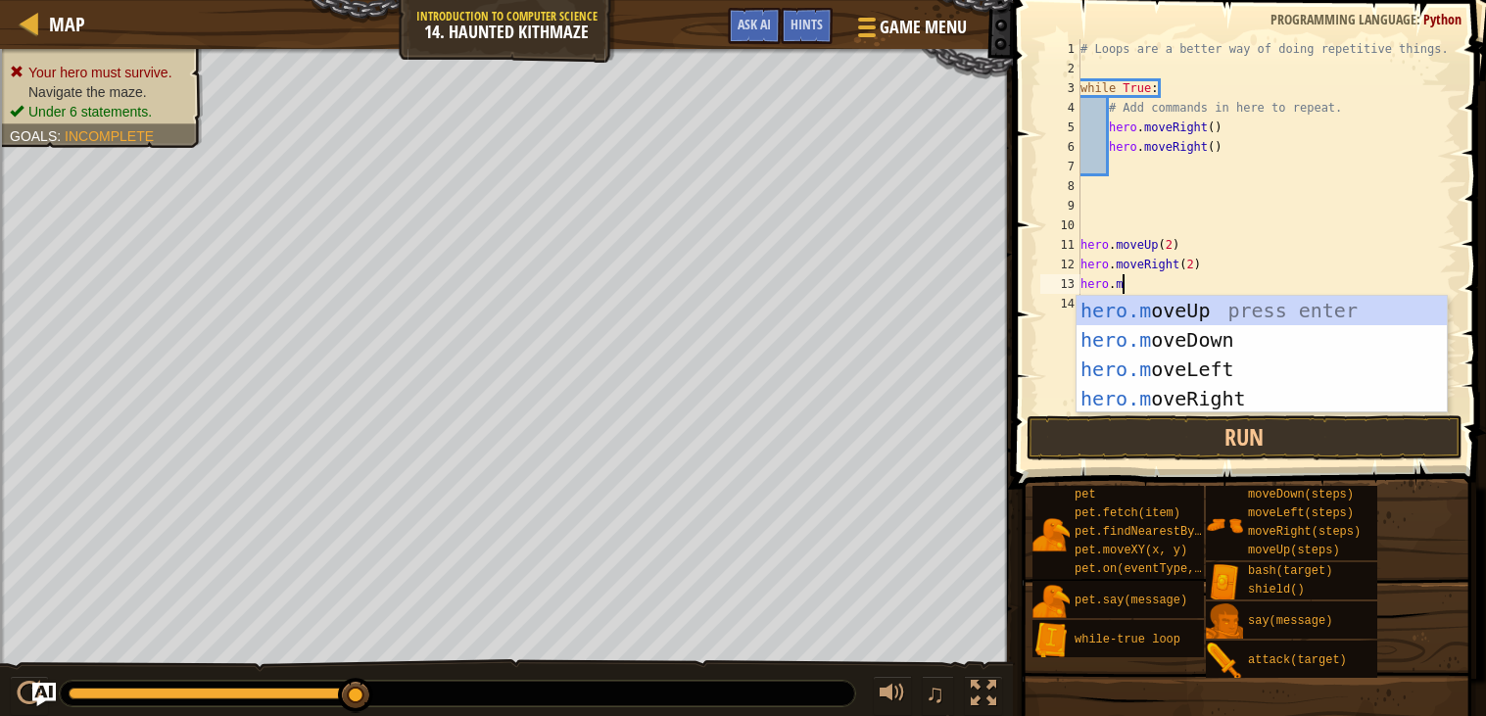
scroll to position [8, 3]
type textarea "hero.move"
click at [1159, 309] on div "hero.move Up press enter hero.move Down press enter hero.move Left press enter …" at bounding box center [1262, 384] width 370 height 176
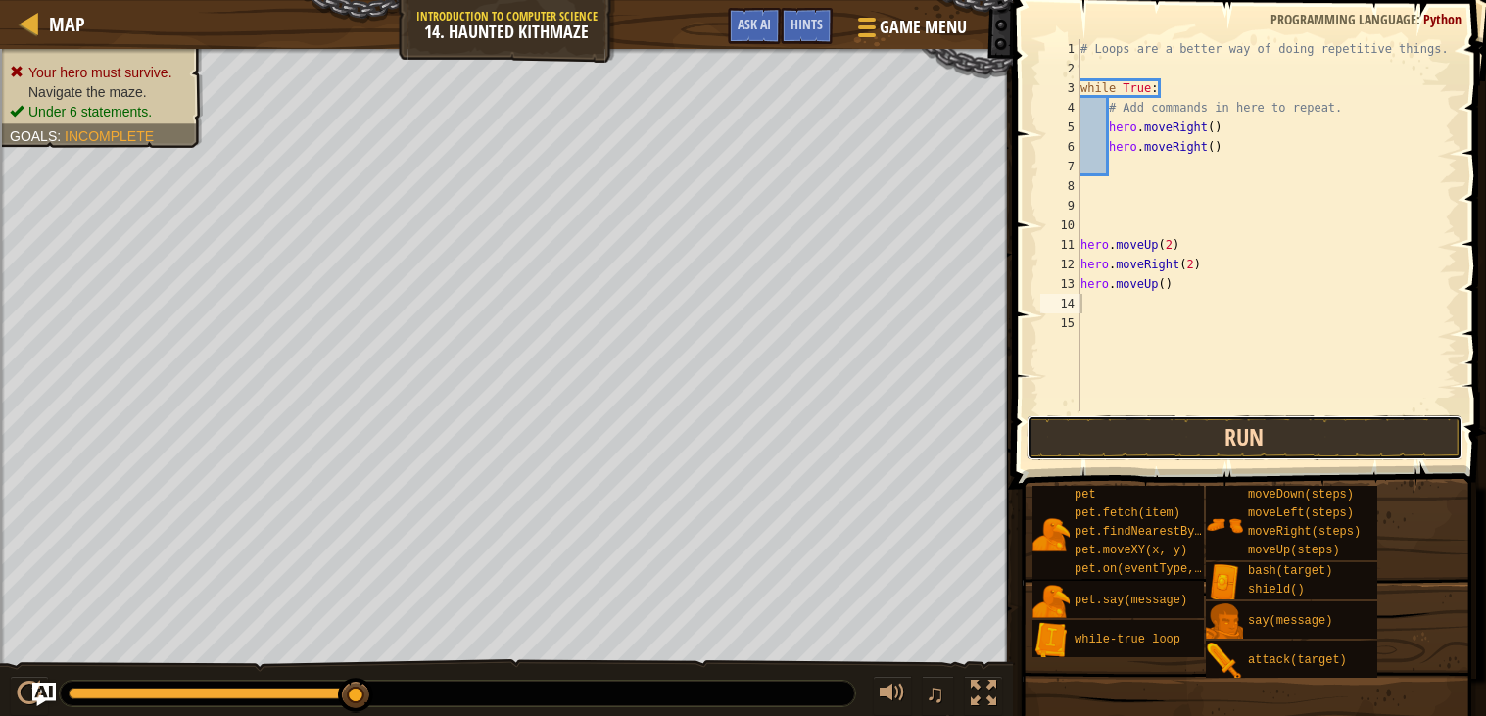
click at [1182, 443] on button "Run" at bounding box center [1245, 437] width 436 height 45
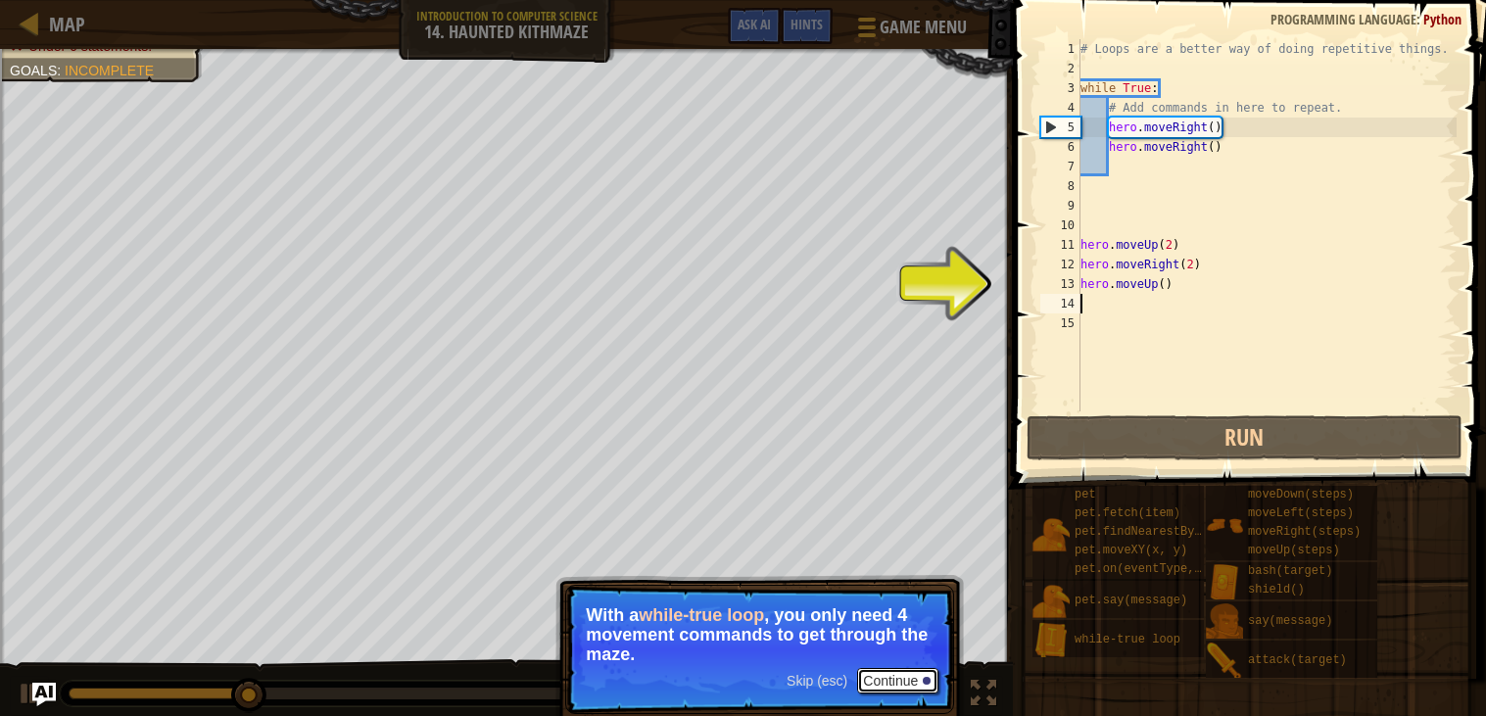
click at [891, 675] on button "Continue" at bounding box center [897, 680] width 81 height 25
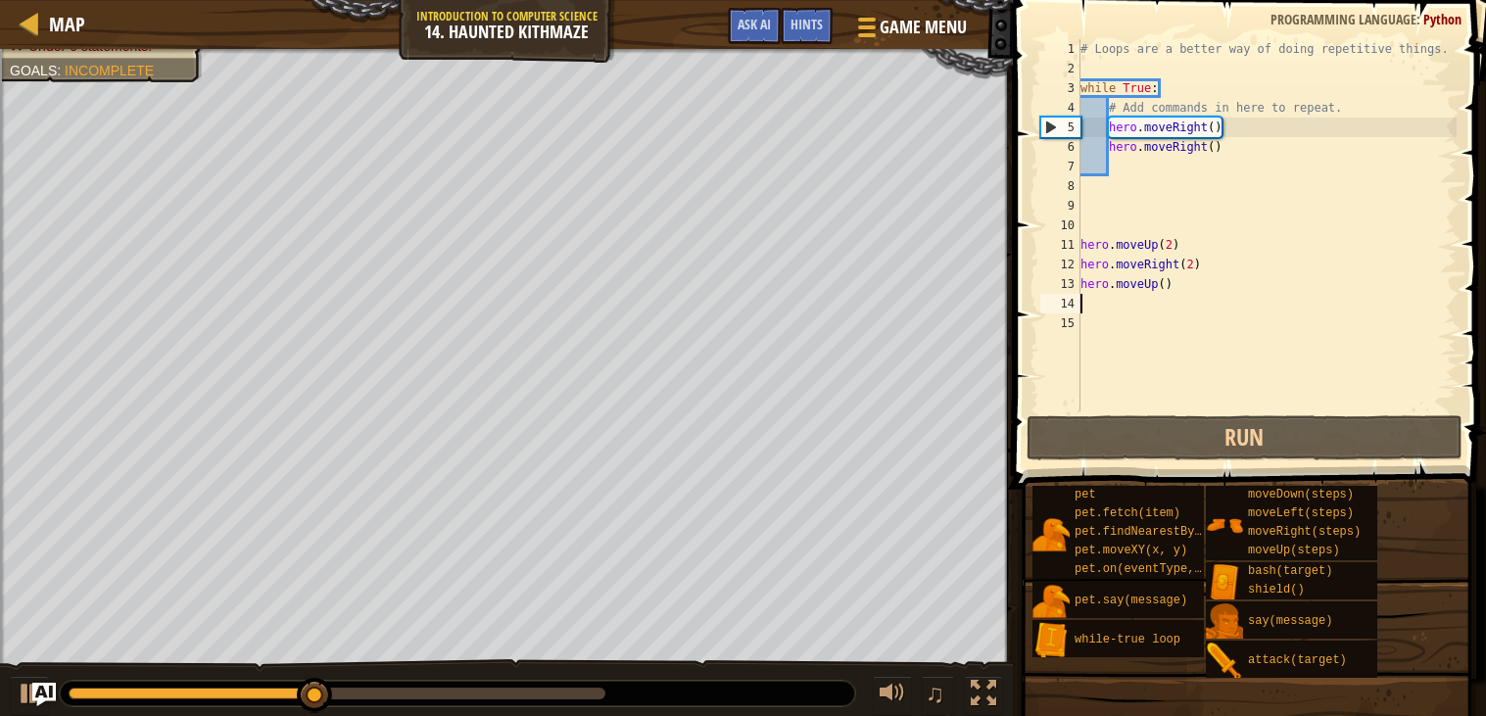
click at [1090, 227] on div "# Loops are a better way of doing repetitive things. while True : # Add command…" at bounding box center [1267, 245] width 381 height 412
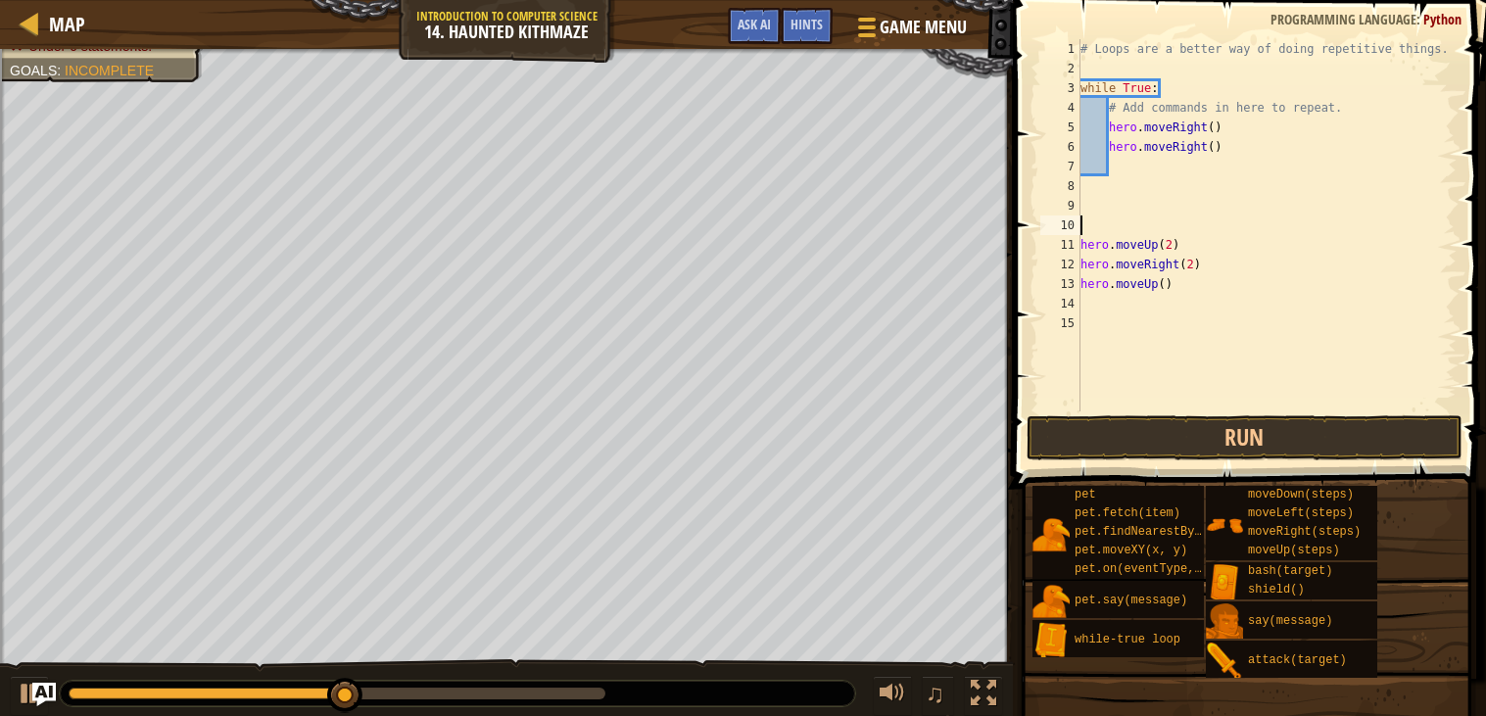
click at [1090, 221] on div "# Loops are a better way of doing repetitive things. while True : # Add command…" at bounding box center [1267, 245] width 381 height 412
click at [1083, 243] on div "# Loops are a better way of doing repetitive things. while True : # Add command…" at bounding box center [1267, 245] width 381 height 412
type textarea "hero.moveUp(2)"
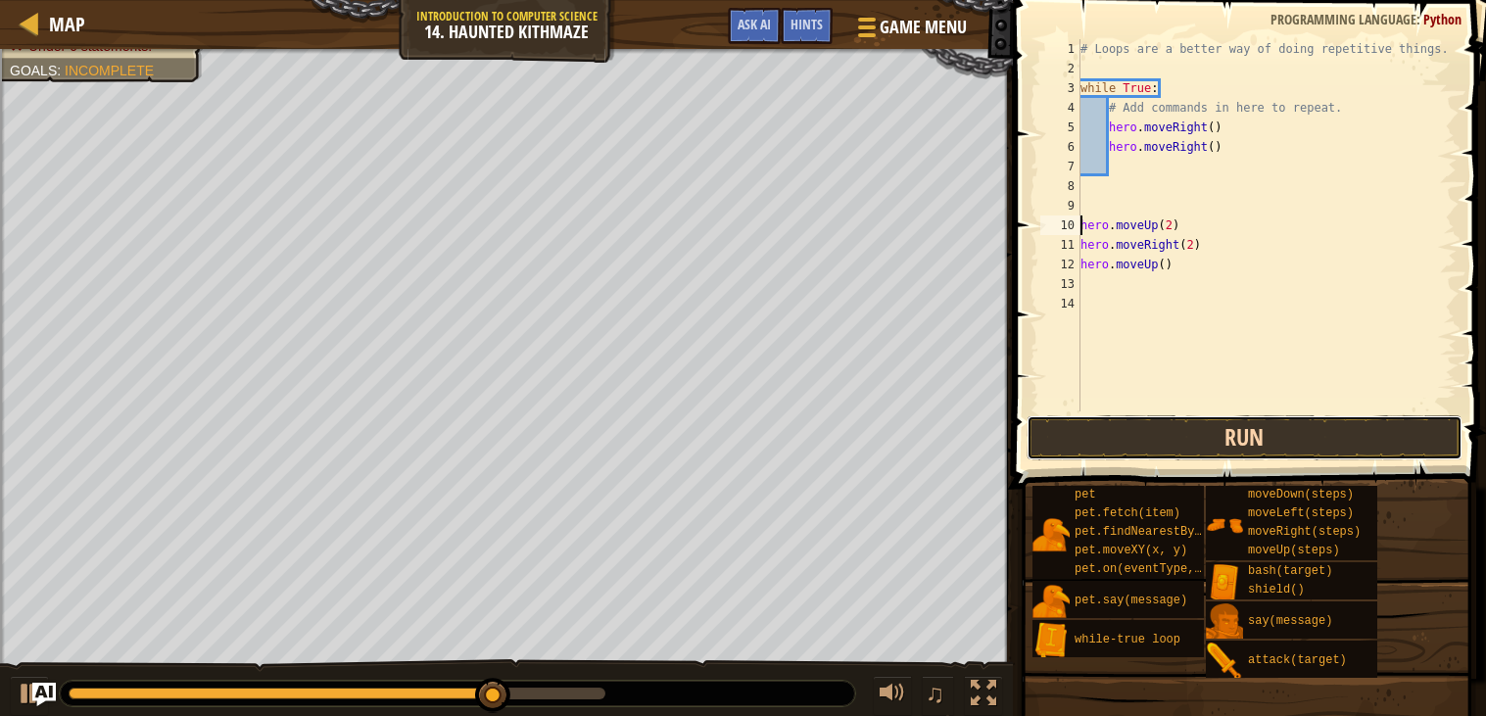
click at [1076, 426] on button "Run" at bounding box center [1245, 437] width 436 height 45
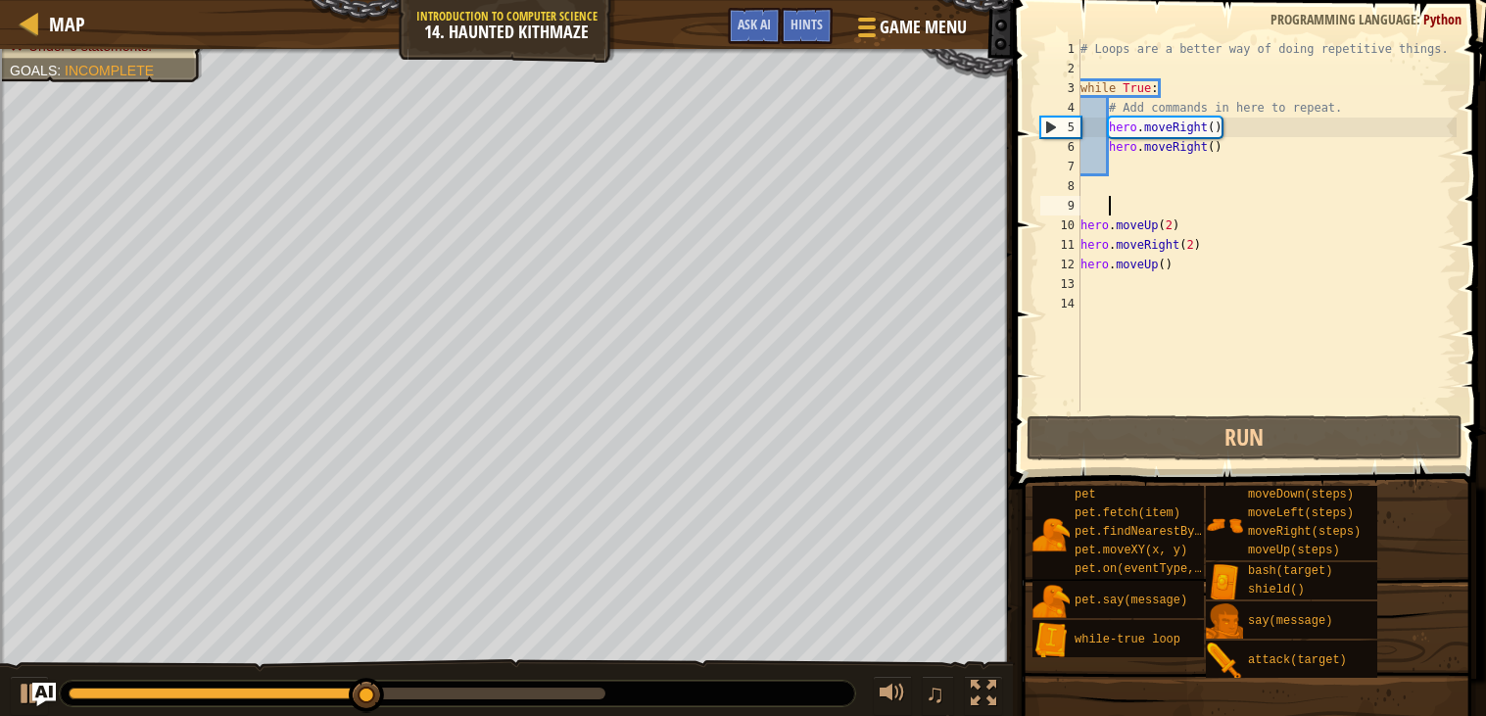
click at [1105, 208] on div "# Loops are a better way of doing repetitive things. while True : # Add command…" at bounding box center [1267, 245] width 381 height 412
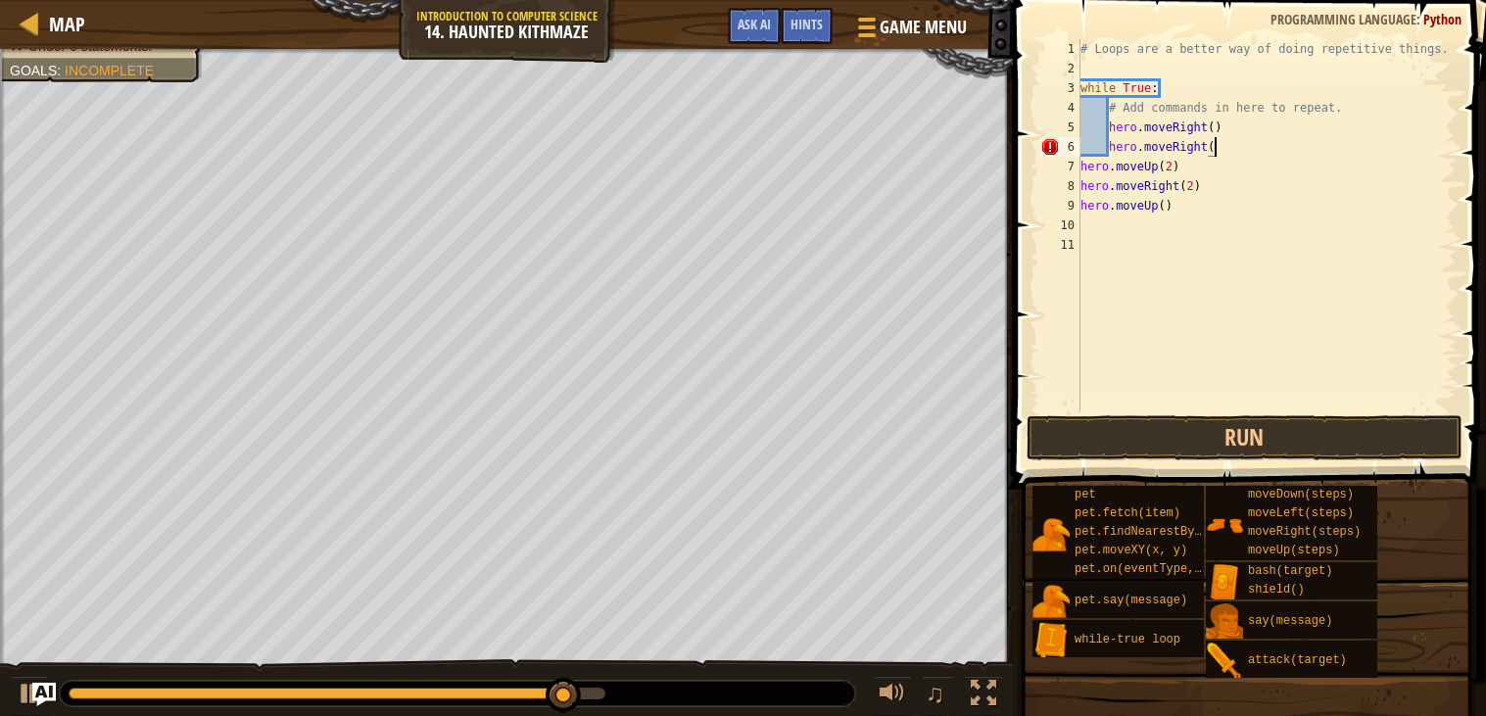
scroll to position [8, 9]
click at [1075, 430] on button "Run" at bounding box center [1245, 437] width 436 height 45
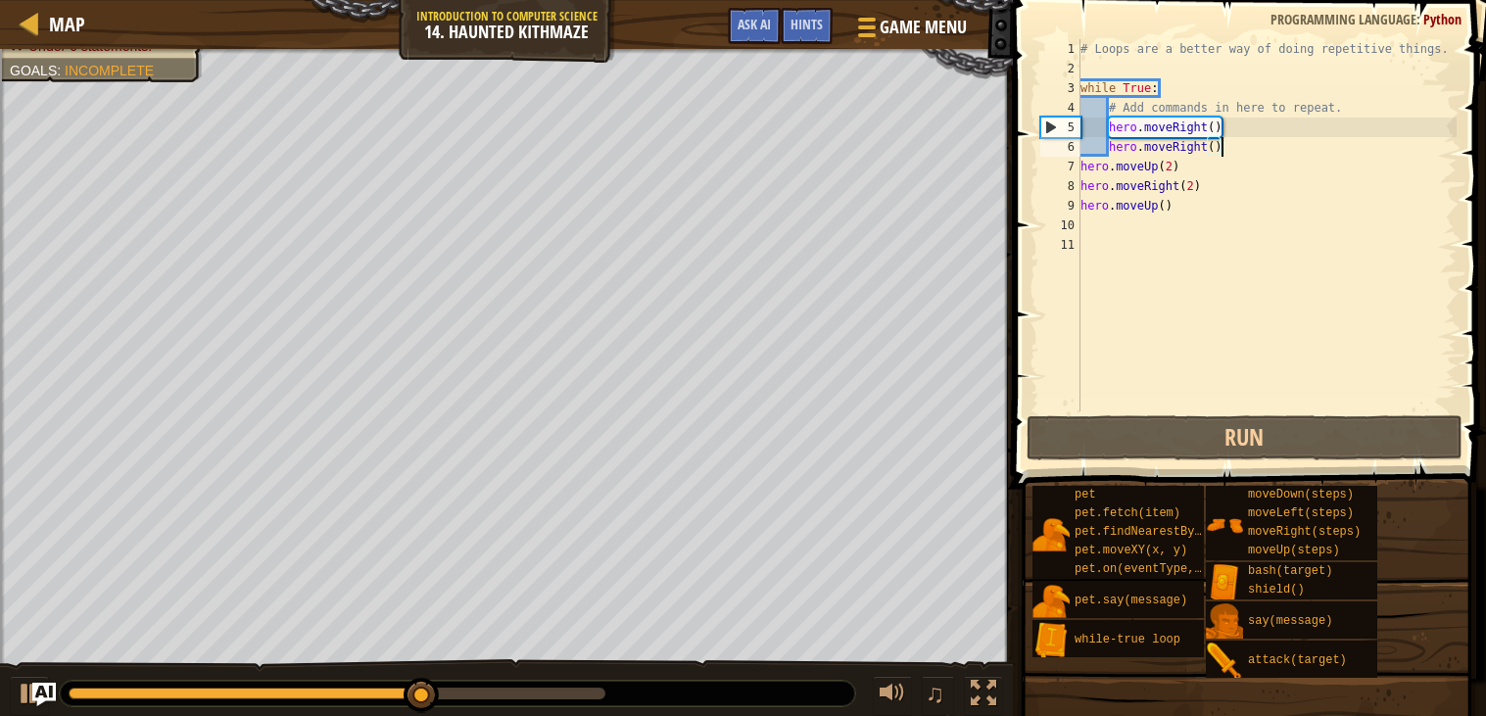
click at [1081, 162] on div "# Loops are a better way of doing repetitive things. while True : # Add command…" at bounding box center [1267, 245] width 381 height 412
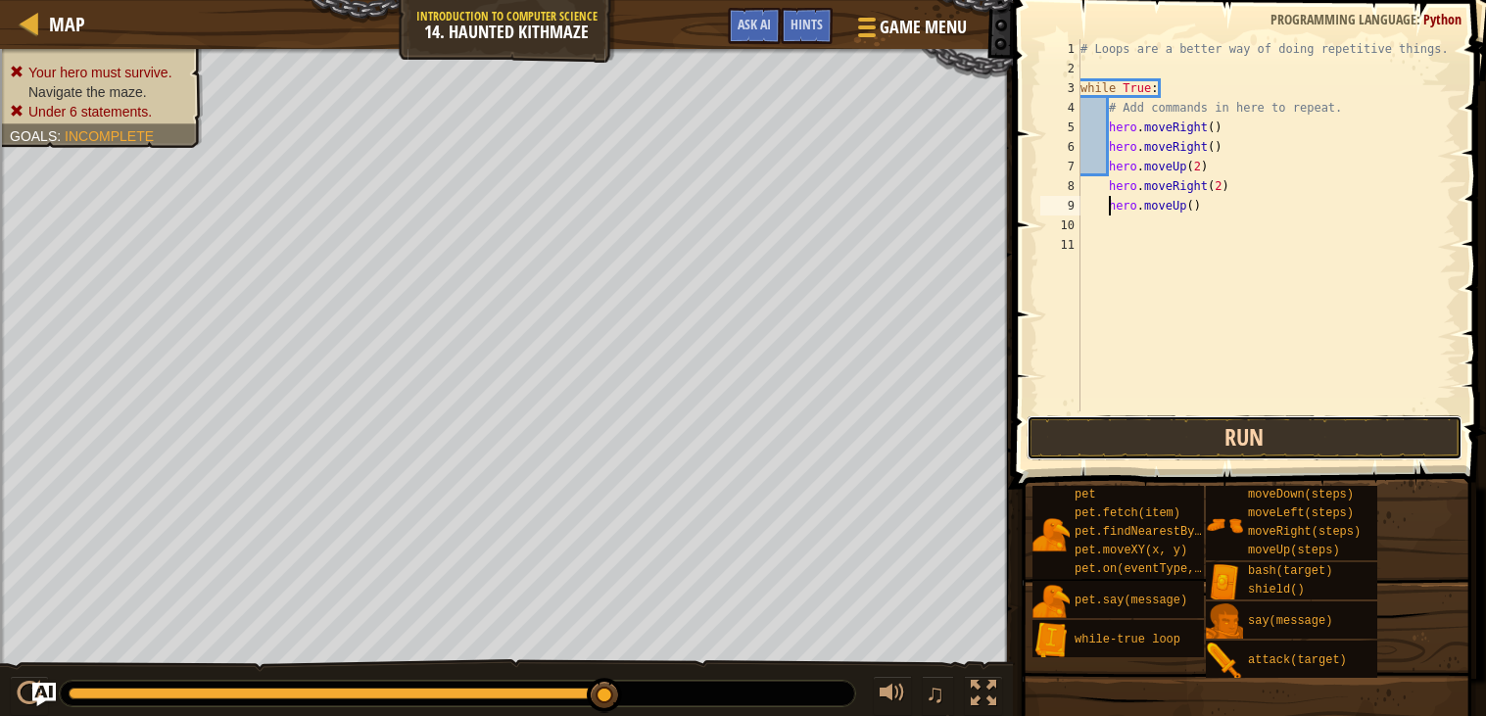
click at [1046, 424] on button "Run" at bounding box center [1245, 437] width 436 height 45
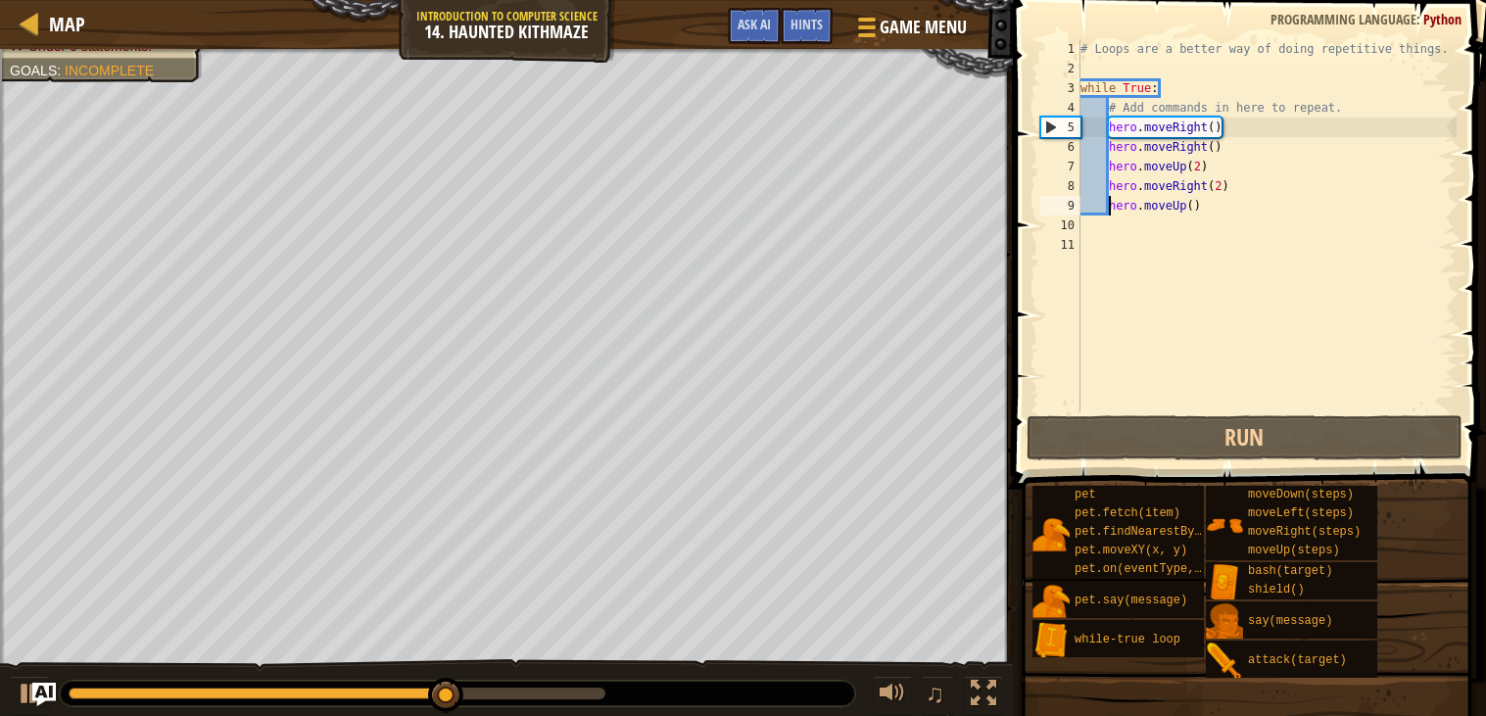
click at [1193, 209] on div "# Loops are a better way of doing repetitive things. while True : # Add command…" at bounding box center [1267, 245] width 381 height 412
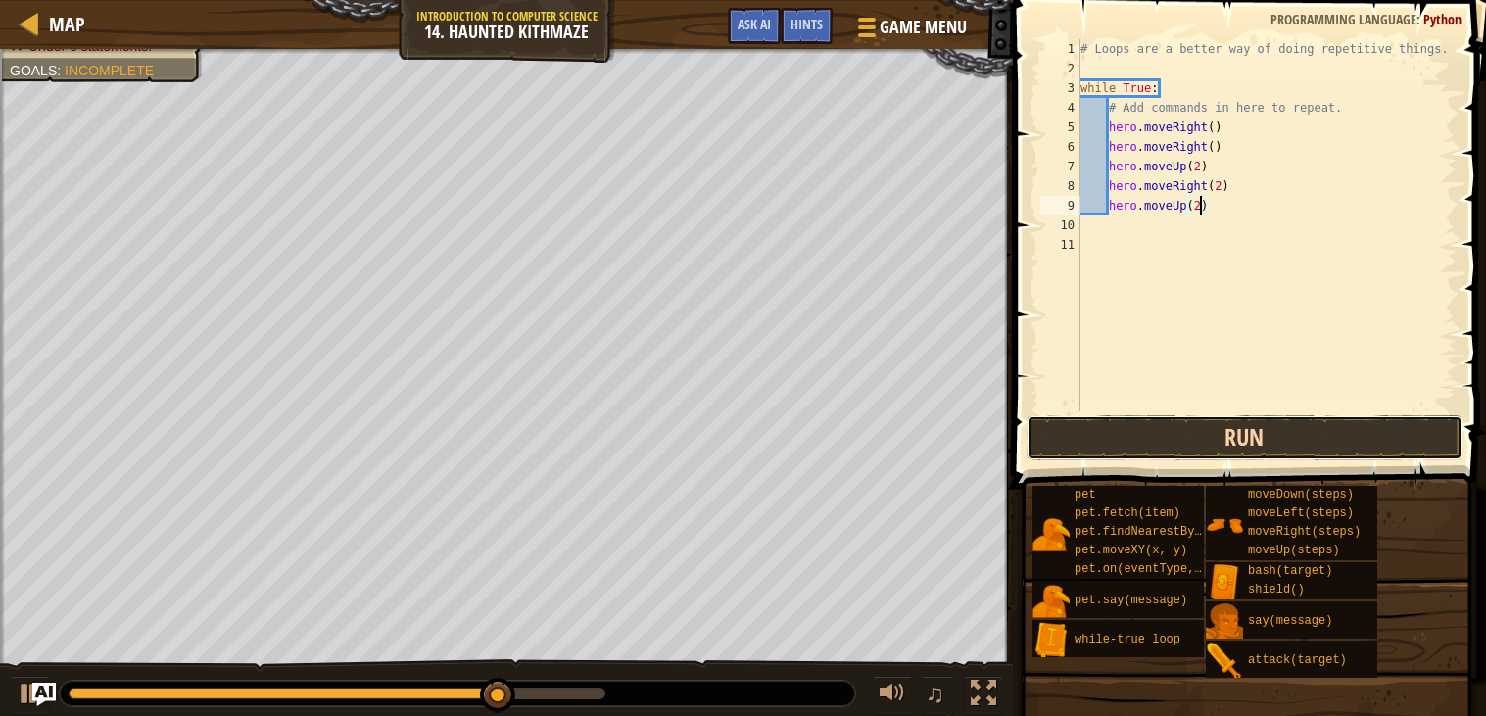
click at [1143, 439] on button "Run" at bounding box center [1245, 437] width 436 height 45
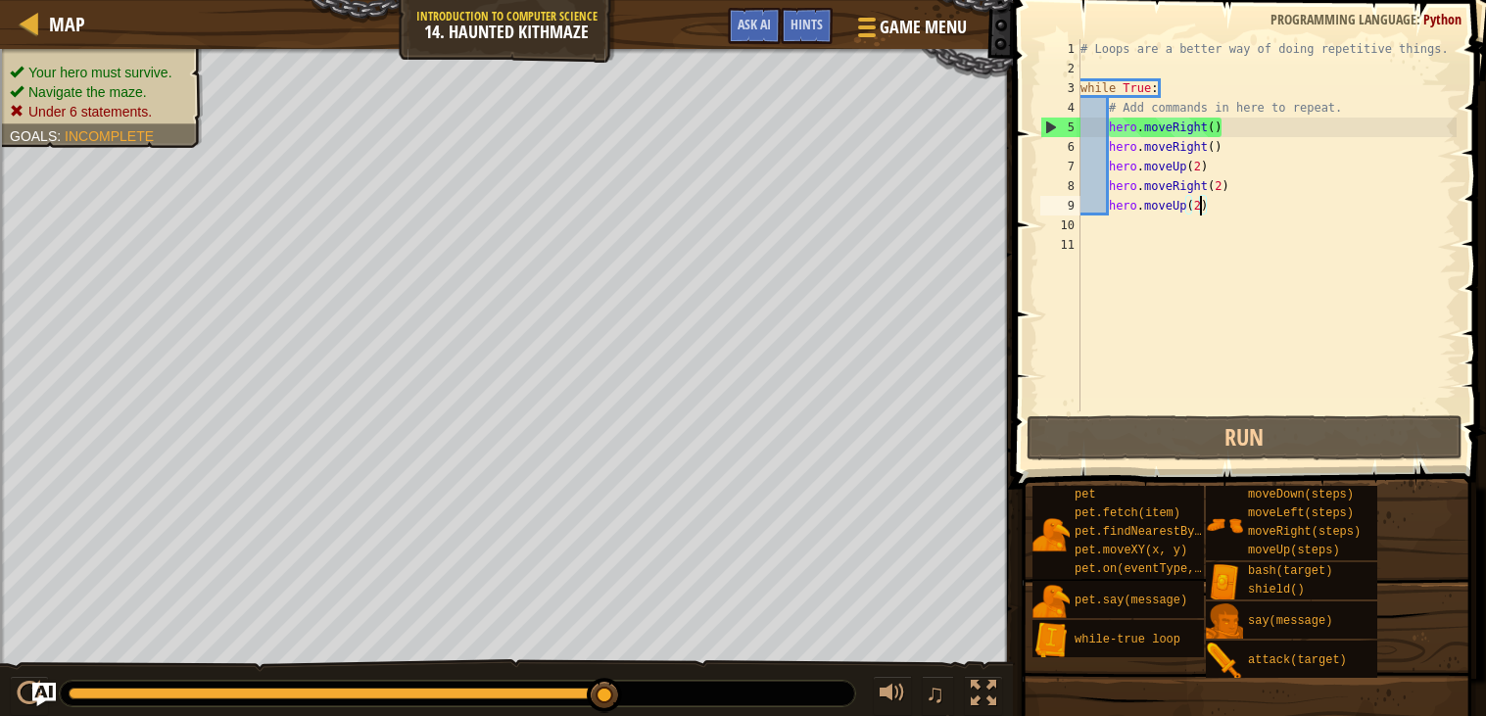
click at [1217, 146] on div "# Loops are a better way of doing repetitive things. while True : # Add command…" at bounding box center [1267, 245] width 381 height 412
click at [1220, 145] on div "# Loops are a better way of doing repetitive things. while True : # Add command…" at bounding box center [1267, 245] width 381 height 412
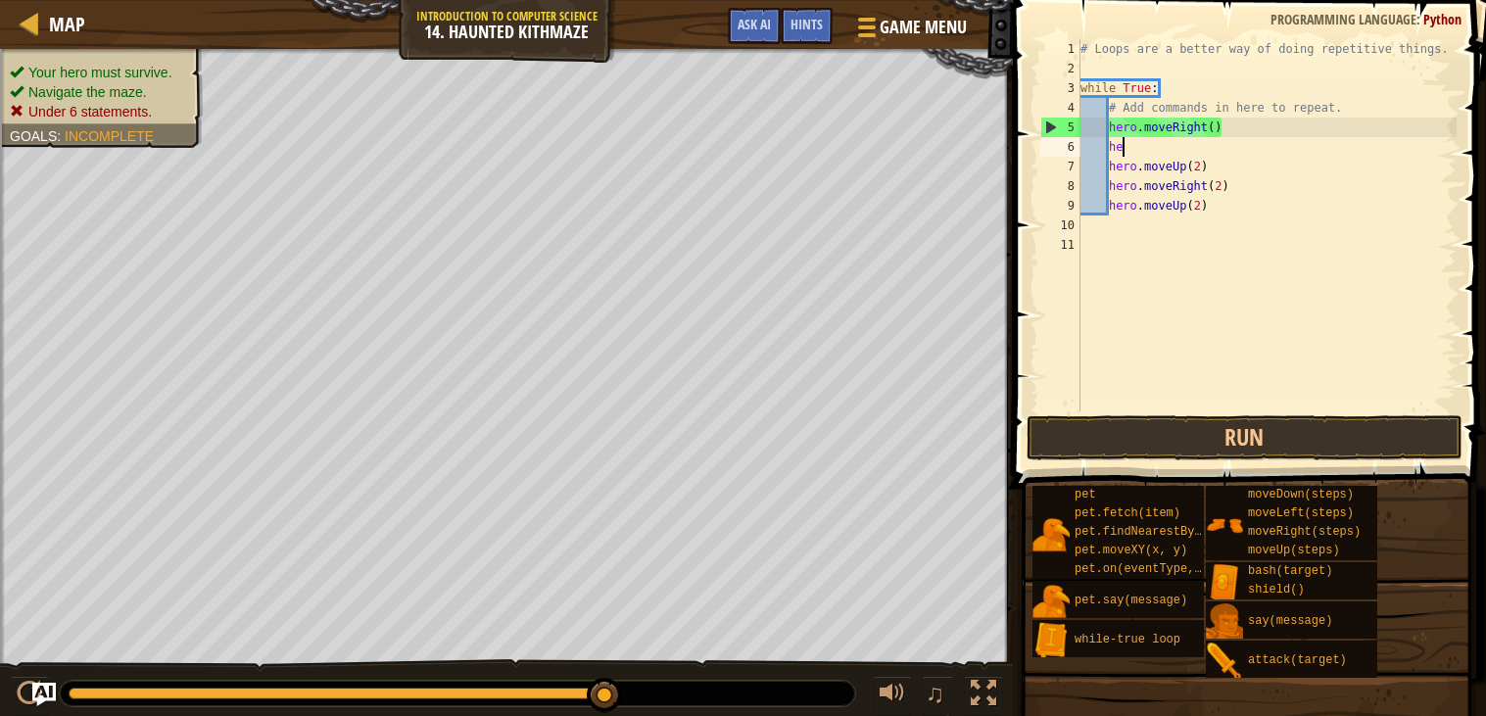
type textarea "h"
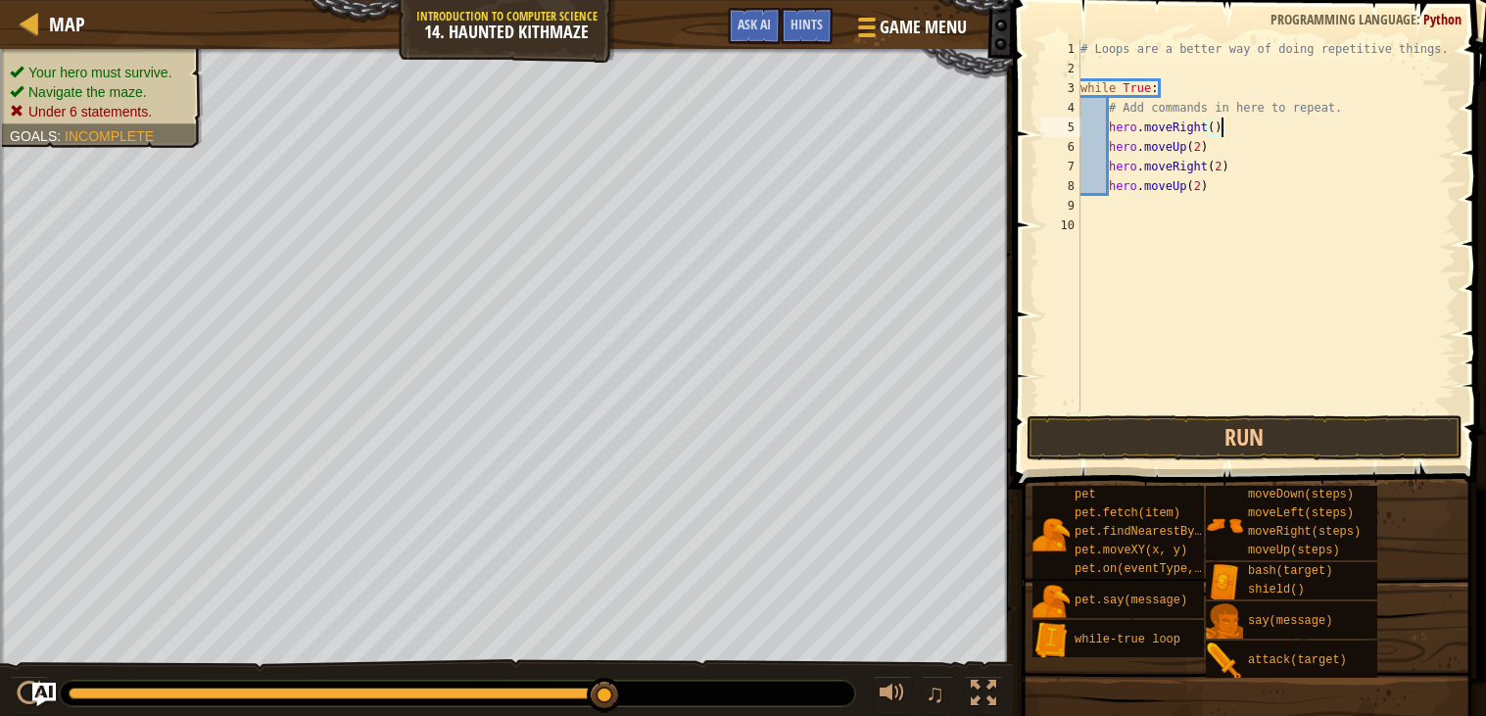
click at [1214, 132] on div "# Loops are a better way of doing repetitive things. while True : # Add command…" at bounding box center [1267, 245] width 381 height 412
type textarea "hero.moveRight(2)"
click at [1187, 433] on button "Run" at bounding box center [1245, 437] width 436 height 45
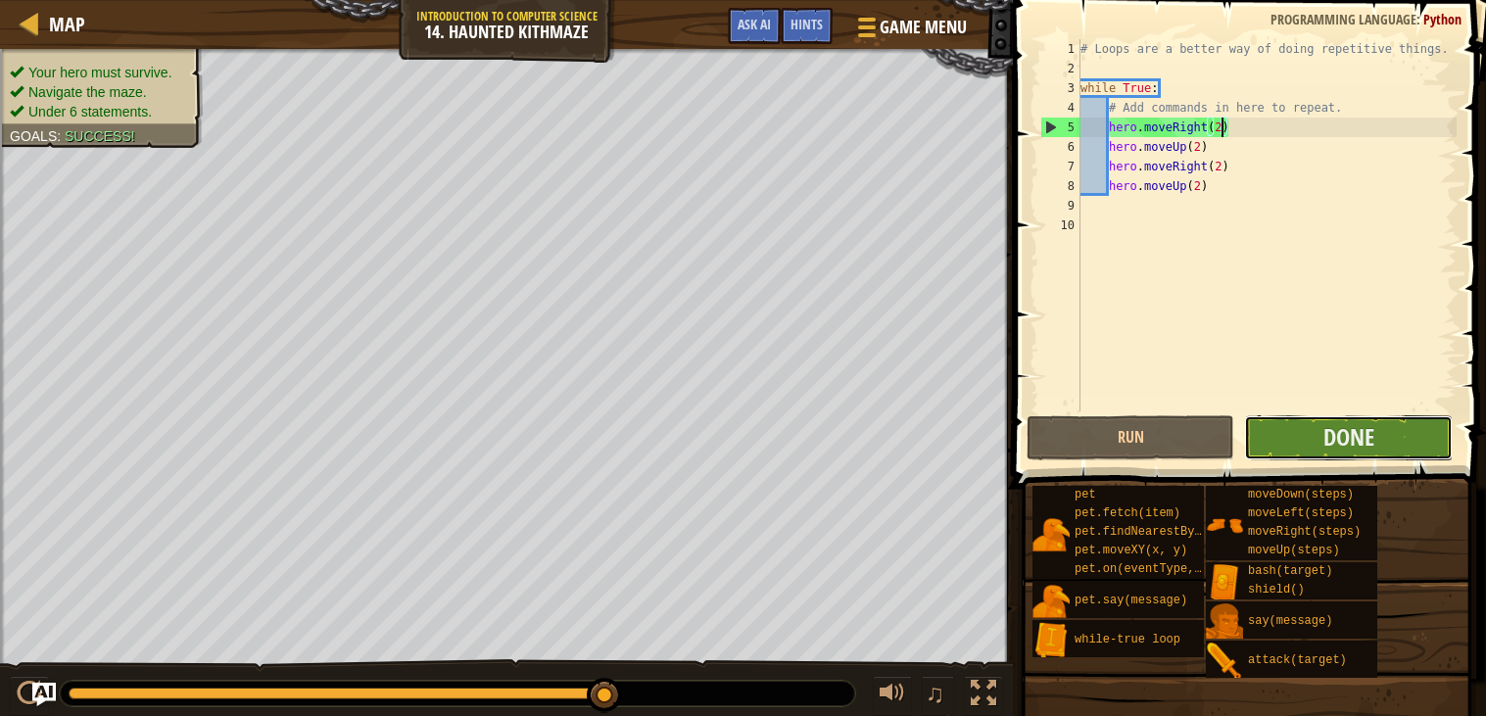
click at [1280, 452] on button "Done" at bounding box center [1348, 437] width 208 height 45
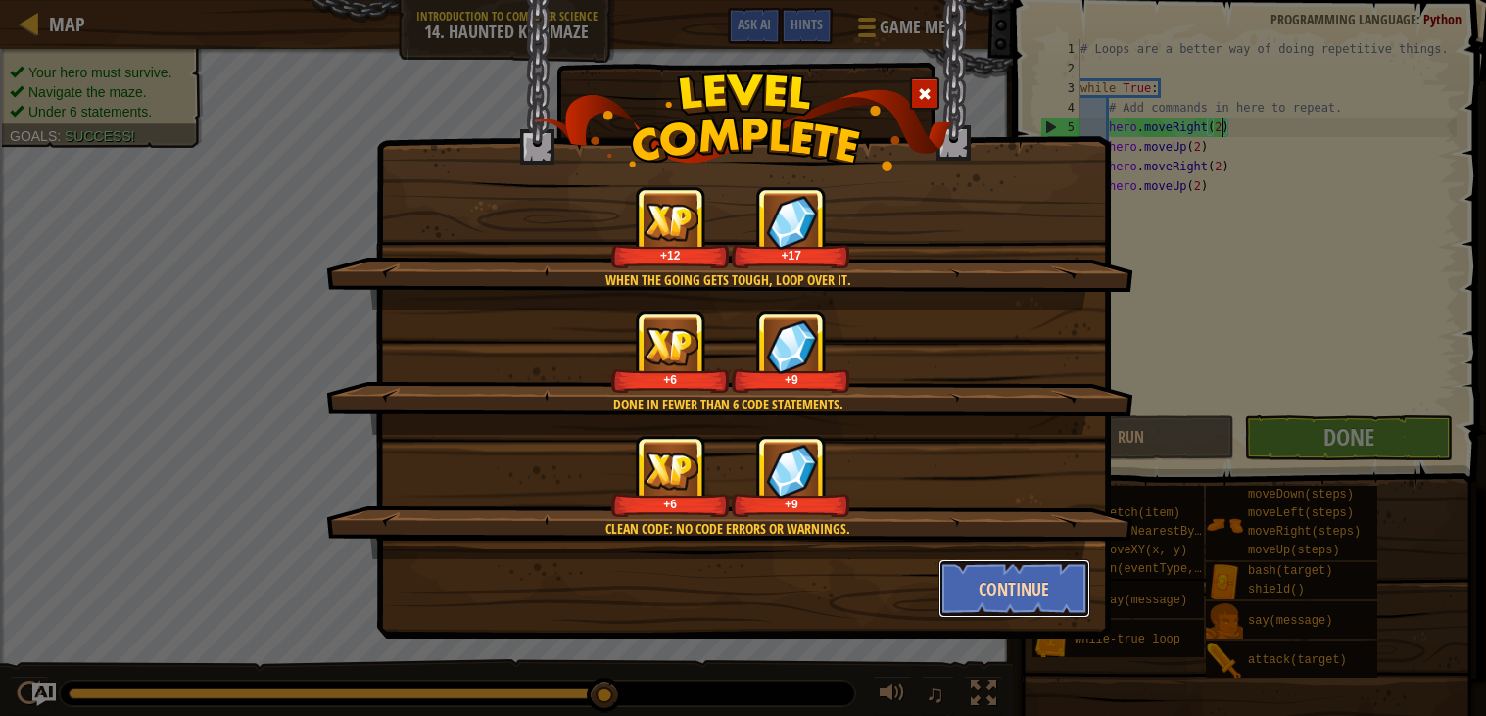
click at [999, 577] on button "Continue" at bounding box center [1015, 589] width 152 height 59
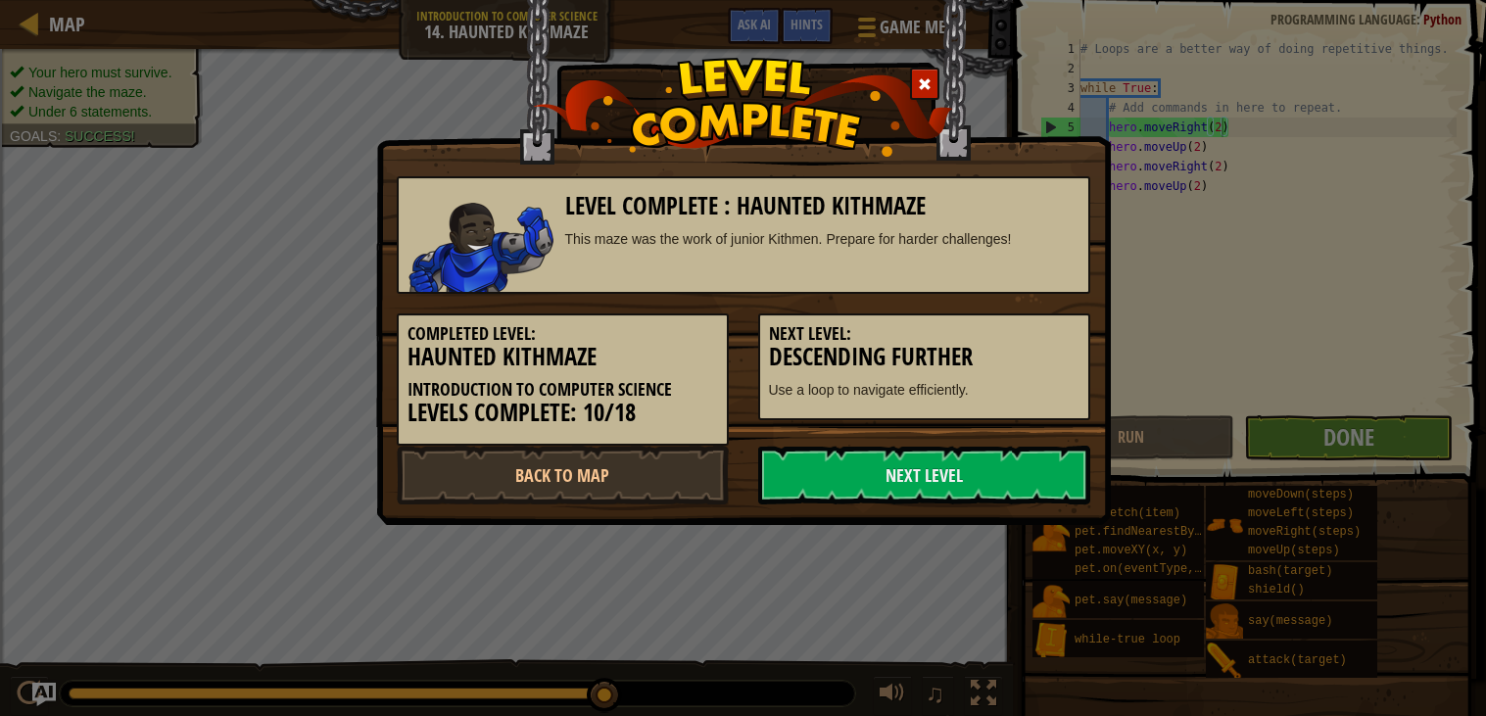
click at [999, 577] on div "Level Complete : Haunted Kithmaze This maze was the work of junior Kithmen. Pre…" at bounding box center [743, 358] width 1486 height 716
click at [787, 512] on div "Level Complete : Haunted Kithmaze This maze was the work of junior Kithmen. Pre…" at bounding box center [743, 262] width 735 height 525
click at [690, 478] on link "Back to Map" at bounding box center [563, 475] width 332 height 59
